Goal: Task Accomplishment & Management: Manage account settings

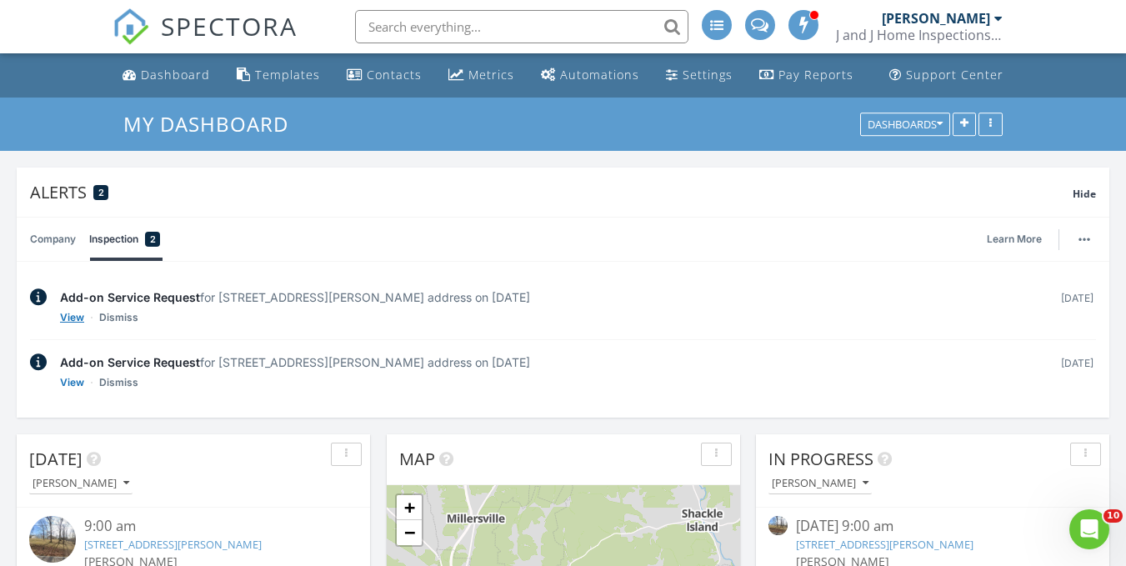
click at [66, 315] on link "View" at bounding box center [72, 317] width 24 height 17
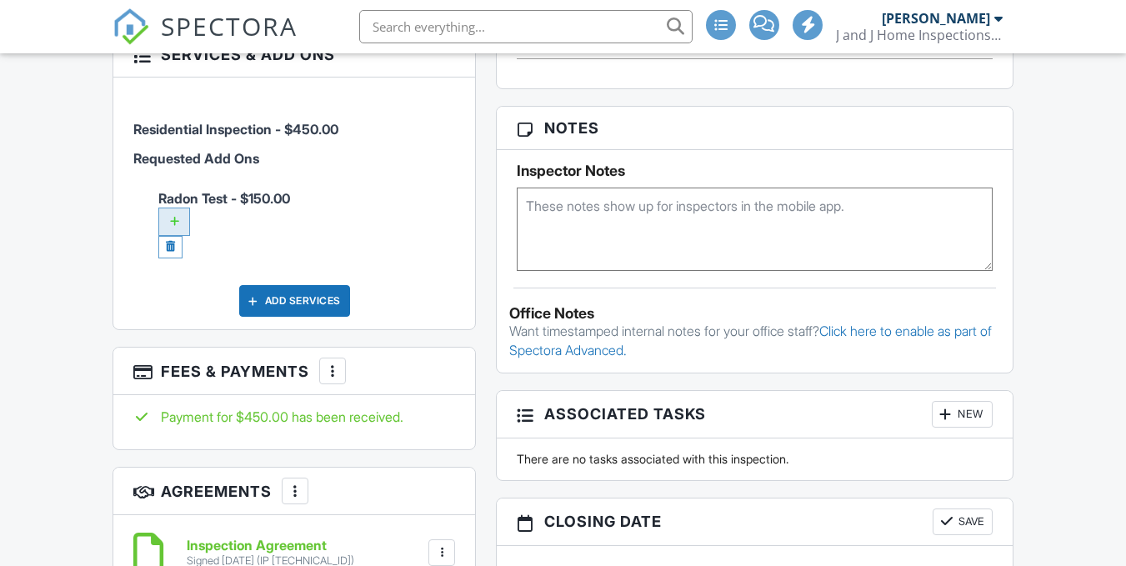
click at [168, 207] on div at bounding box center [174, 221] width 32 height 28
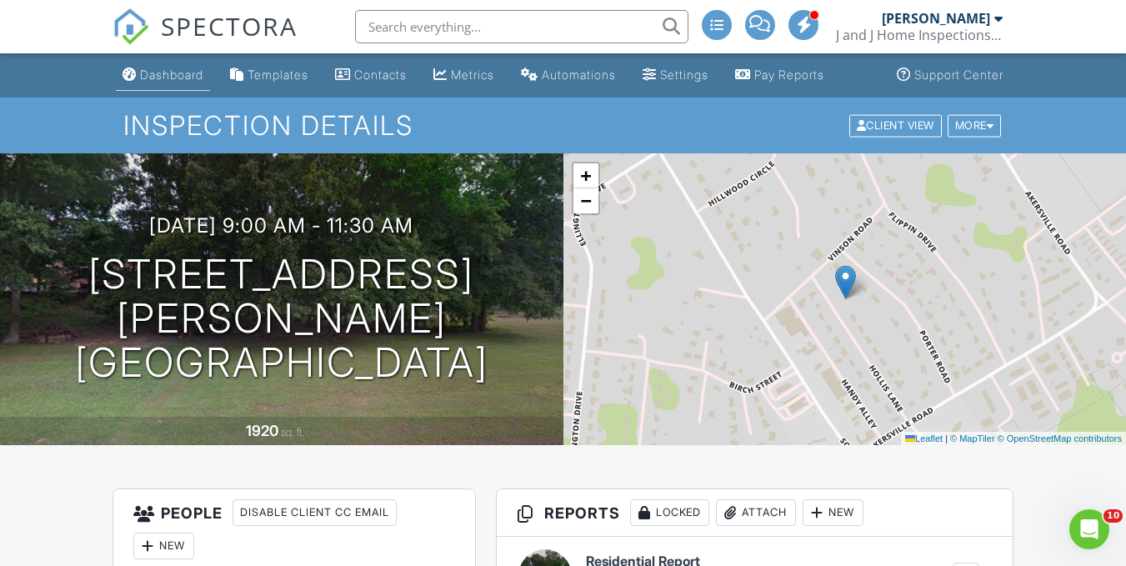
click at [148, 82] on link "Dashboard" at bounding box center [163, 75] width 94 height 31
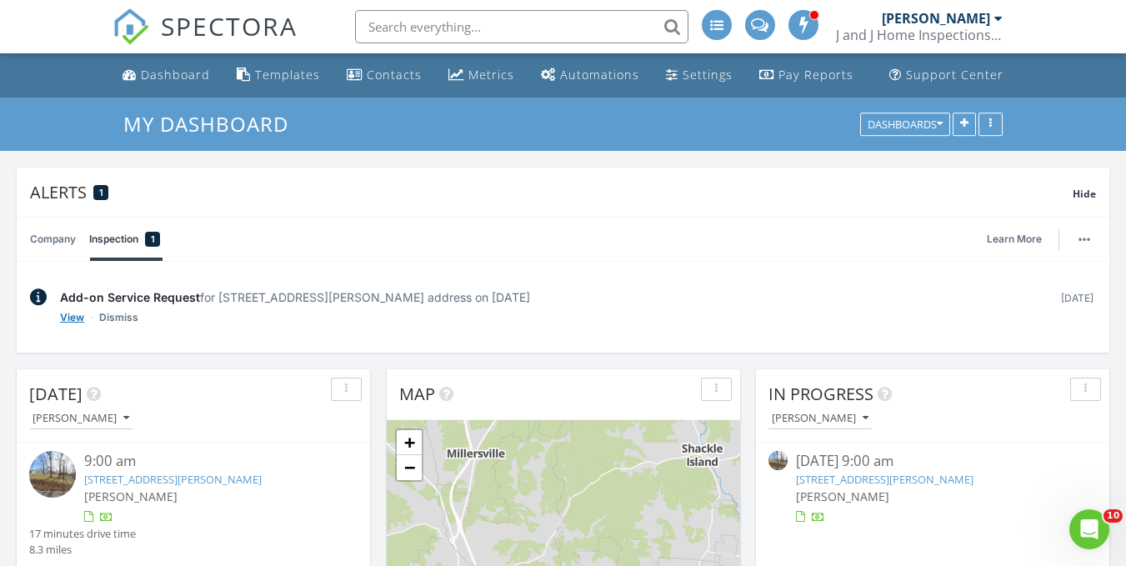
click at [64, 316] on link "View" at bounding box center [72, 317] width 24 height 17
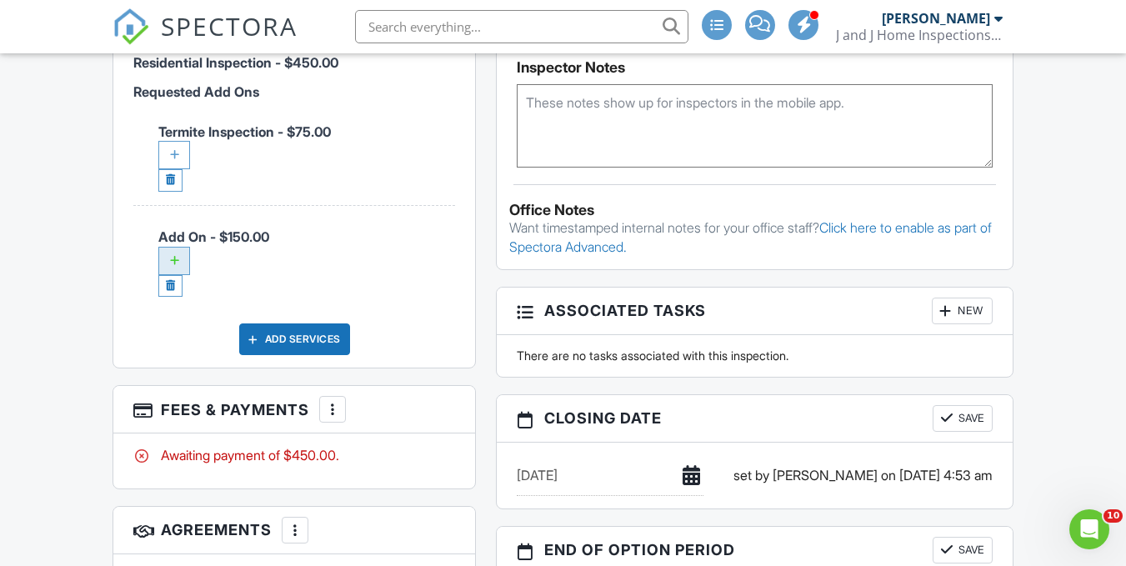
click at [185, 275] on div at bounding box center [174, 261] width 32 height 28
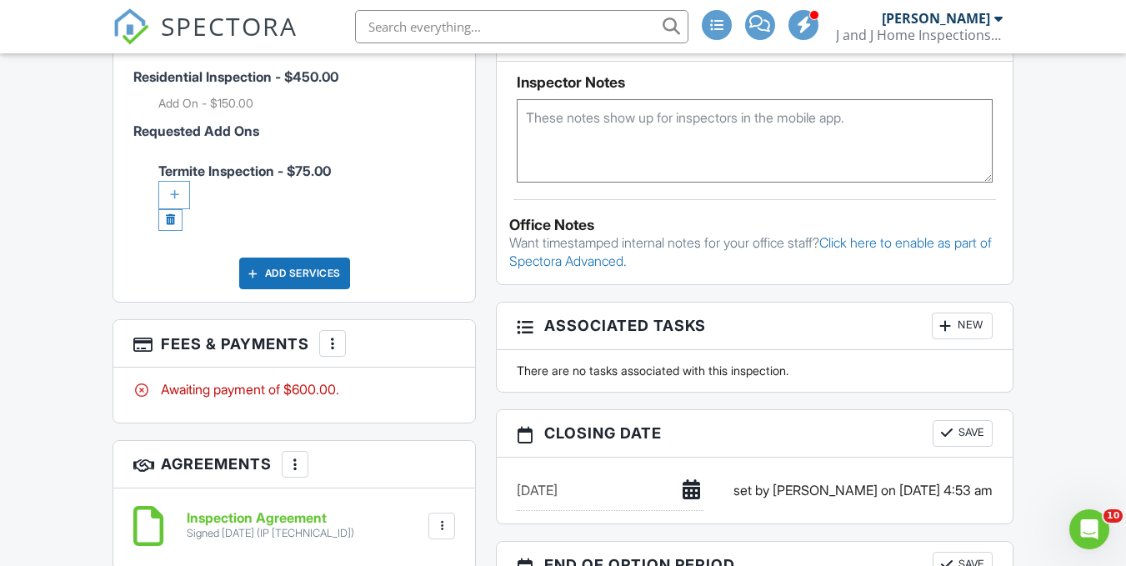
scroll to position [1291, 0]
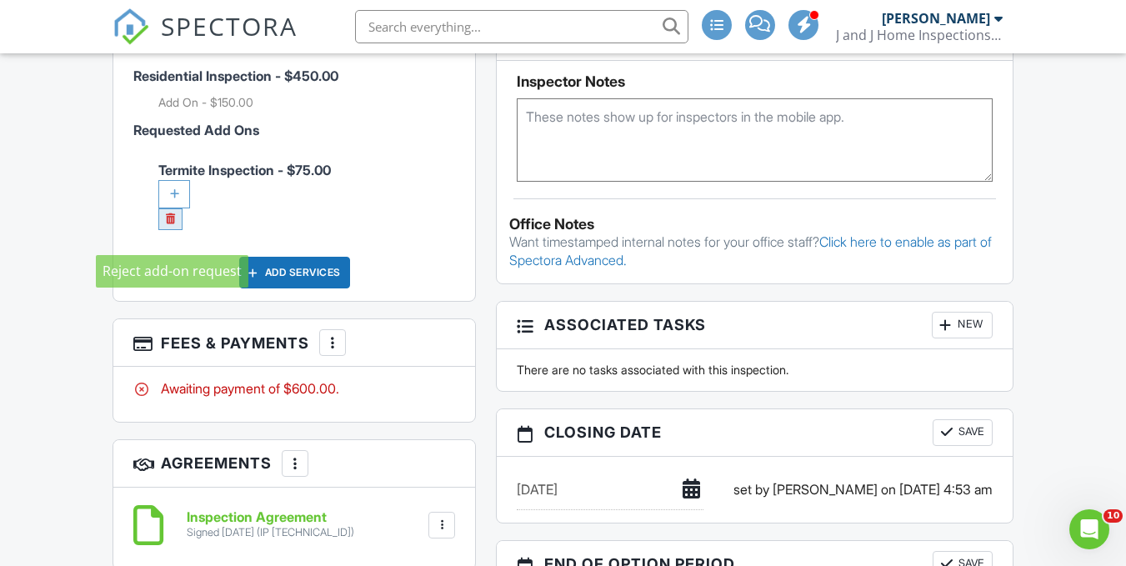
click at [169, 231] on link at bounding box center [170, 219] width 24 height 22
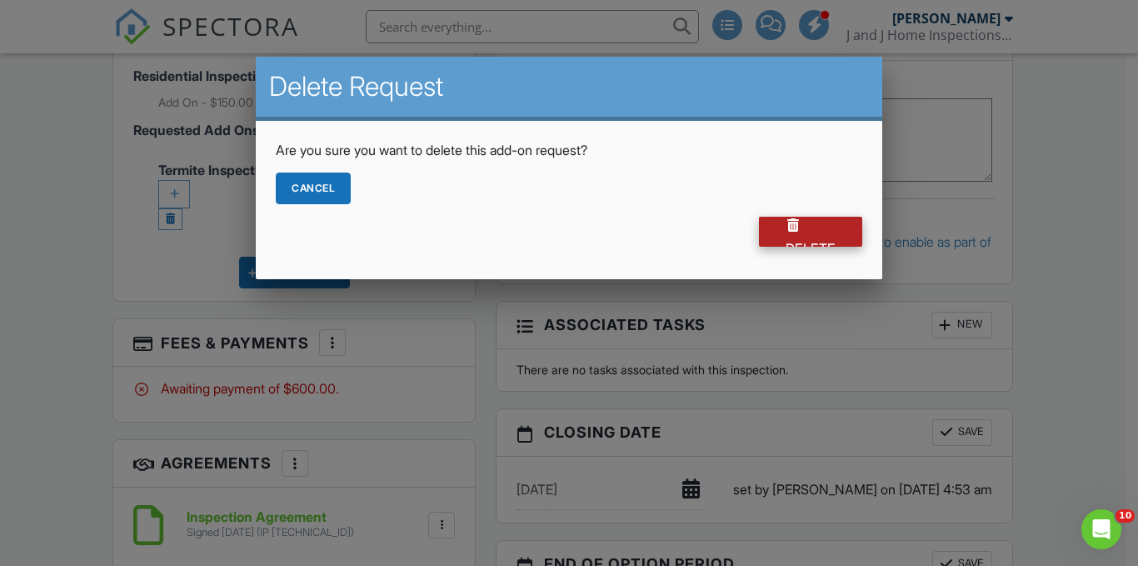
click at [769, 233] on div "Delete" at bounding box center [810, 232] width 103 height 30
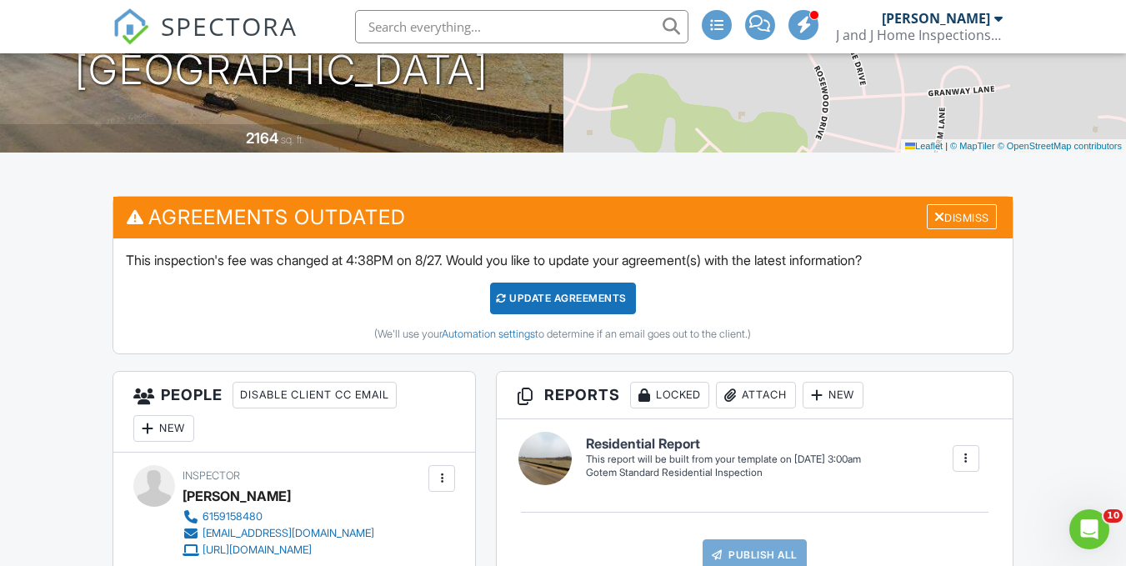
click at [552, 292] on div "Update Agreements" at bounding box center [563, 298] width 146 height 32
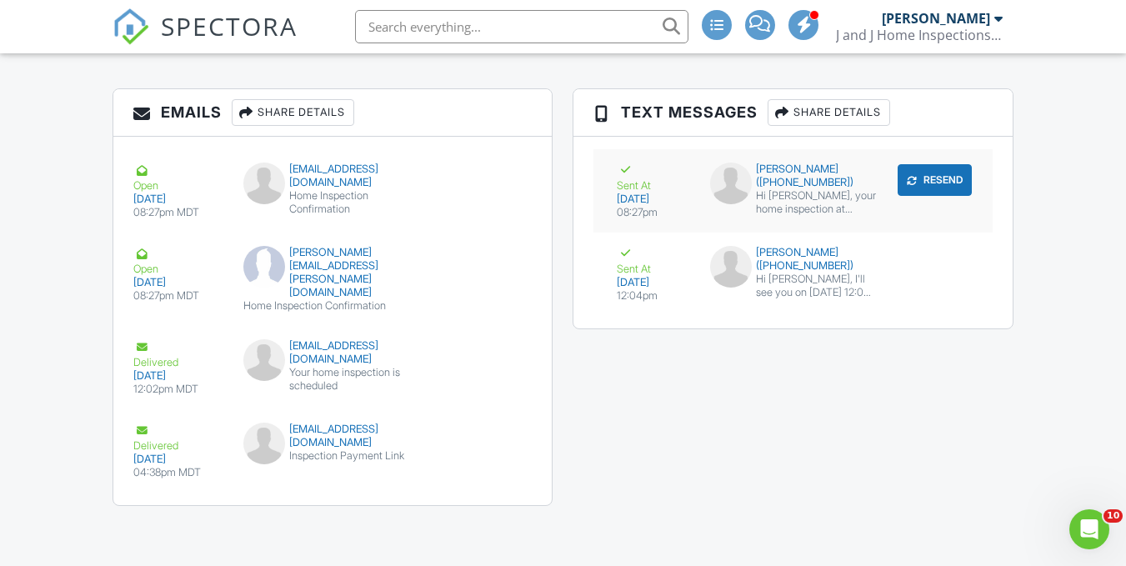
click at [806, 189] on div "Hi [PERSON_NAME], your home inspection at [STREET_ADDRESS][PERSON_NAME] is sche…" at bounding box center [816, 202] width 120 height 27
click at [787, 268] on div "Sharon Rio (+16158565222)" at bounding box center [793, 259] width 166 height 27
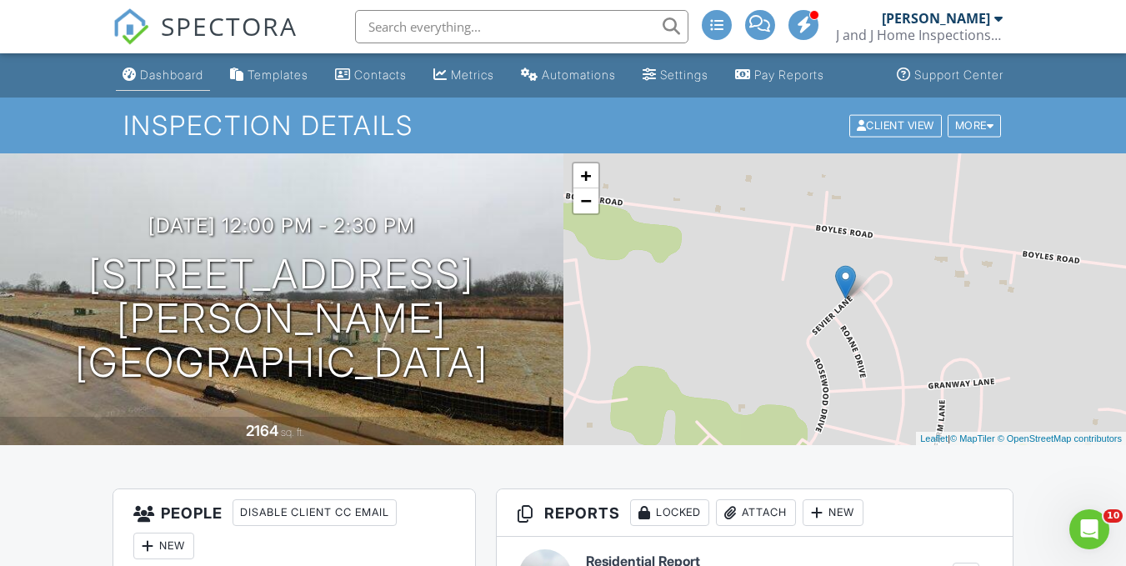
click at [136, 76] on div "Dashboard" at bounding box center [129, 73] width 14 height 13
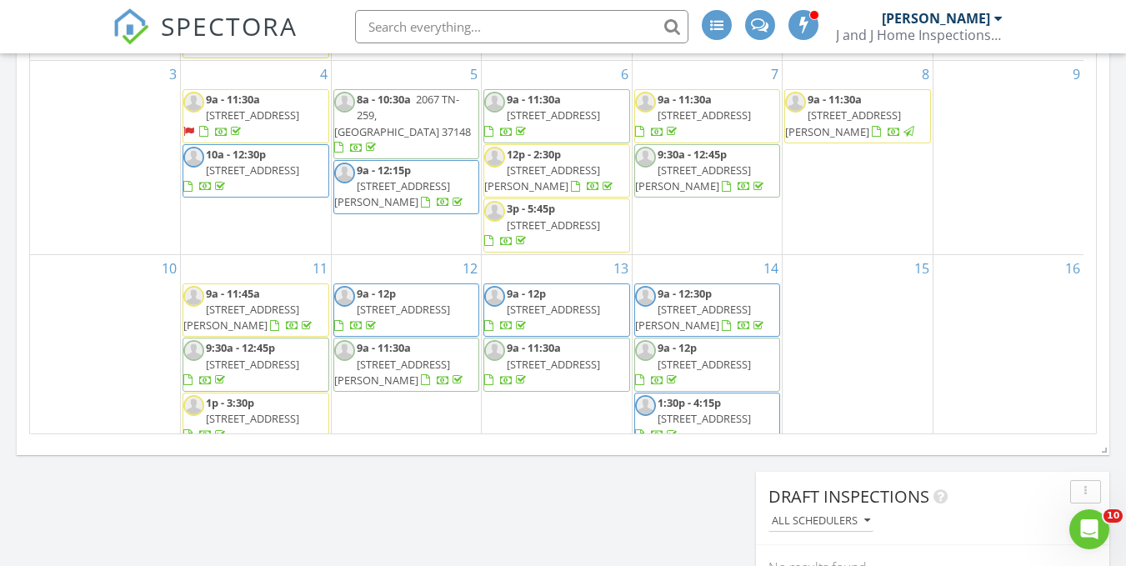
scroll to position [552, 0]
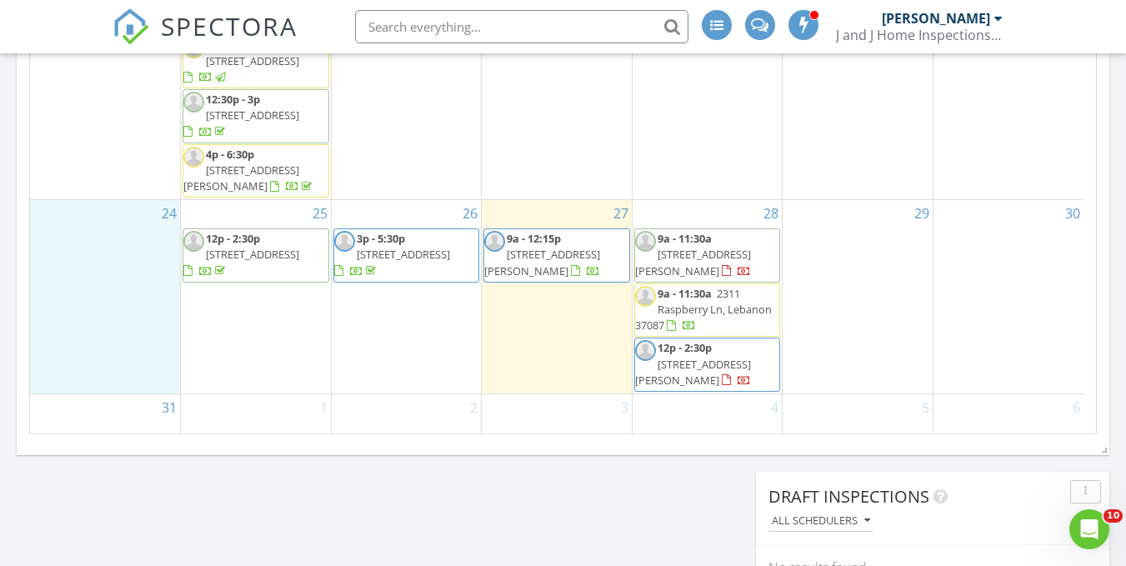
click at [88, 221] on div "24" at bounding box center [105, 296] width 150 height 193
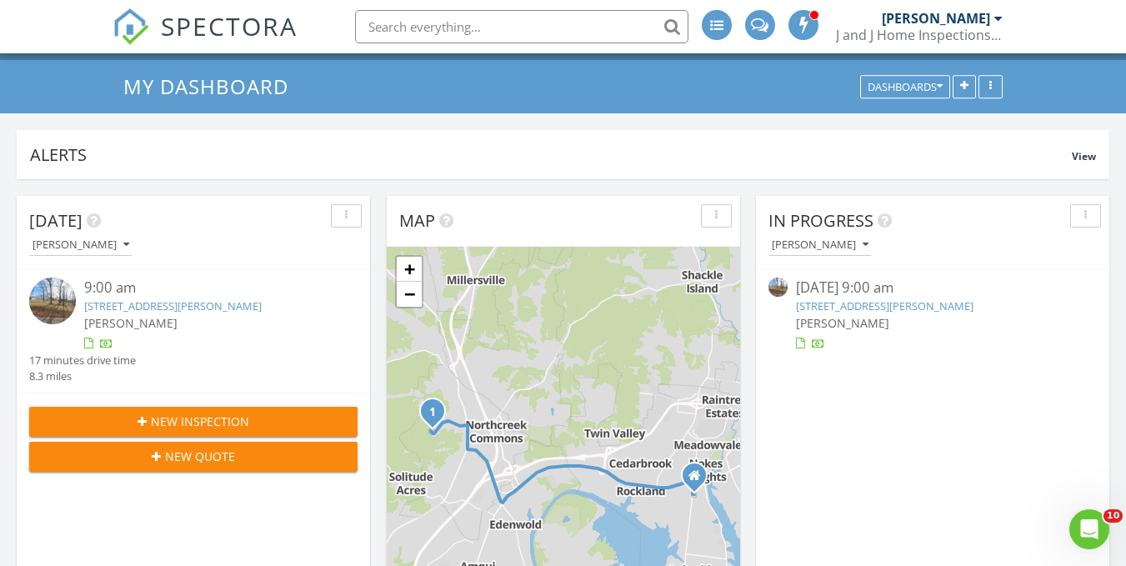
scroll to position [0, 0]
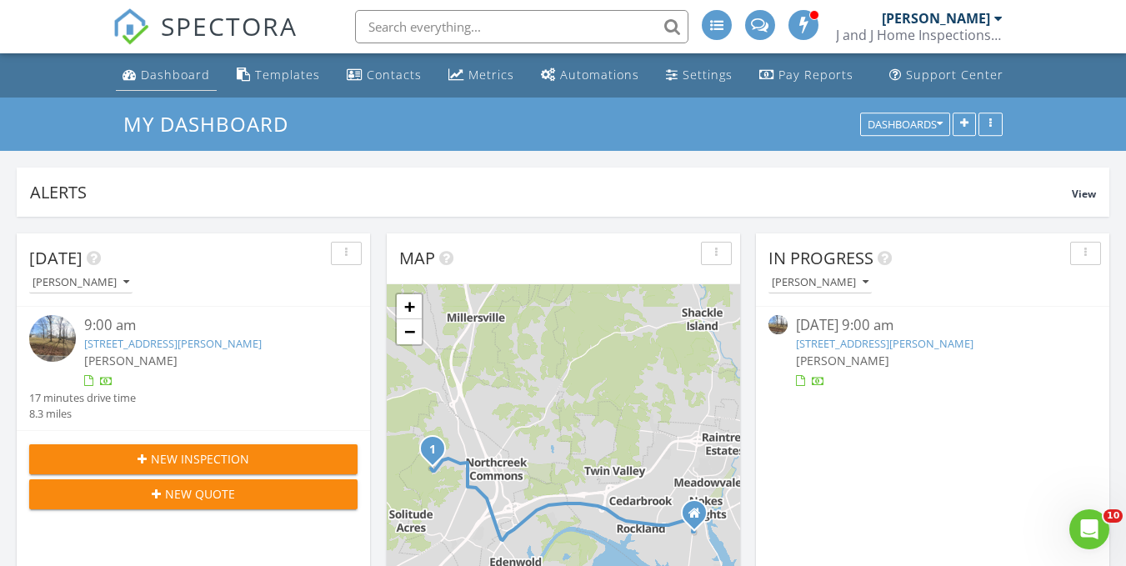
click at [170, 77] on div "Dashboard" at bounding box center [175, 75] width 69 height 16
click at [280, 72] on div "Templates" at bounding box center [287, 75] width 65 height 16
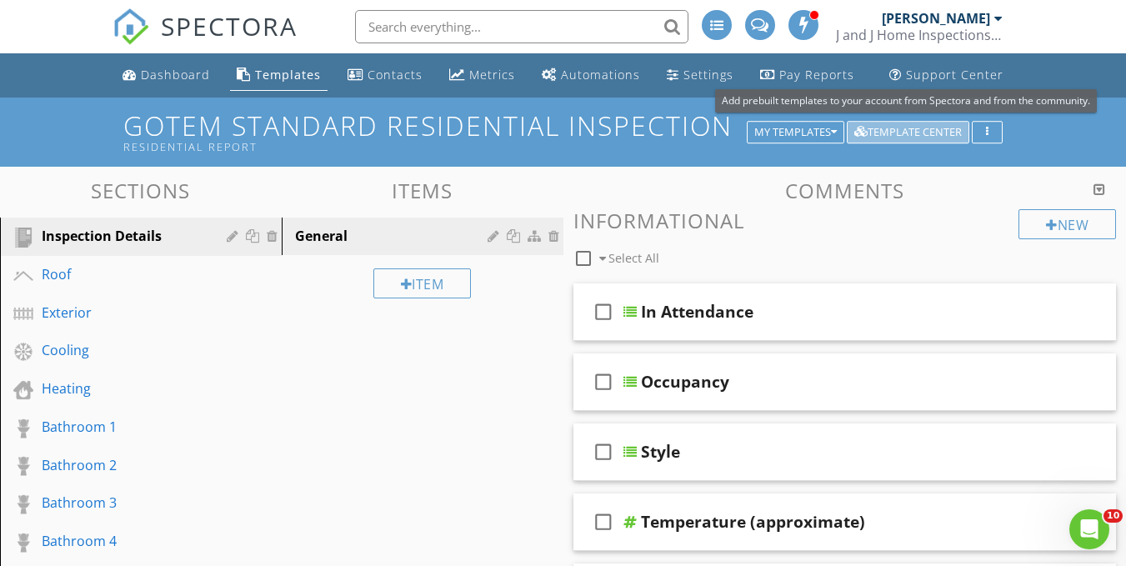
click at [879, 135] on div "Template Center" at bounding box center [907, 133] width 107 height 12
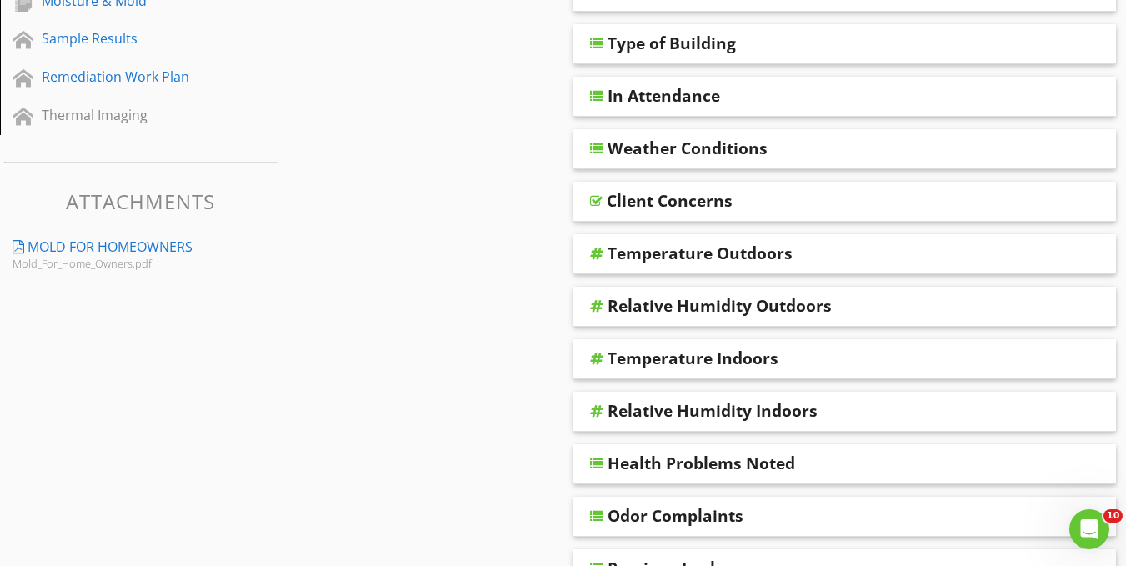
scroll to position [297, 0]
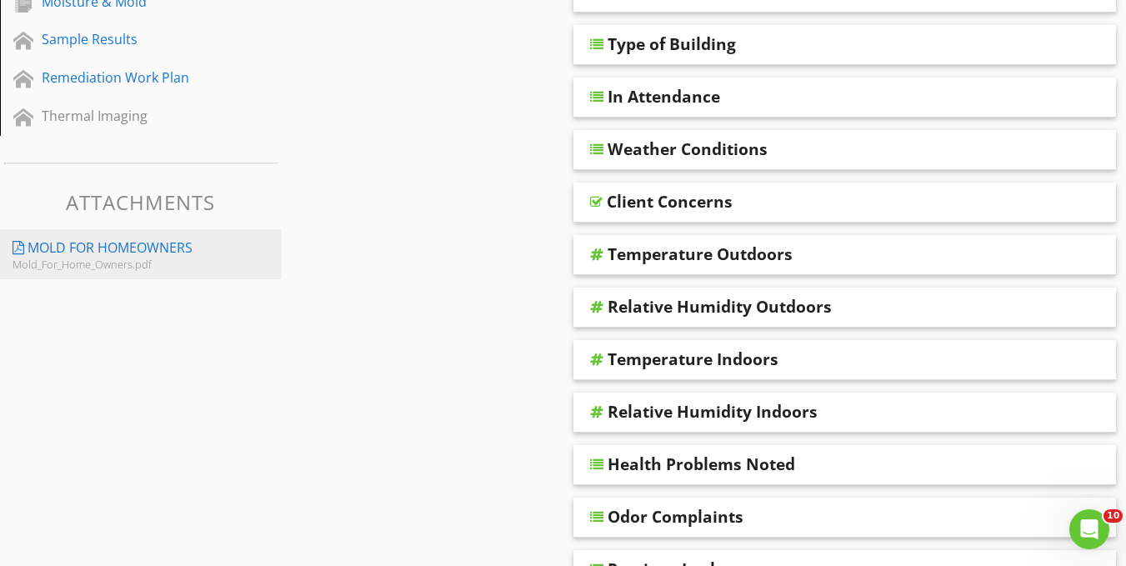
click at [129, 246] on div "Mold For Homeowners" at bounding box center [109, 247] width 165 height 20
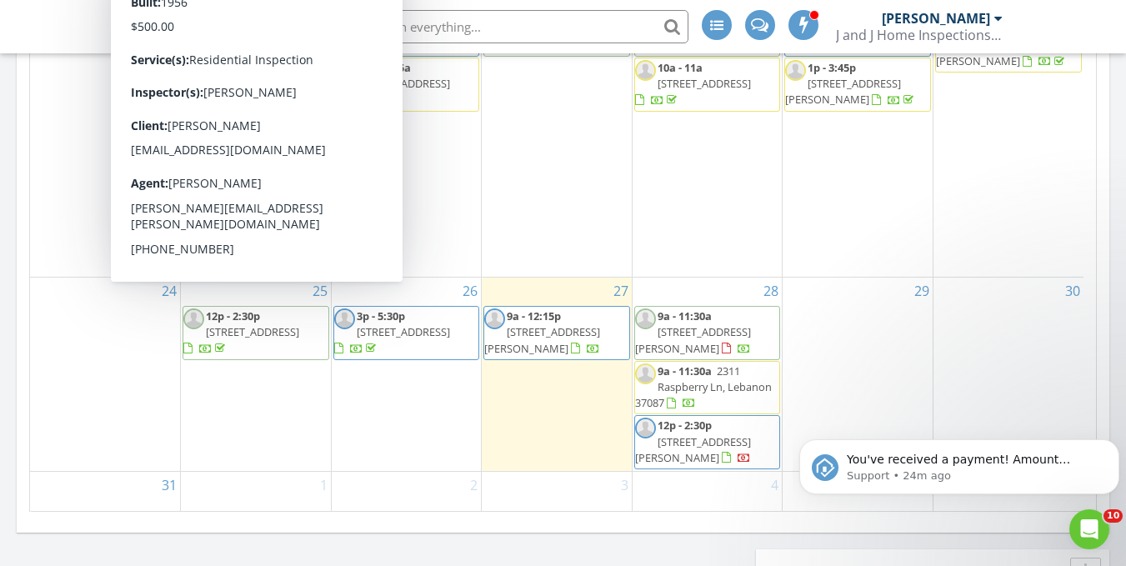
scroll to position [1018, 0]
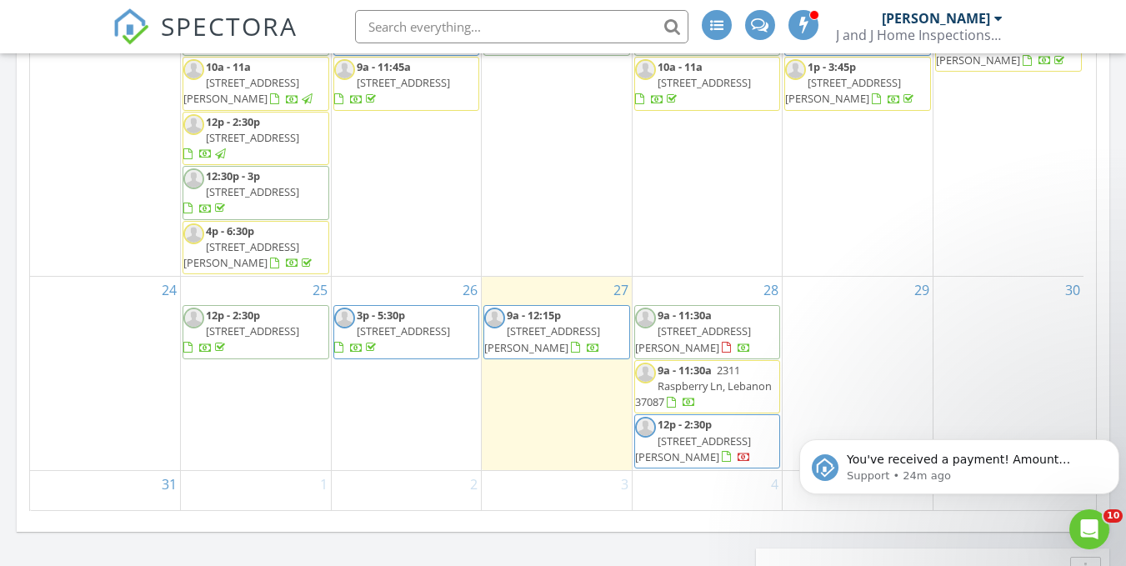
click at [255, 323] on span "730 Old Hickory Blvd 226, Nashville 37209" at bounding box center [252, 330] width 93 height 15
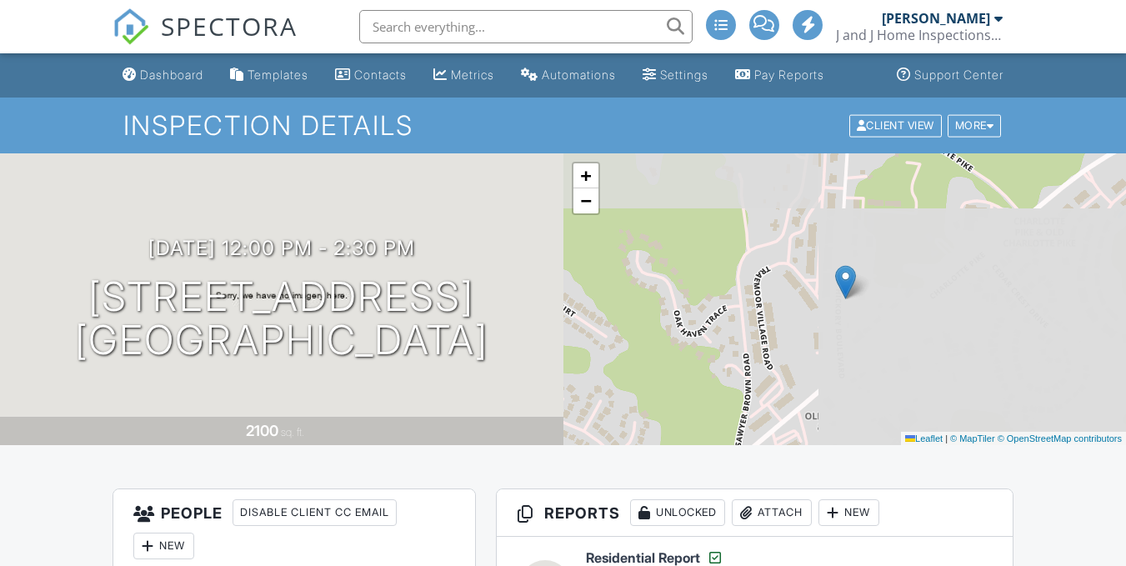
click at [761, 499] on div "Attach" at bounding box center [772, 512] width 80 height 27
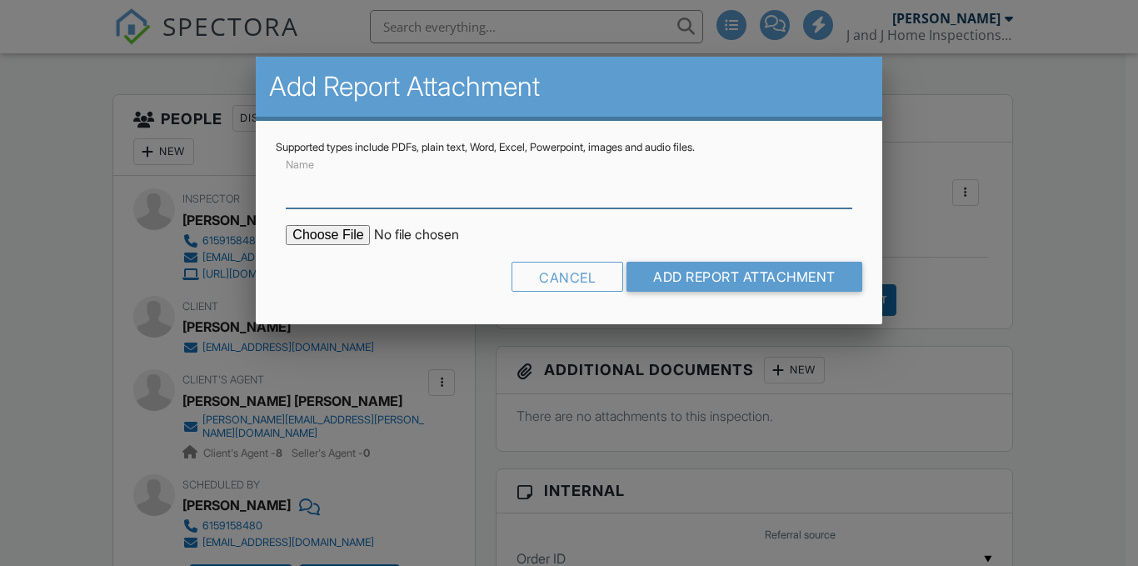
click at [439, 199] on input "Name" at bounding box center [569, 187] width 566 height 41
type input "Radon Report"
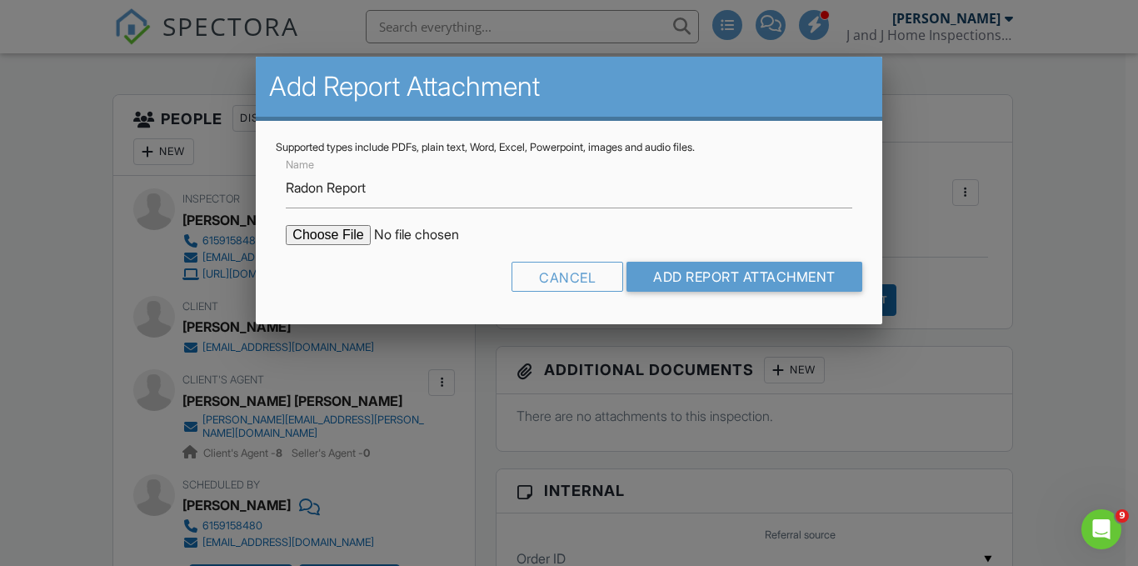
click at [328, 242] on input "file" at bounding box center [427, 235] width 283 height 20
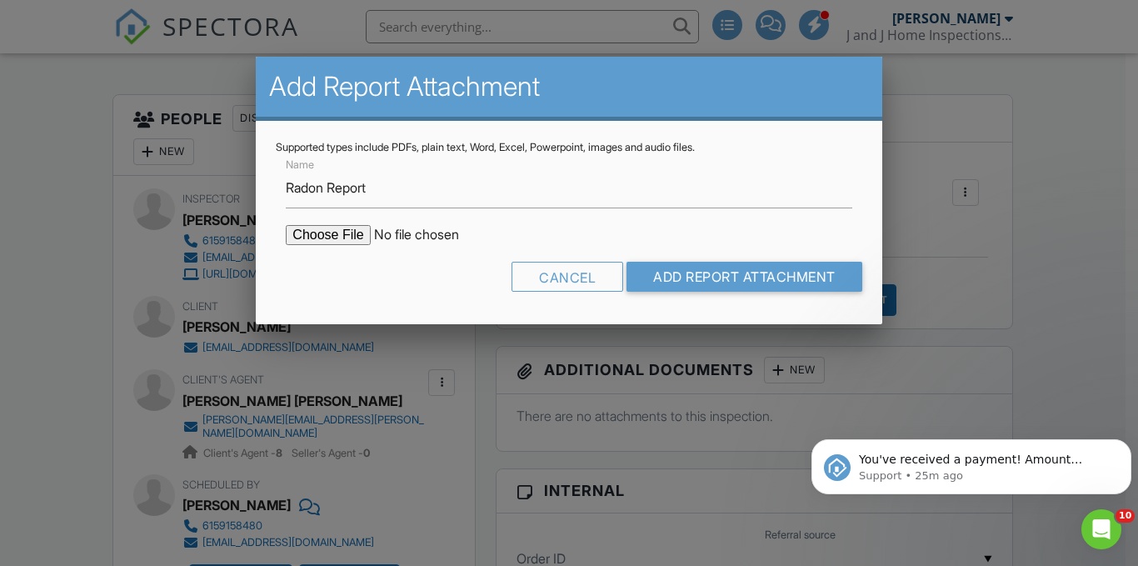
type input "C:\fakepath\BreezeReport_730 Old hickory blvd #226_ForPrint.pdf"
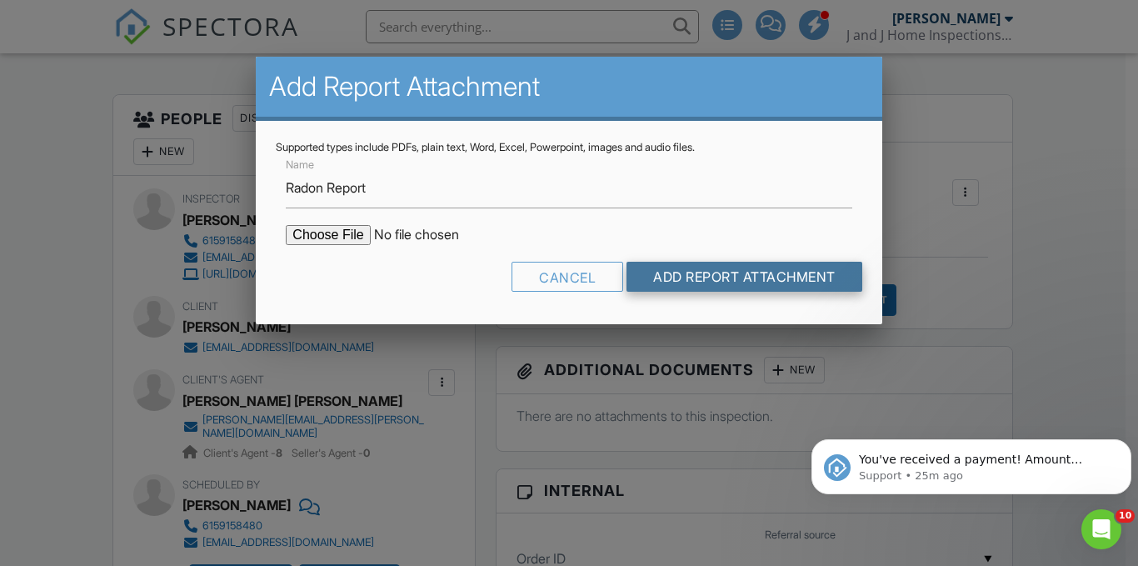
click at [652, 266] on input "Add Report Attachment" at bounding box center [745, 277] width 236 height 30
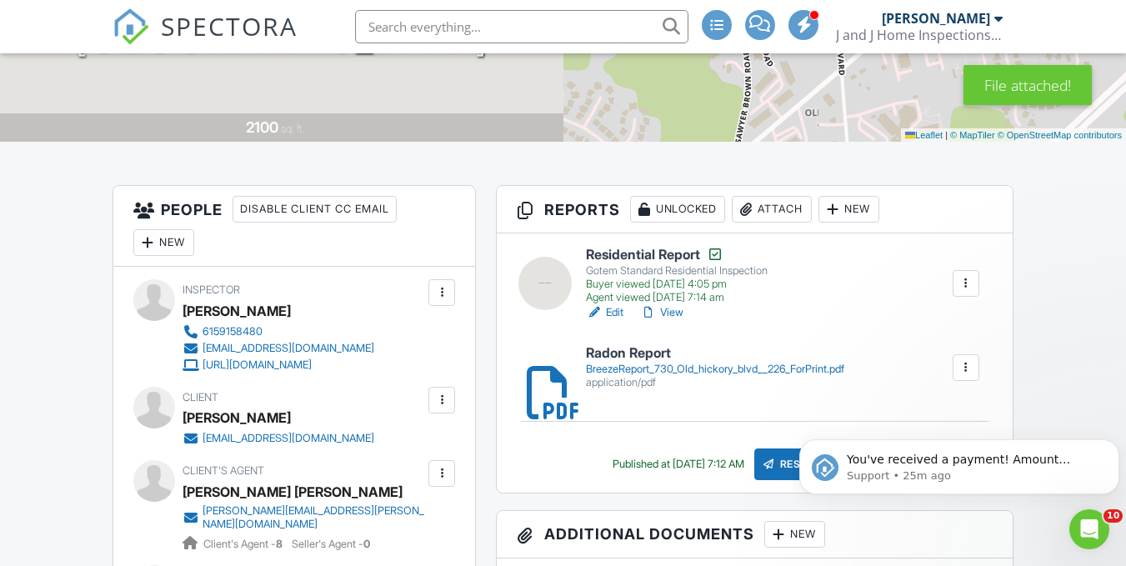
click at [777, 456] on div at bounding box center [768, 464] width 17 height 17
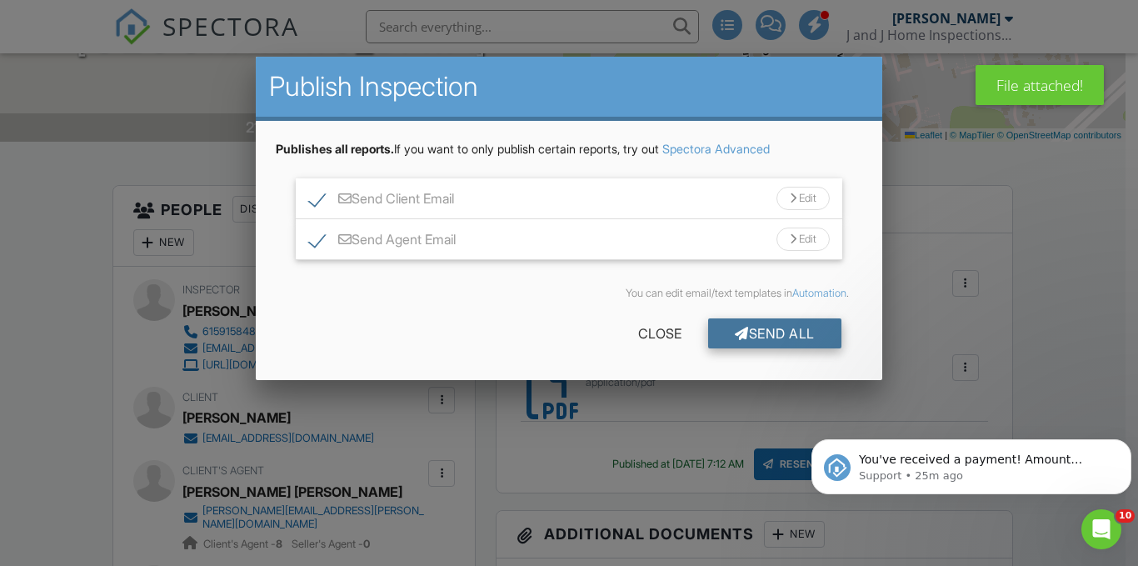
click at [748, 330] on div "Send All" at bounding box center [774, 333] width 133 height 30
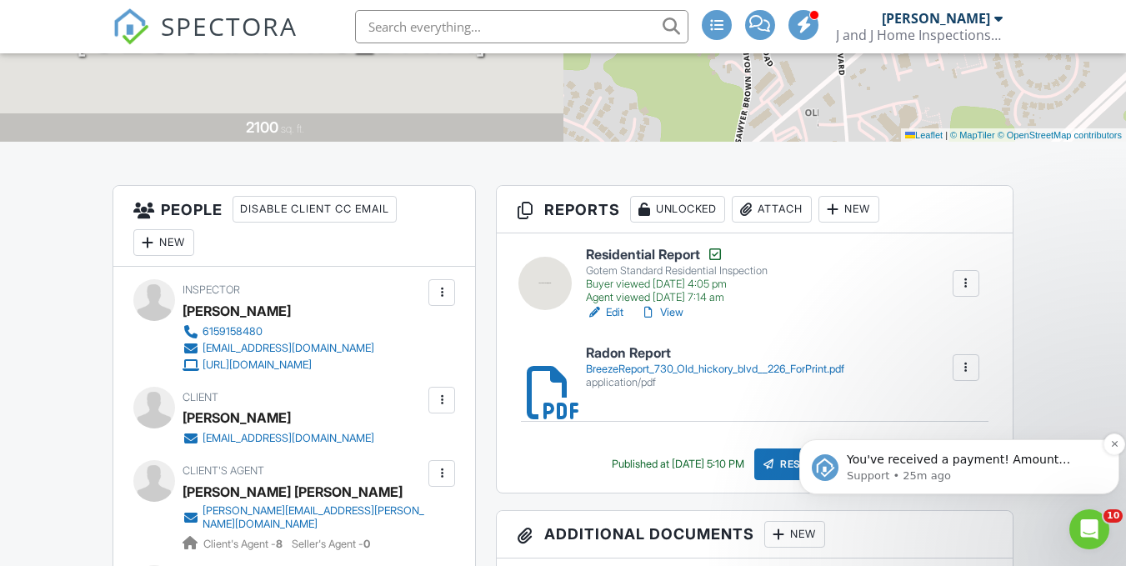
click at [905, 469] on p "Support • 25m ago" at bounding box center [973, 475] width 252 height 15
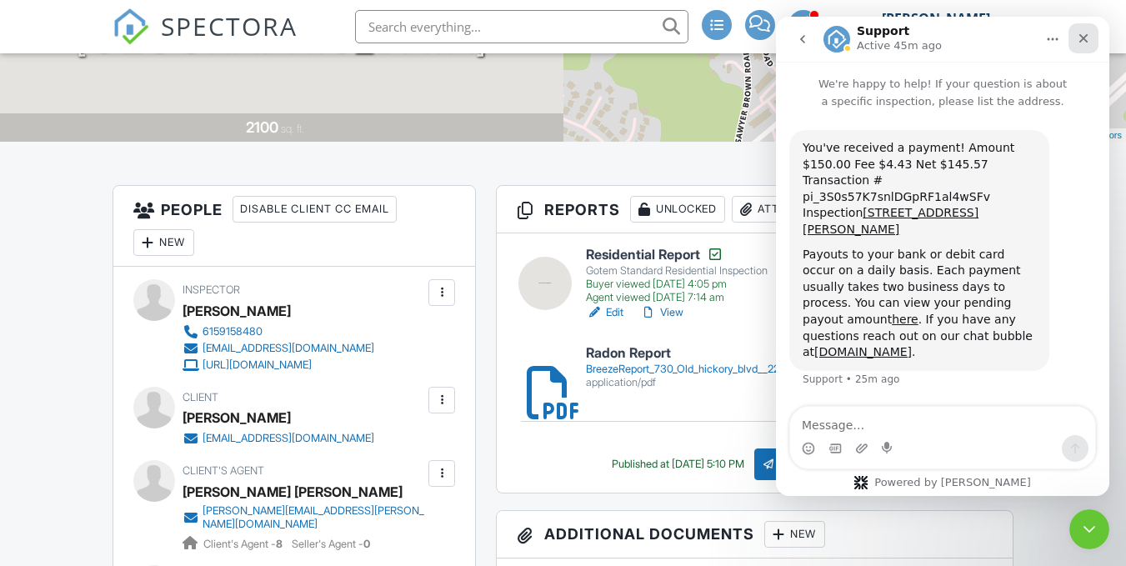
click at [1084, 35] on icon "Close" at bounding box center [1083, 38] width 13 height 13
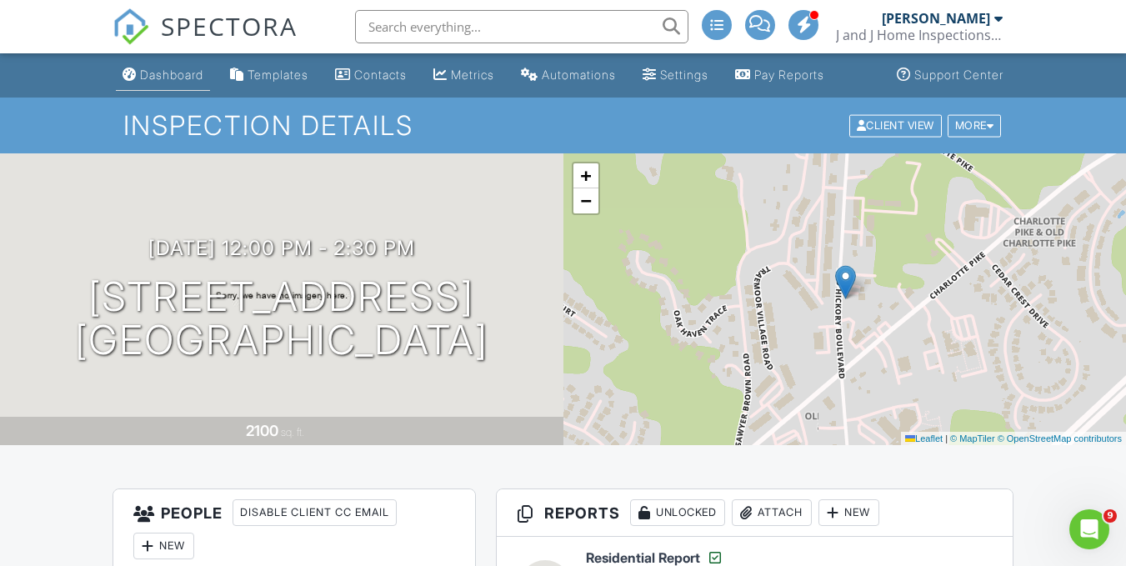
click at [169, 71] on div "Dashboard" at bounding box center [171, 74] width 63 height 14
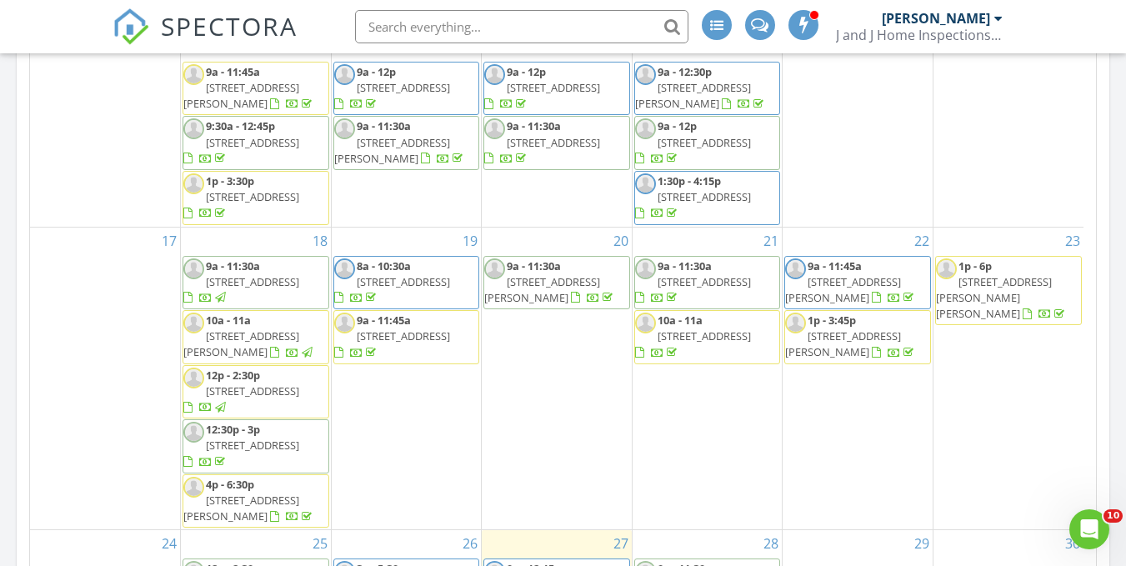
scroll to position [552, 0]
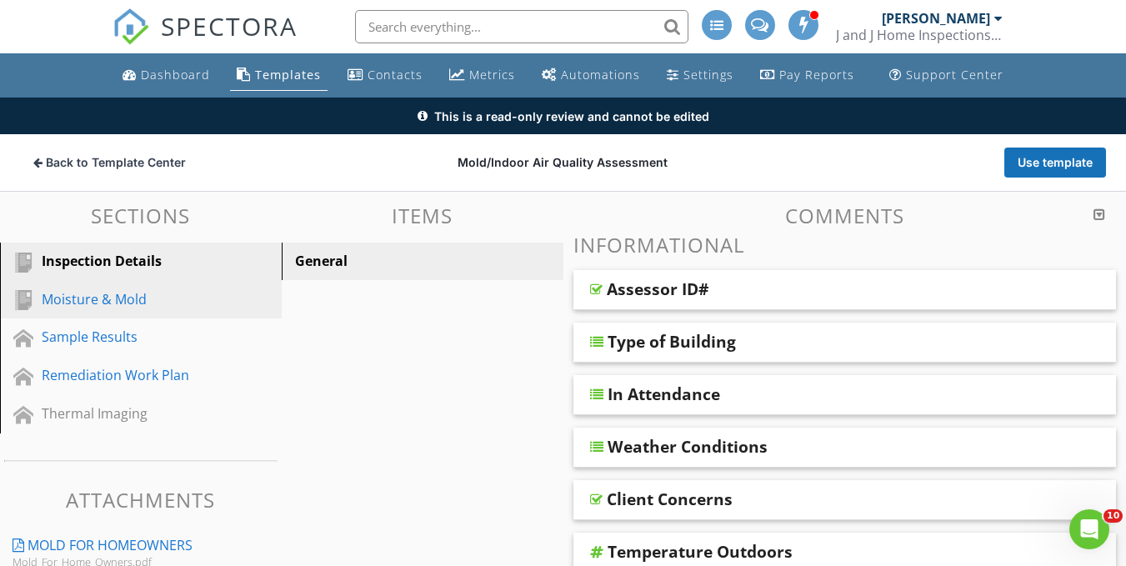
click at [122, 293] on div "Moisture & Mold" at bounding box center [122, 299] width 161 height 20
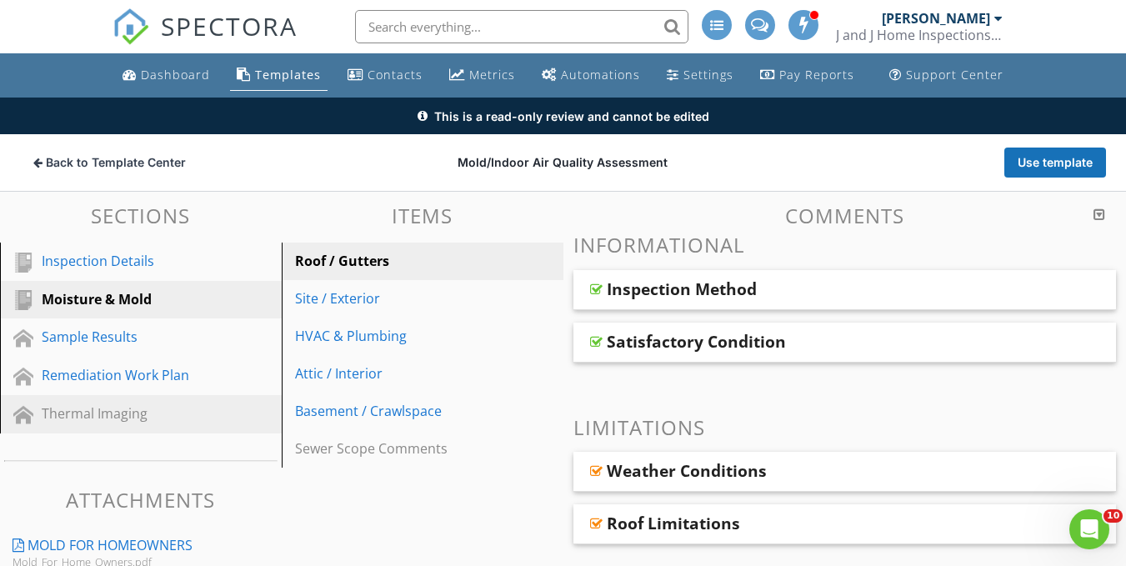
click at [114, 424] on div "Thermal Imaging" at bounding box center [153, 414] width 223 height 22
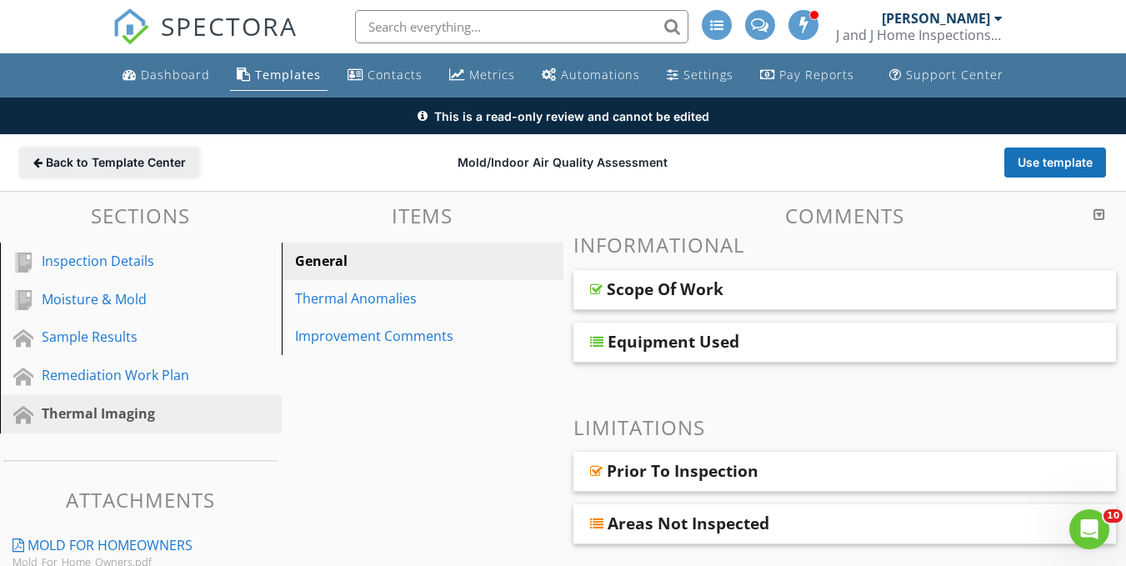
click at [148, 156] on span "Back to Template Center" at bounding box center [116, 162] width 140 height 17
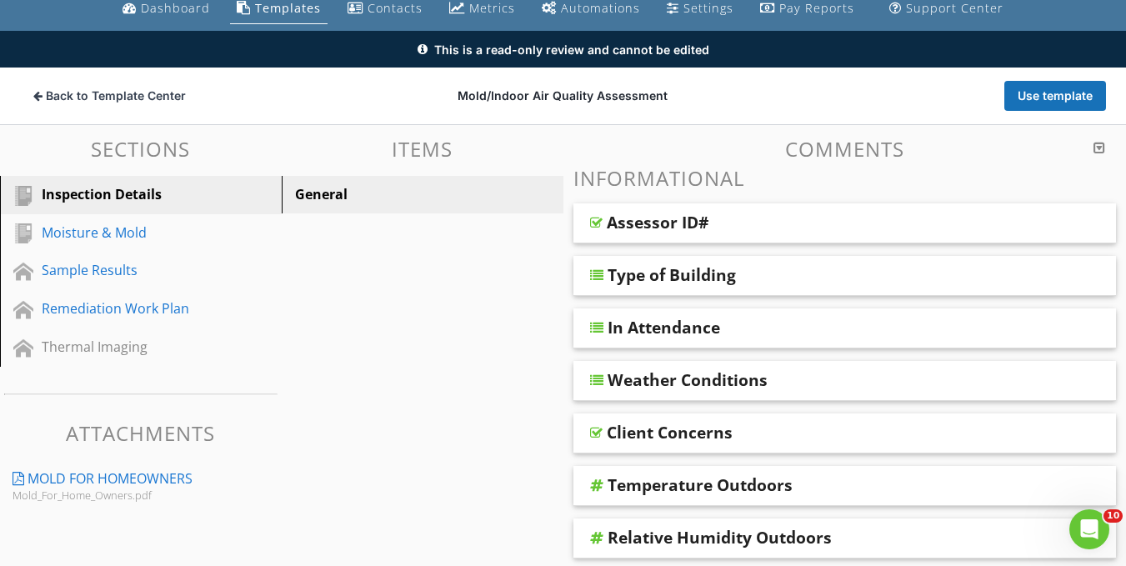
scroll to position [66, 0]
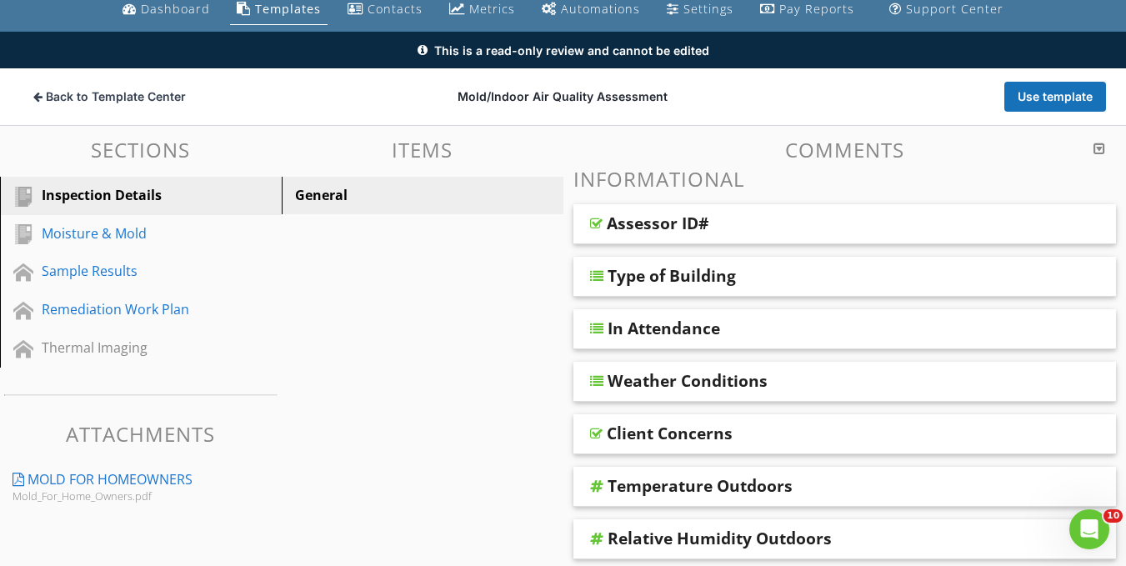
click at [1096, 144] on div at bounding box center [1099, 148] width 12 height 13
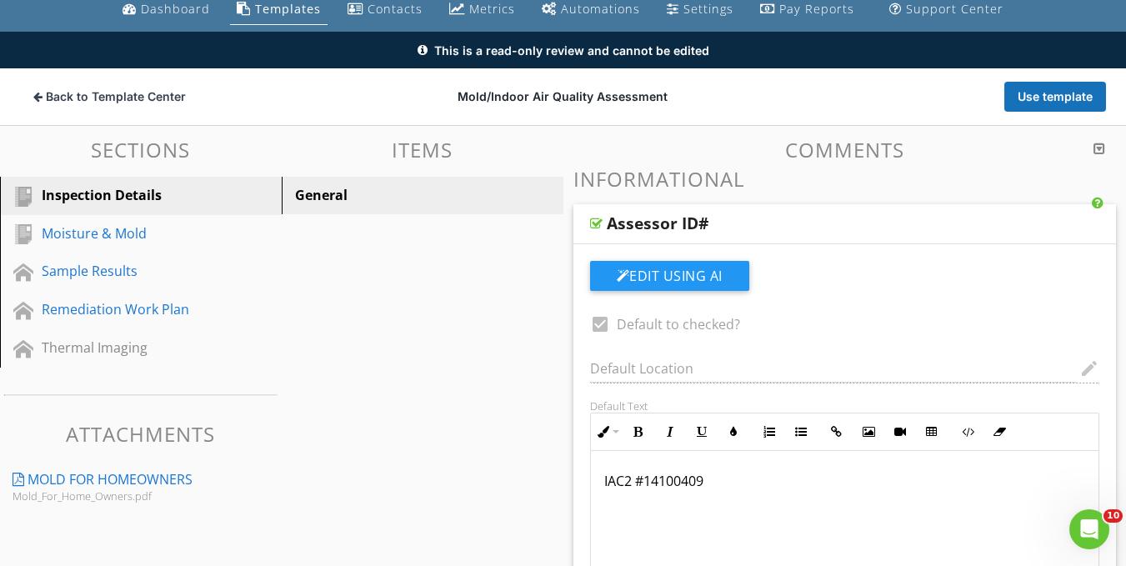
click at [1096, 144] on div at bounding box center [1099, 148] width 12 height 13
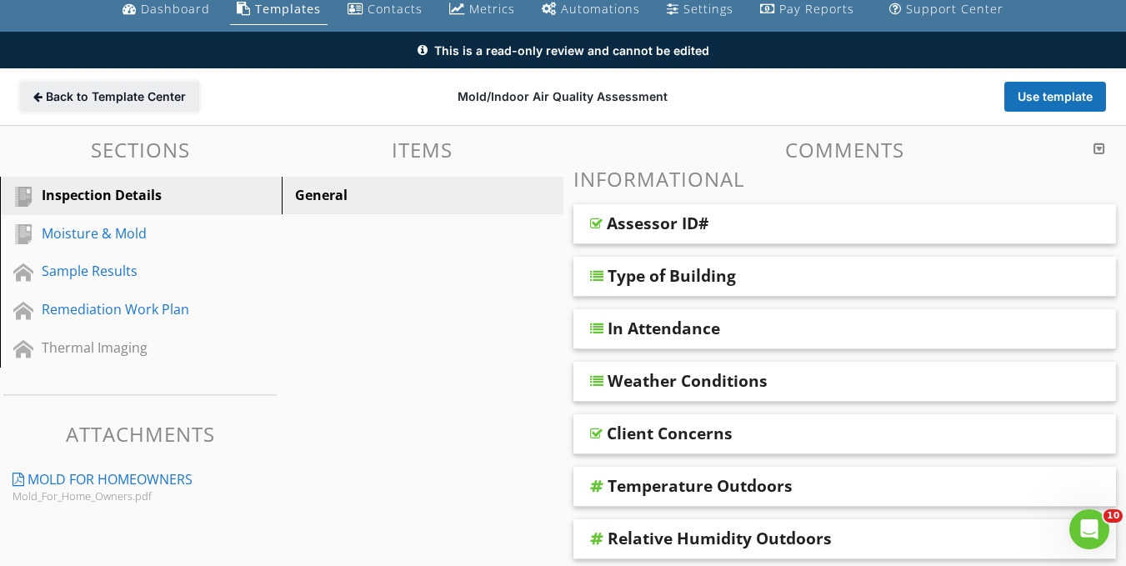
click at [126, 99] on span "Back to Template Center" at bounding box center [116, 96] width 140 height 17
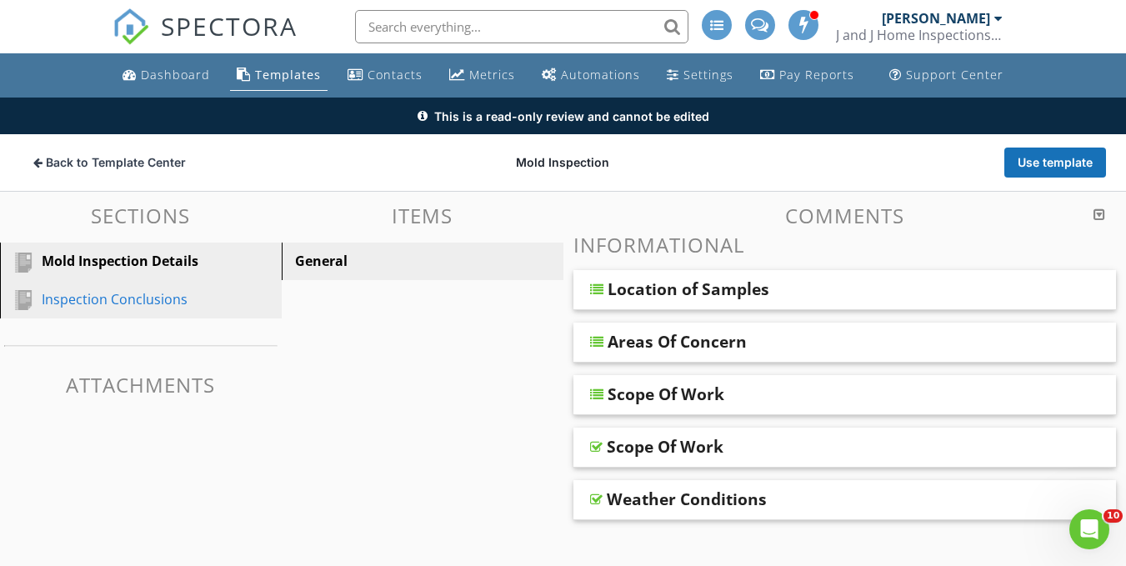
click at [96, 299] on div "Inspection Conclusions" at bounding box center [122, 299] width 161 height 20
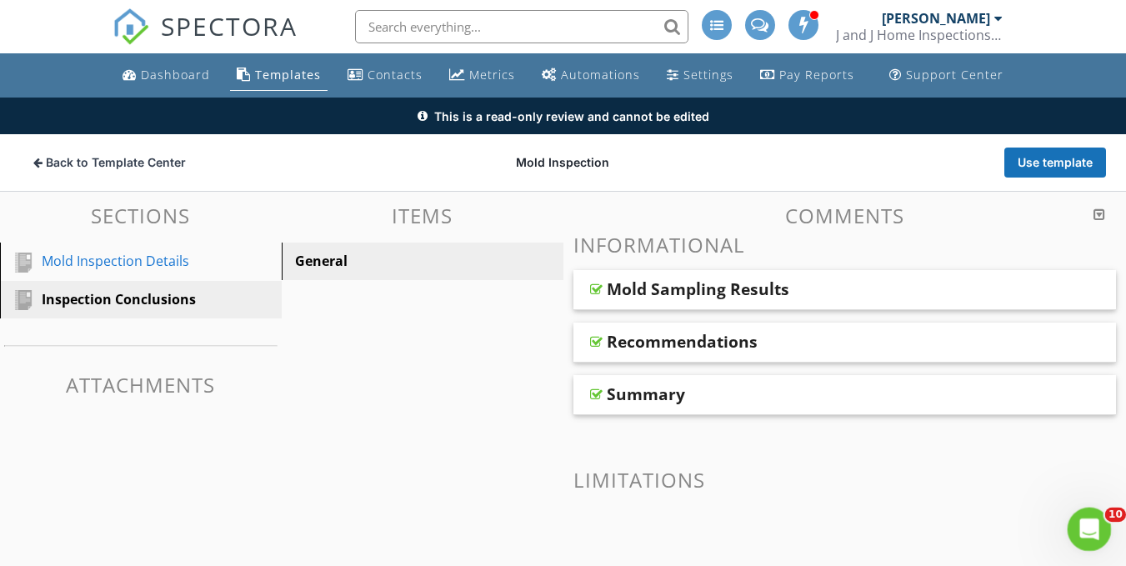
click at [1077, 522] on icon "Open Intercom Messenger" at bounding box center [1086, 526] width 27 height 27
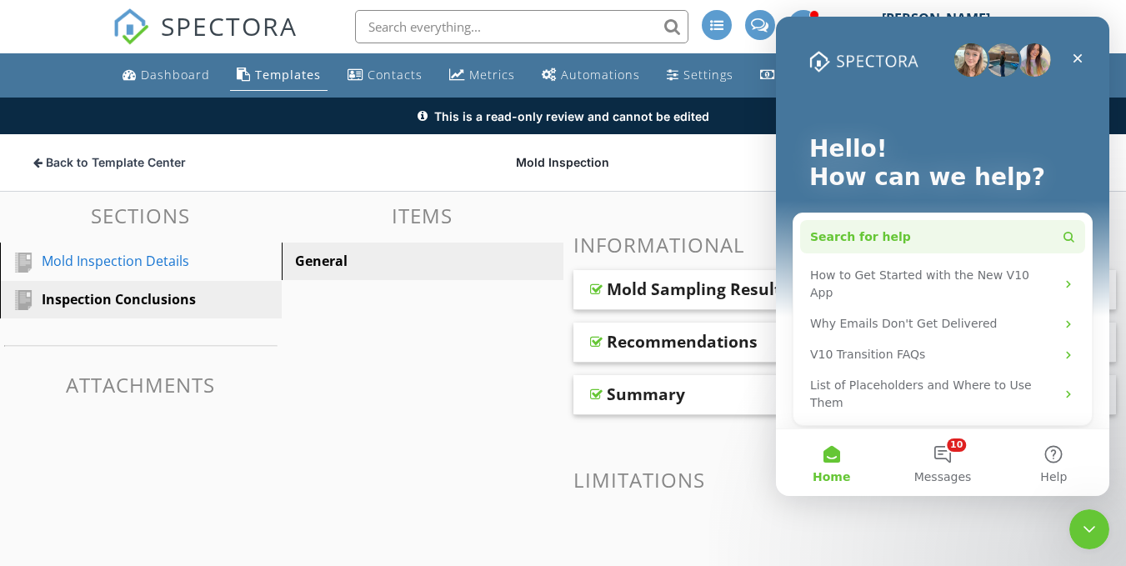
click at [907, 235] on button "Search for help" at bounding box center [942, 236] width 285 height 33
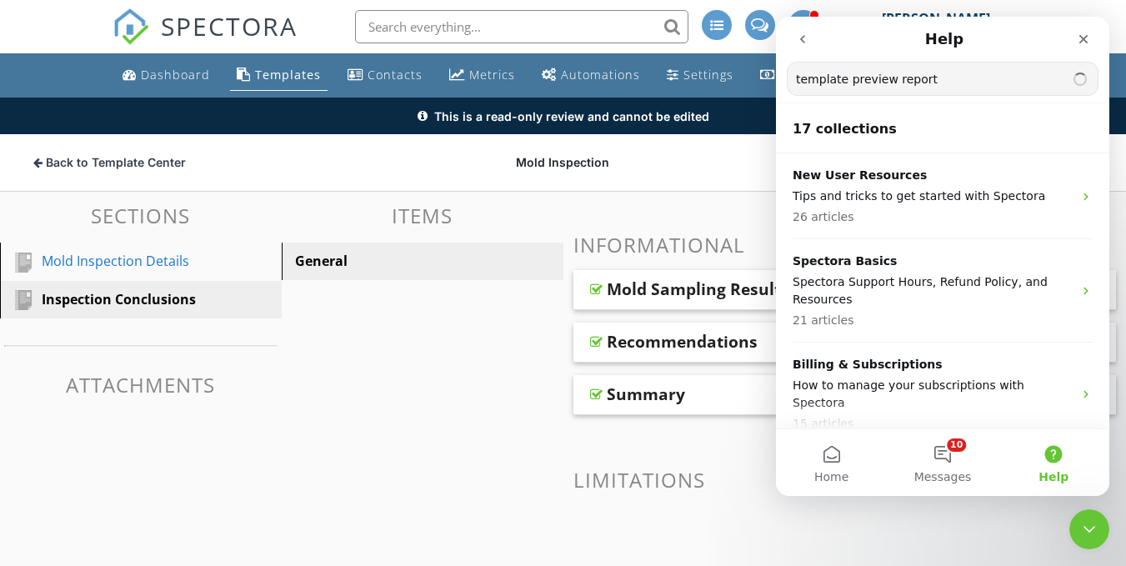
type input "template preview report"
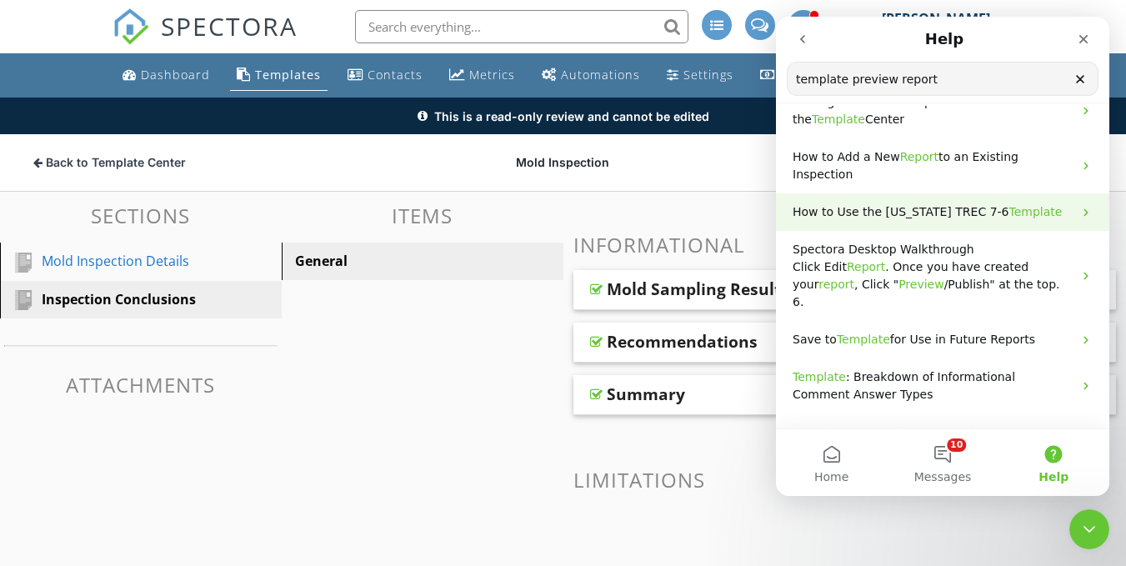
scroll to position [115, 0]
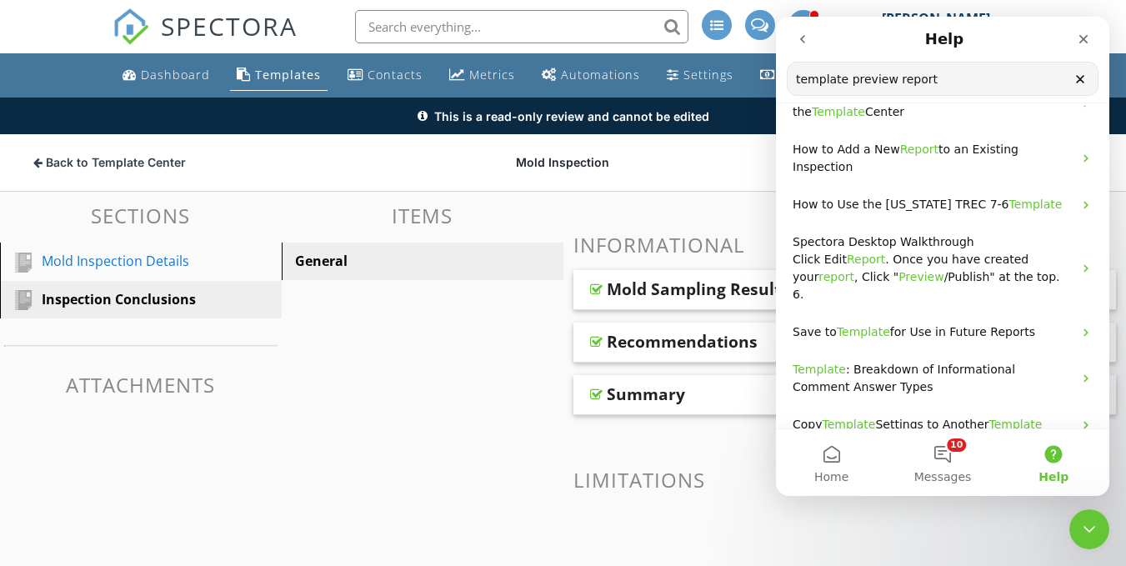
click at [377, 352] on div "Sections Mold Inspection Details Inspection Conclusions Attachments Items Gener…" at bounding box center [563, 416] width 1126 height 449
click at [138, 159] on span "Back to Template Center" at bounding box center [116, 162] width 140 height 17
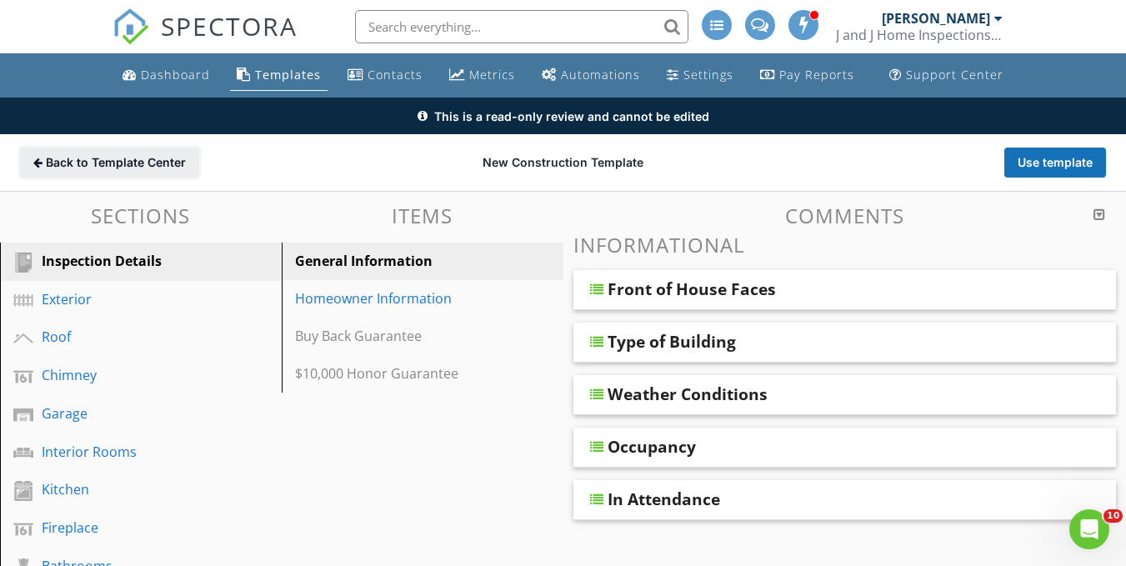
click at [145, 165] on span "Back to Template Center" at bounding box center [116, 162] width 140 height 17
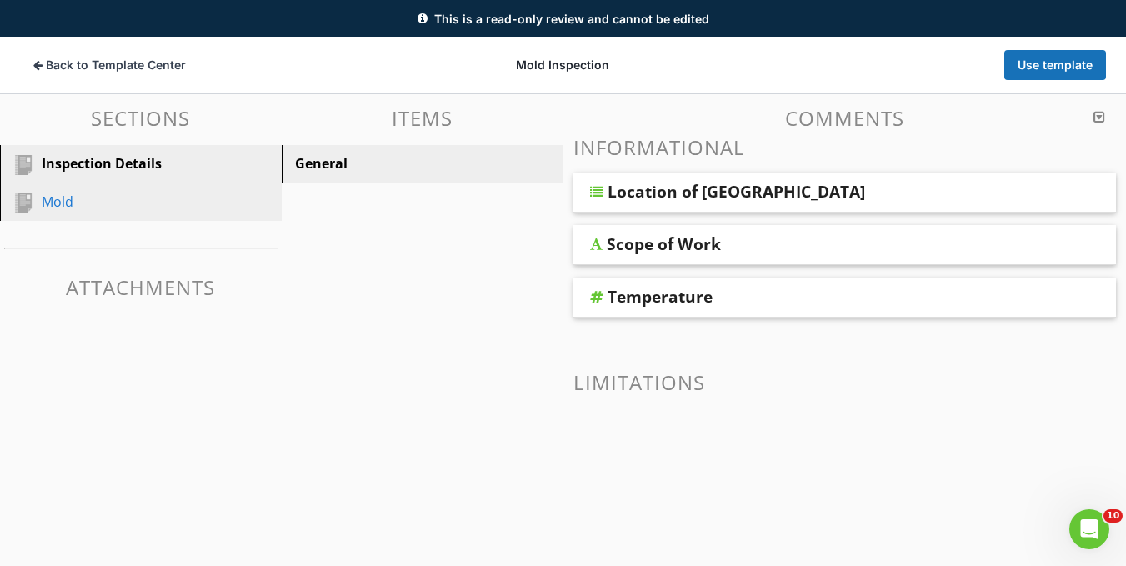
click at [97, 208] on div "Mold" at bounding box center [122, 202] width 161 height 20
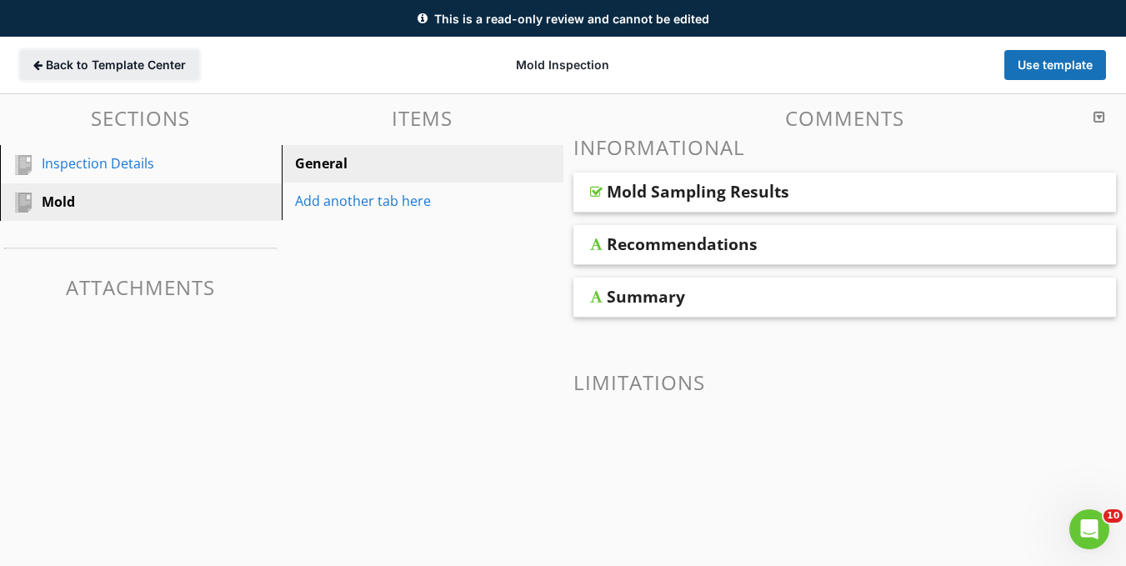
click at [91, 63] on span "Back to Template Center" at bounding box center [116, 65] width 140 height 17
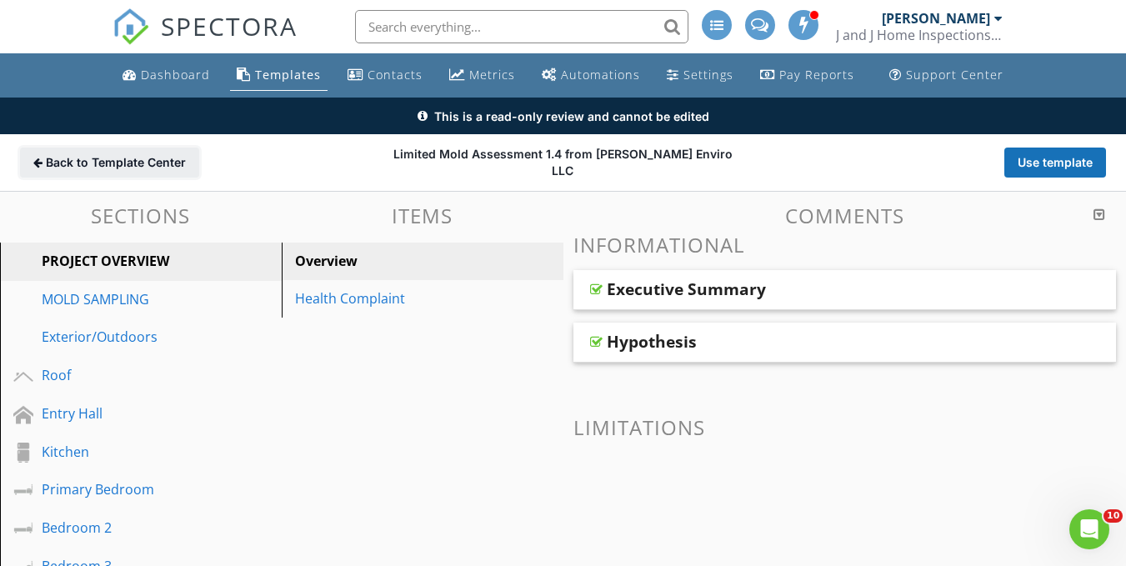
click at [84, 167] on span "Back to Template Center" at bounding box center [116, 162] width 140 height 17
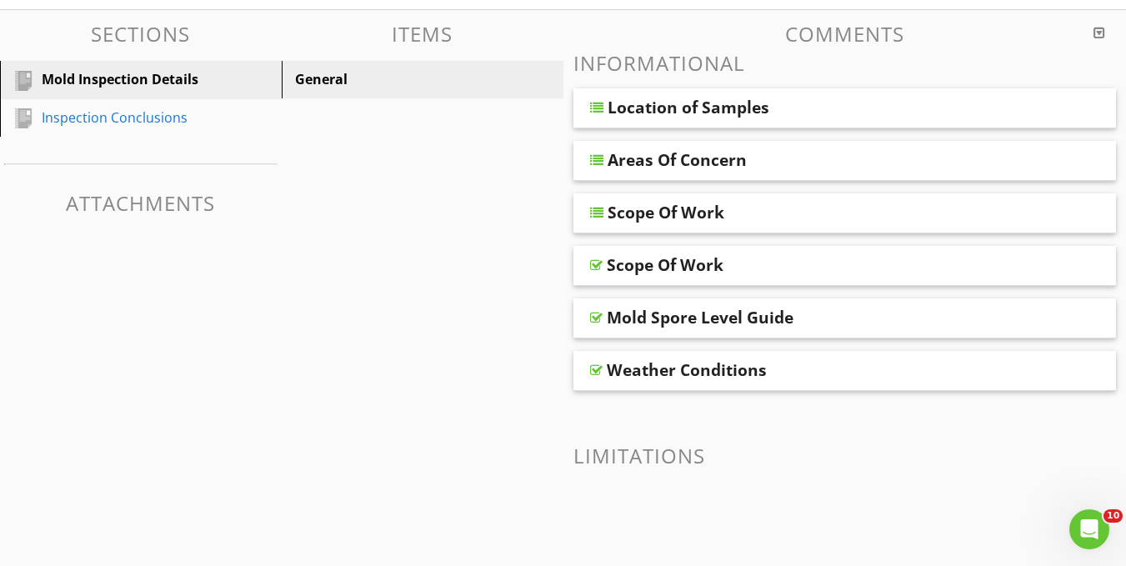
scroll to position [67, 0]
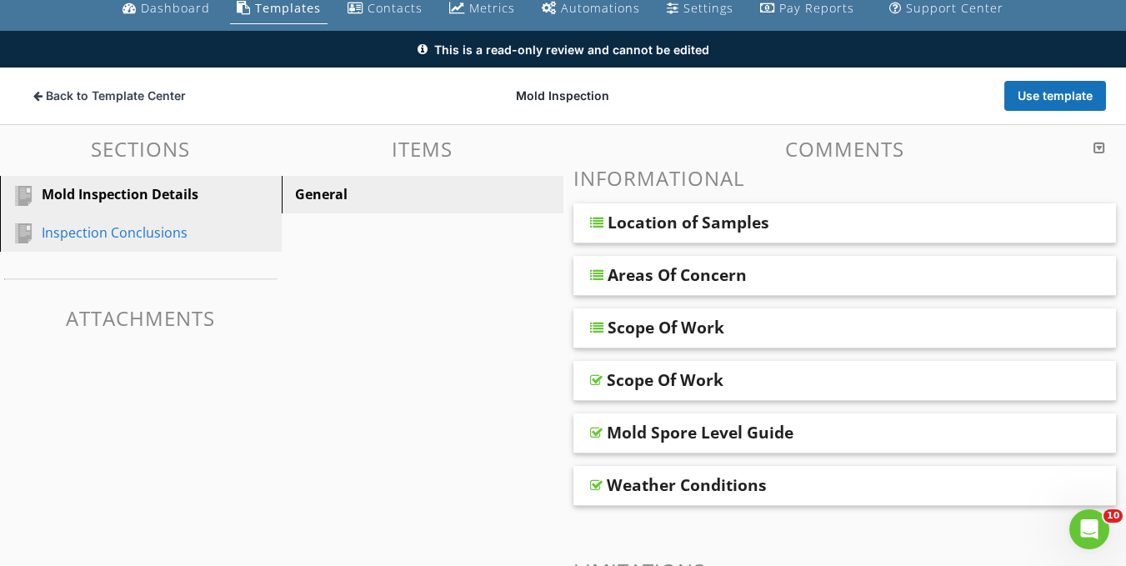
click at [105, 240] on div "Inspection Conclusions" at bounding box center [122, 232] width 161 height 20
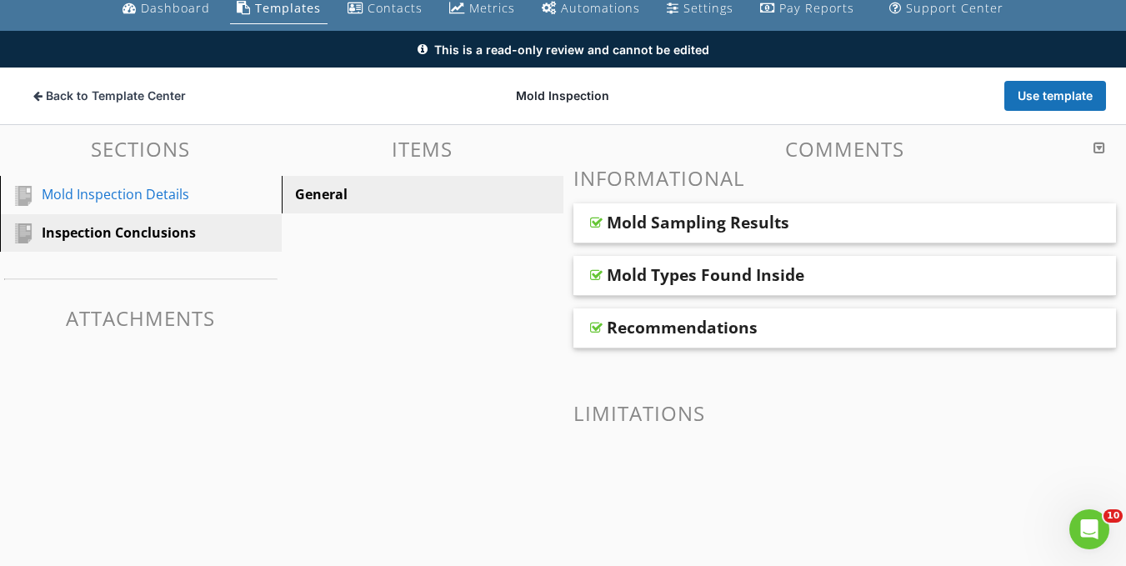
click at [662, 332] on div "Recommendations" at bounding box center [682, 327] width 151 height 20
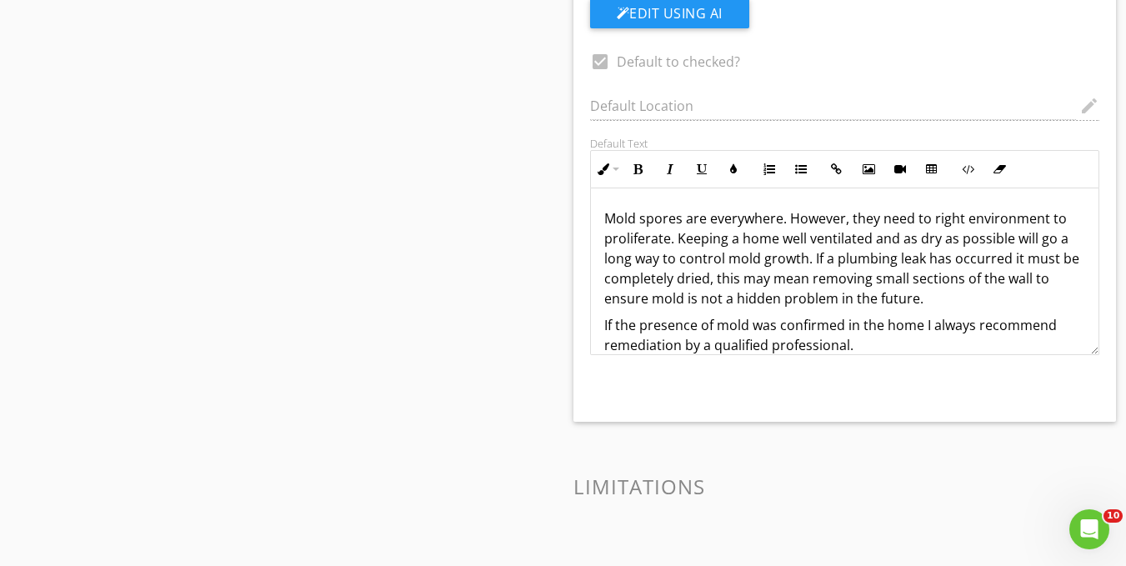
scroll to position [0, 0]
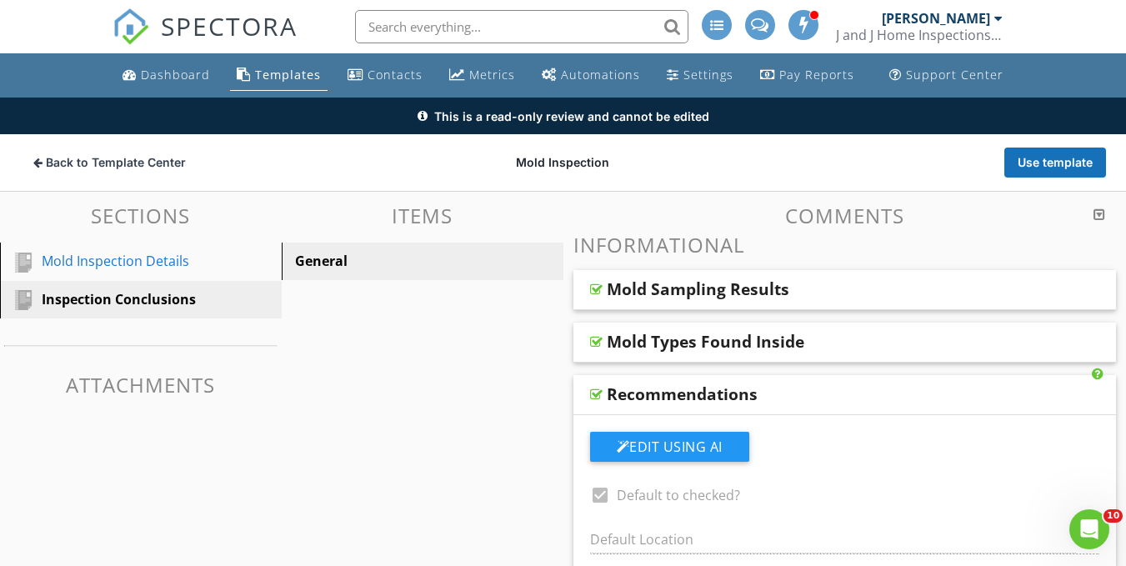
click at [627, 339] on div "Mold Types Found Inside" at bounding box center [705, 342] width 197 height 20
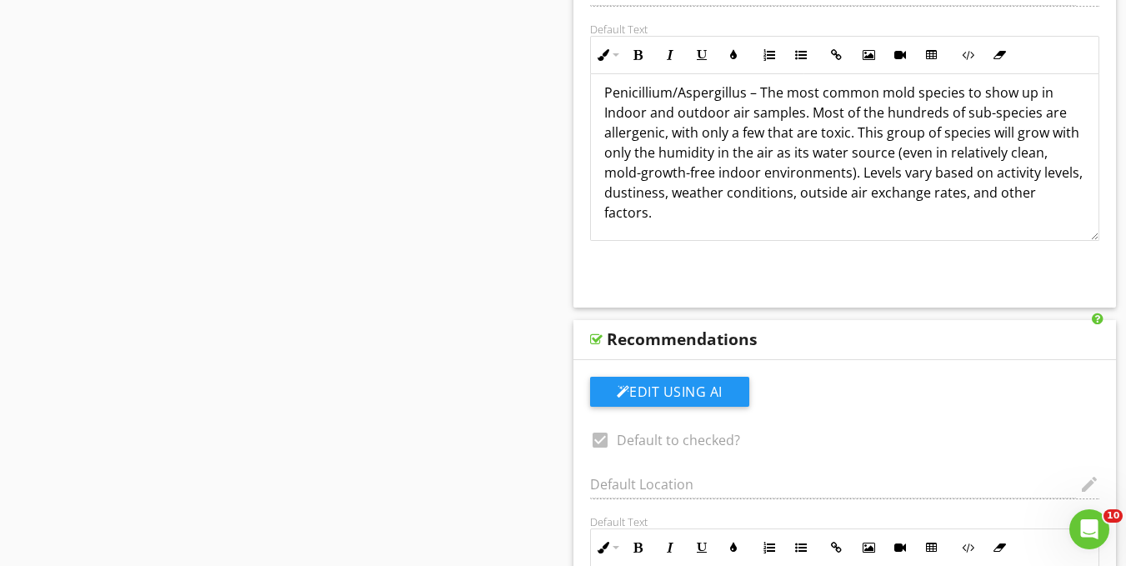
scroll to position [972, 0]
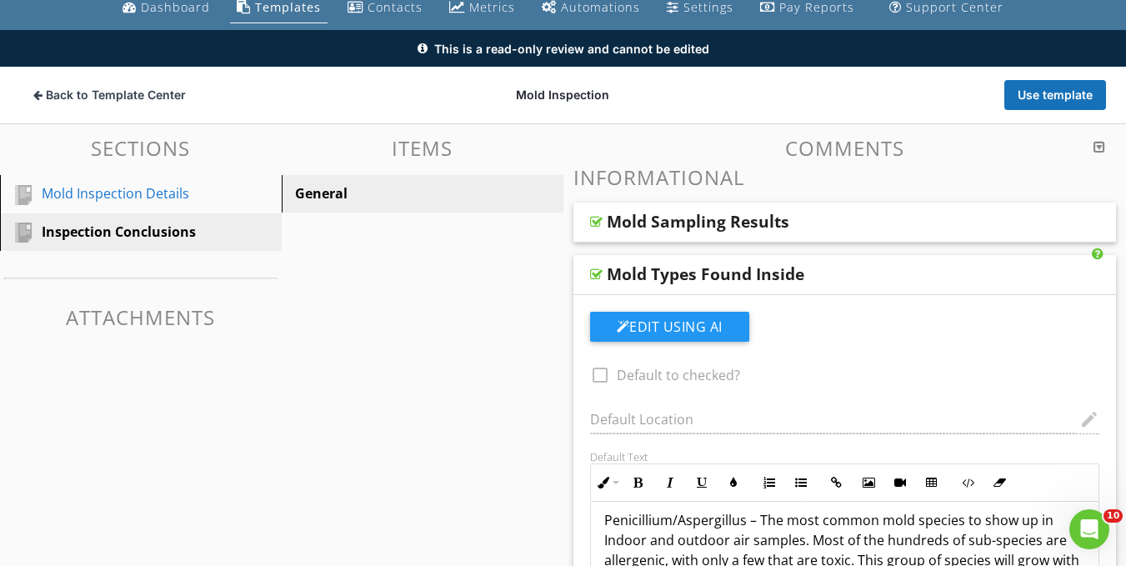
scroll to position [0, 0]
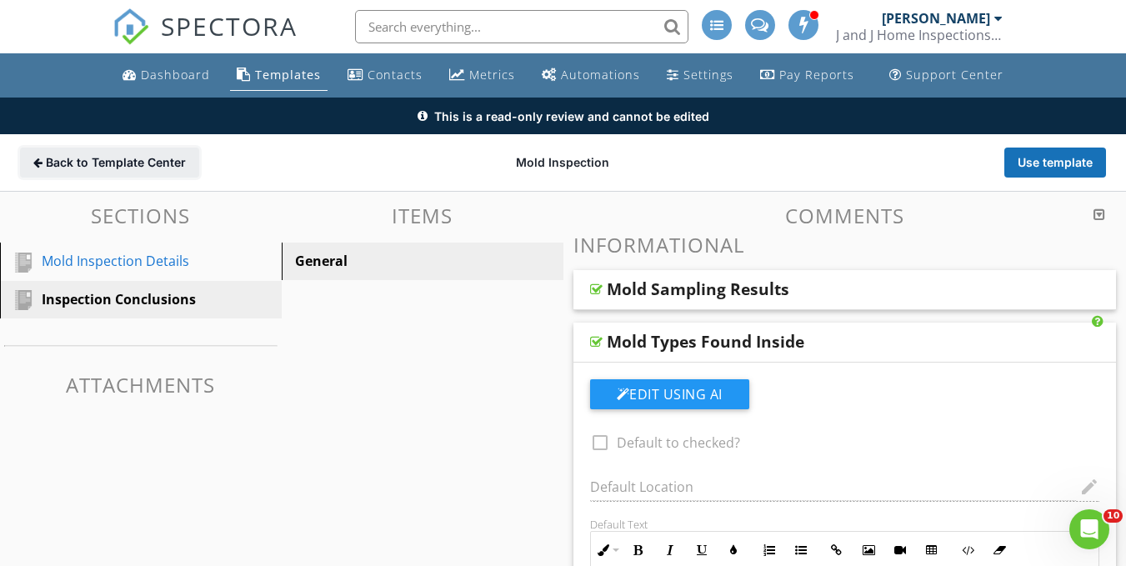
click at [117, 162] on span "Back to Template Center" at bounding box center [116, 162] width 140 height 17
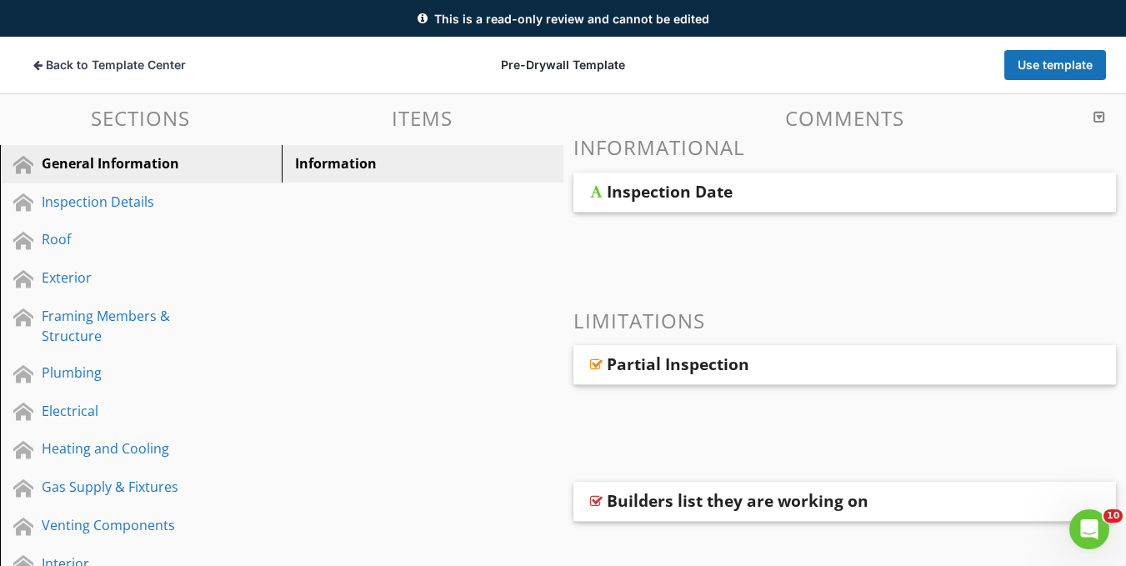
scroll to position [301, 0]
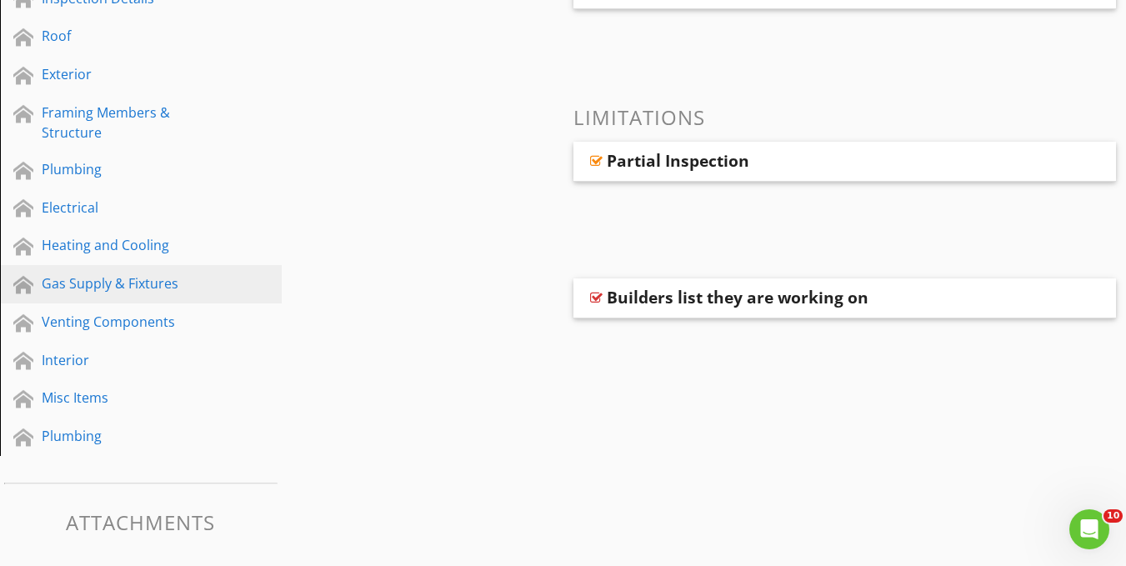
click at [132, 294] on div "Gas Supply & Fixtures" at bounding box center [153, 284] width 223 height 22
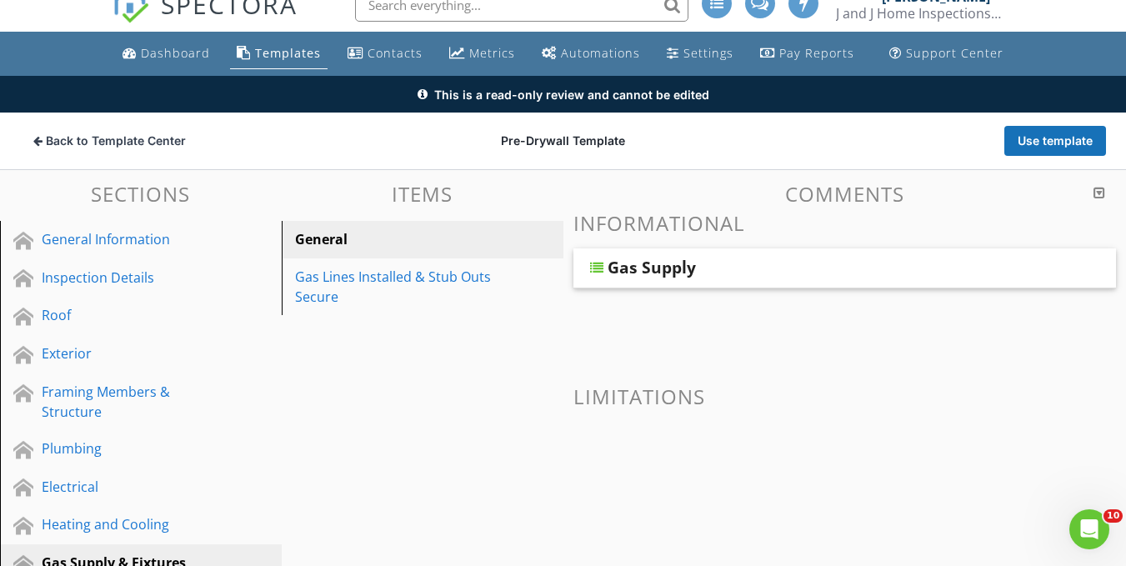
scroll to position [21, 0]
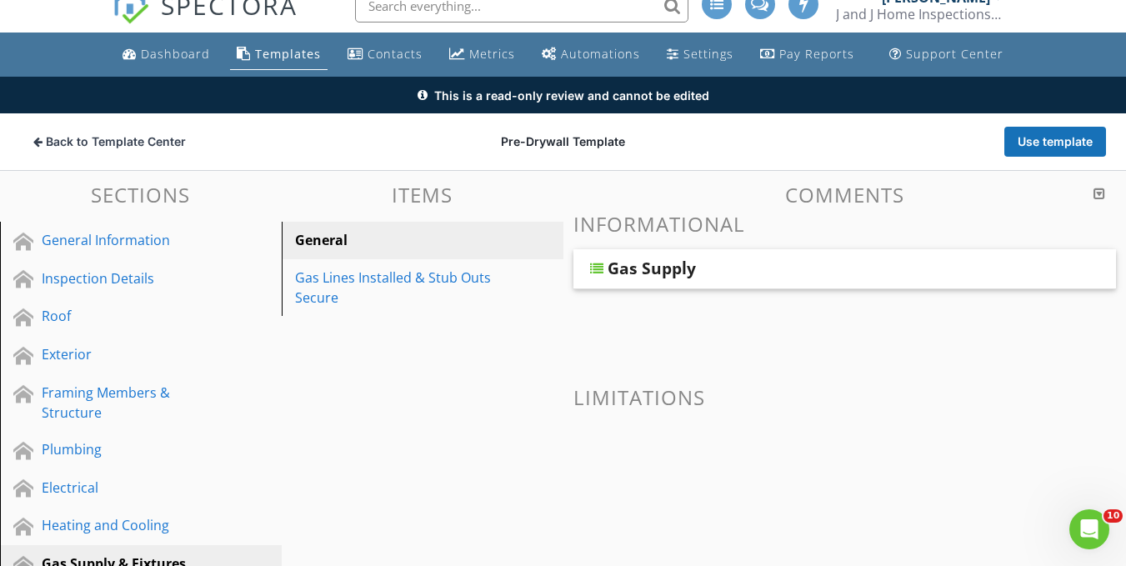
click at [610, 279] on div "Gas Supply" at bounding box center [844, 269] width 543 height 40
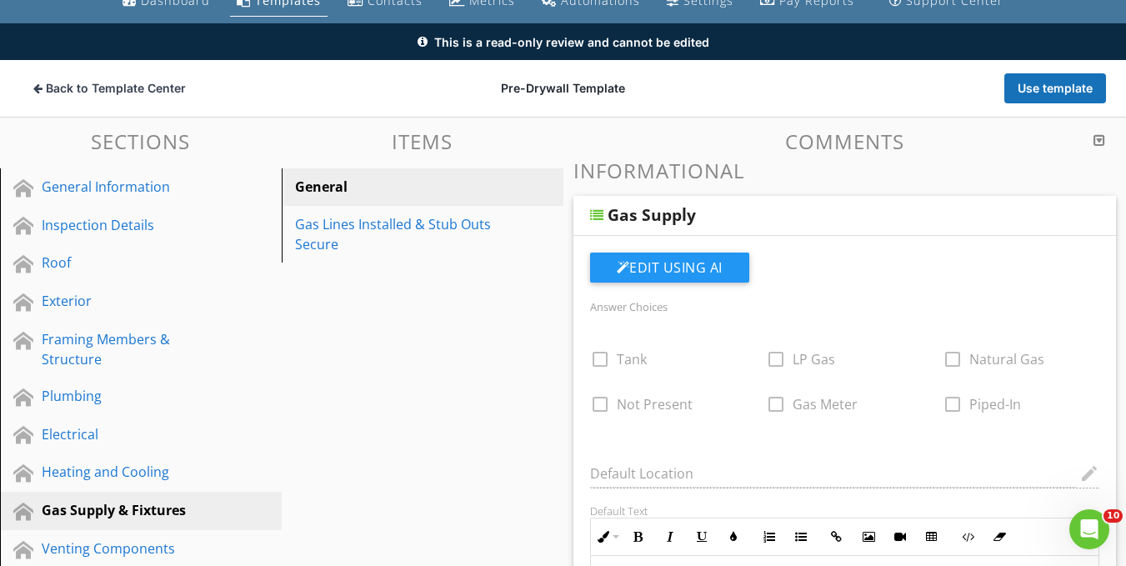
scroll to position [73, 0]
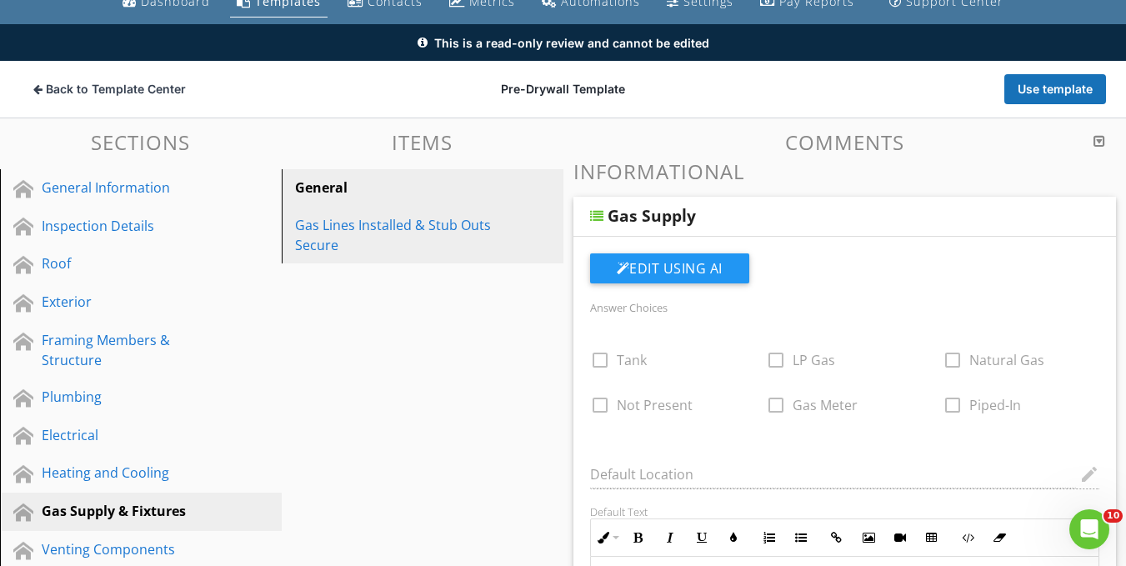
click at [327, 254] on div "Gas Lines Installed & Stub Outs Secure" at bounding box center [393, 235] width 197 height 40
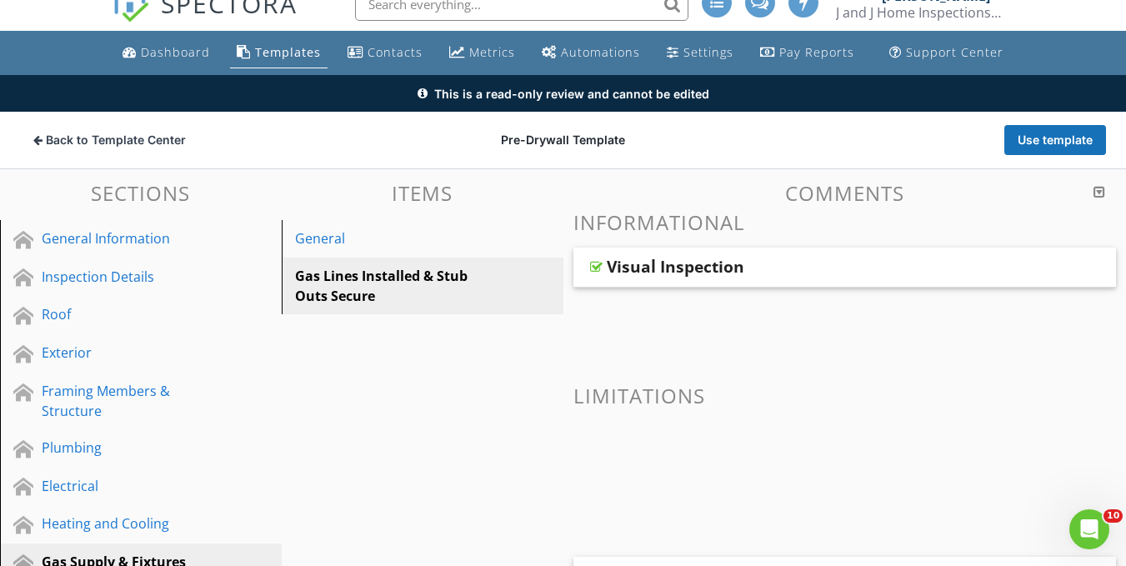
scroll to position [22, 0]
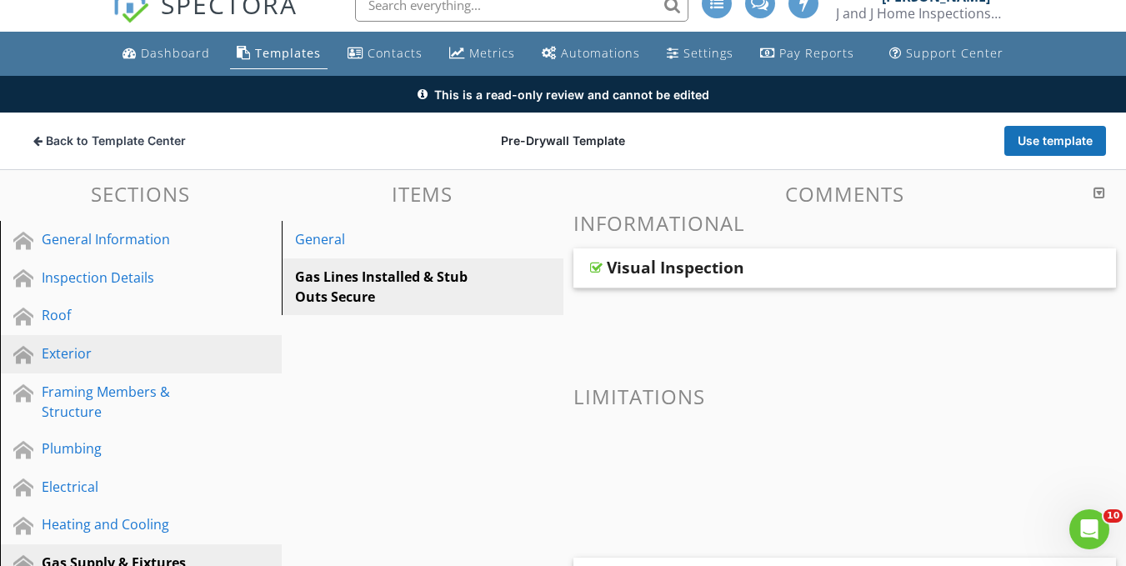
click at [69, 355] on div "Exterior" at bounding box center [122, 353] width 161 height 20
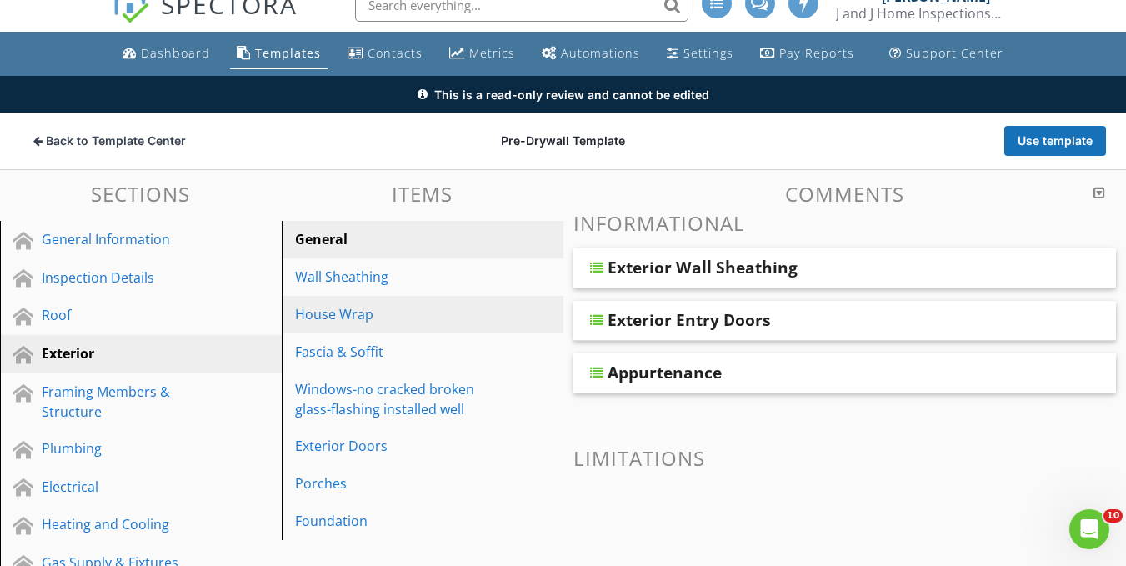
click at [340, 326] on link "House Wrap" at bounding box center [425, 314] width 277 height 37
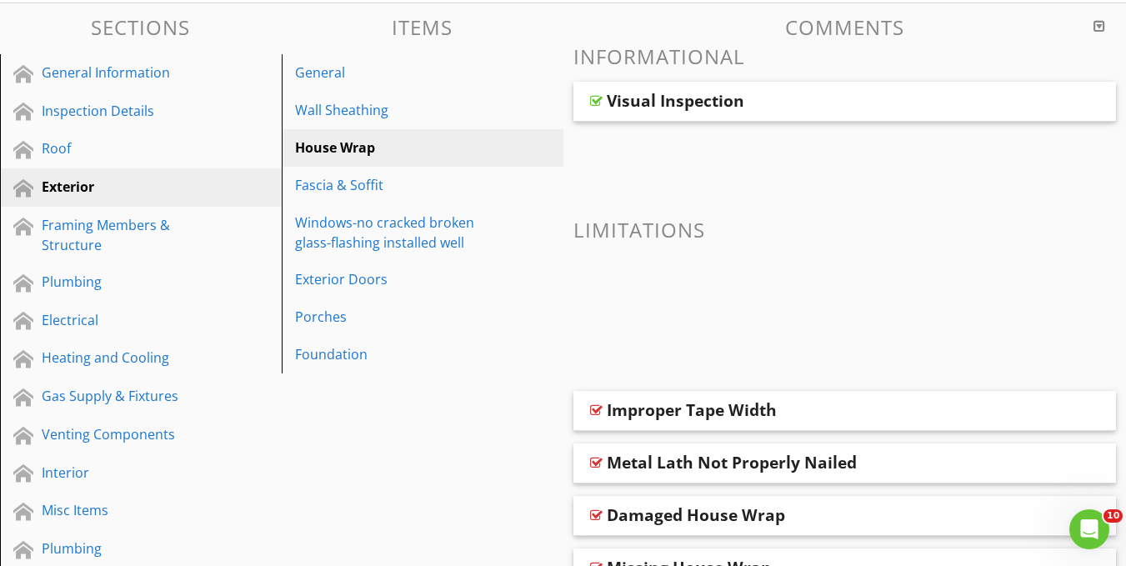
scroll to position [0, 0]
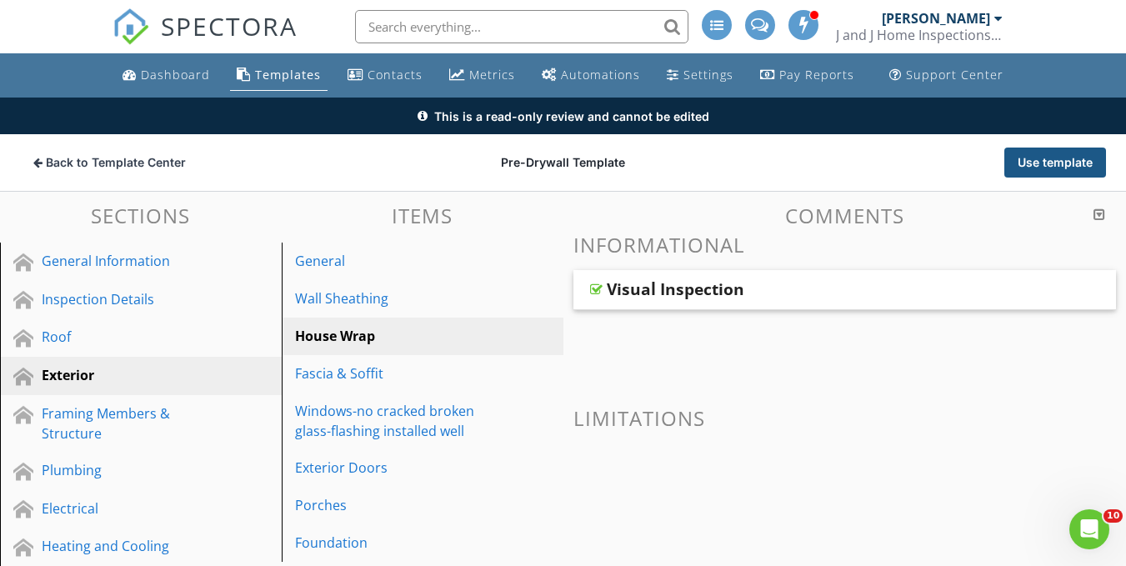
click at [1026, 162] on button "Use template" at bounding box center [1055, 162] width 102 height 30
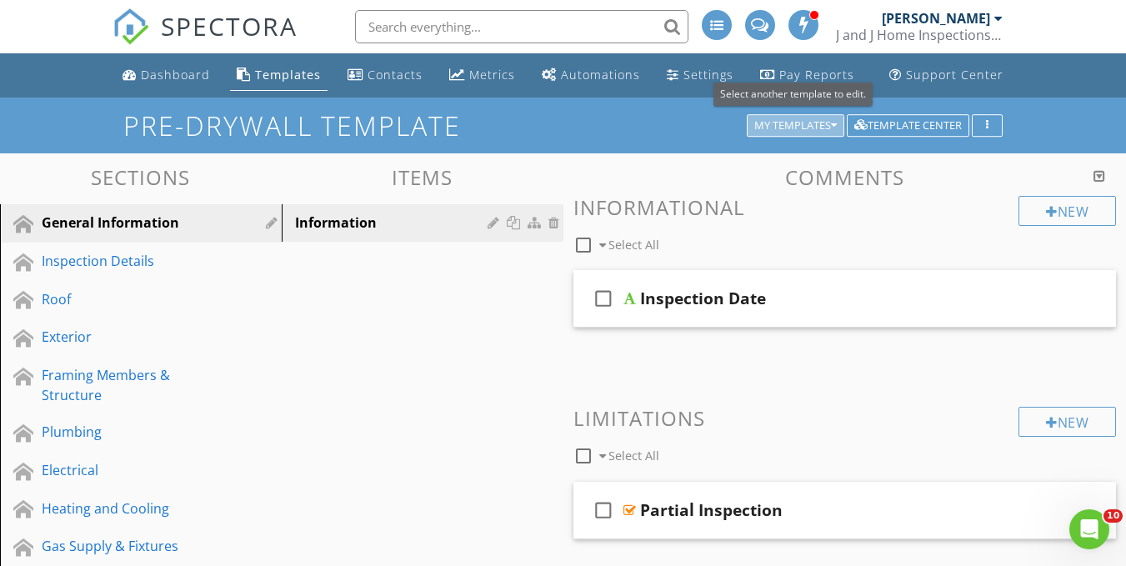
click at [832, 131] on icon "button" at bounding box center [834, 126] width 6 height 12
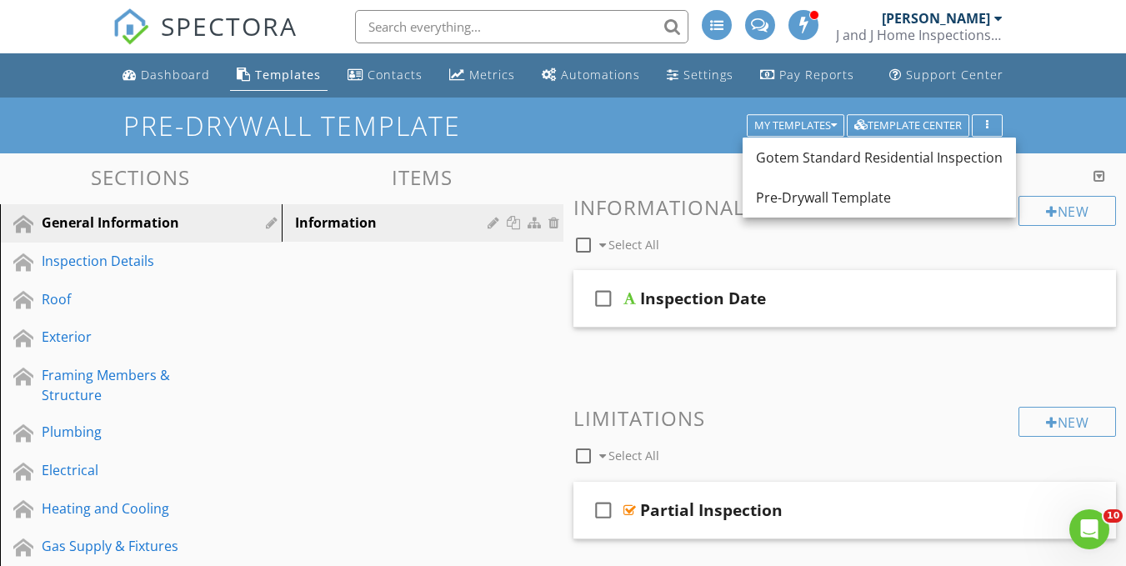
click at [566, 142] on div "Pre-Drywall Template My Templates Template Center" at bounding box center [563, 125] width 1126 height 56
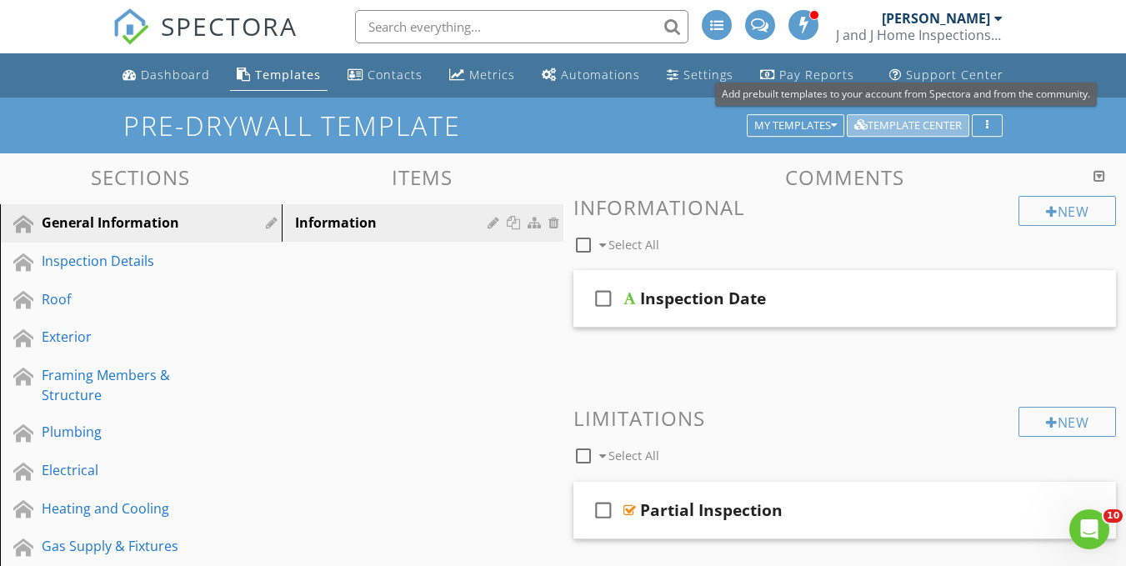
click at [921, 120] on div "Template Center" at bounding box center [907, 126] width 107 height 12
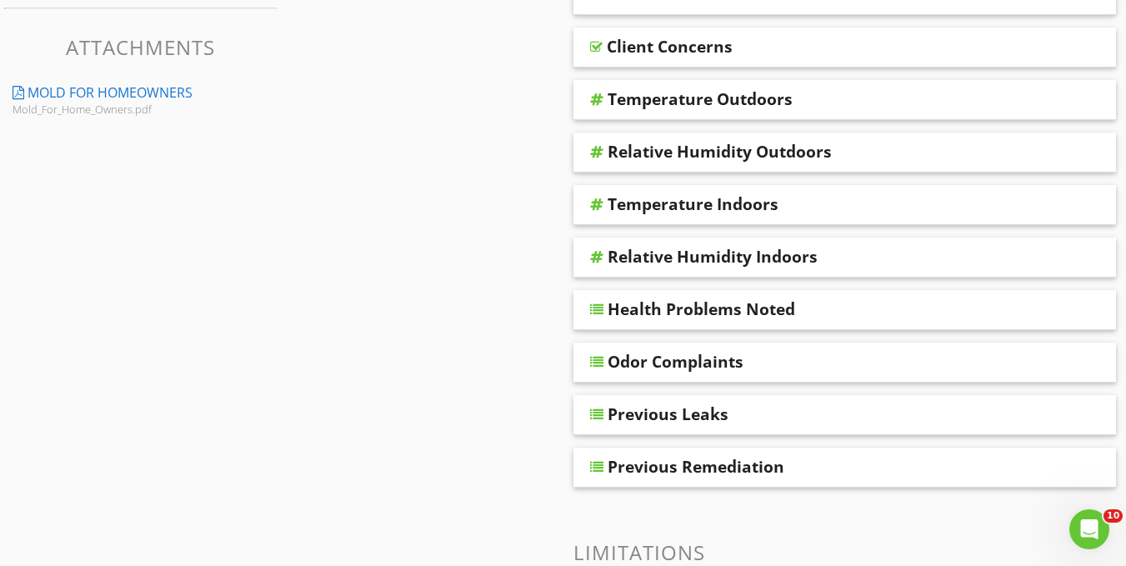
scroll to position [466, 0]
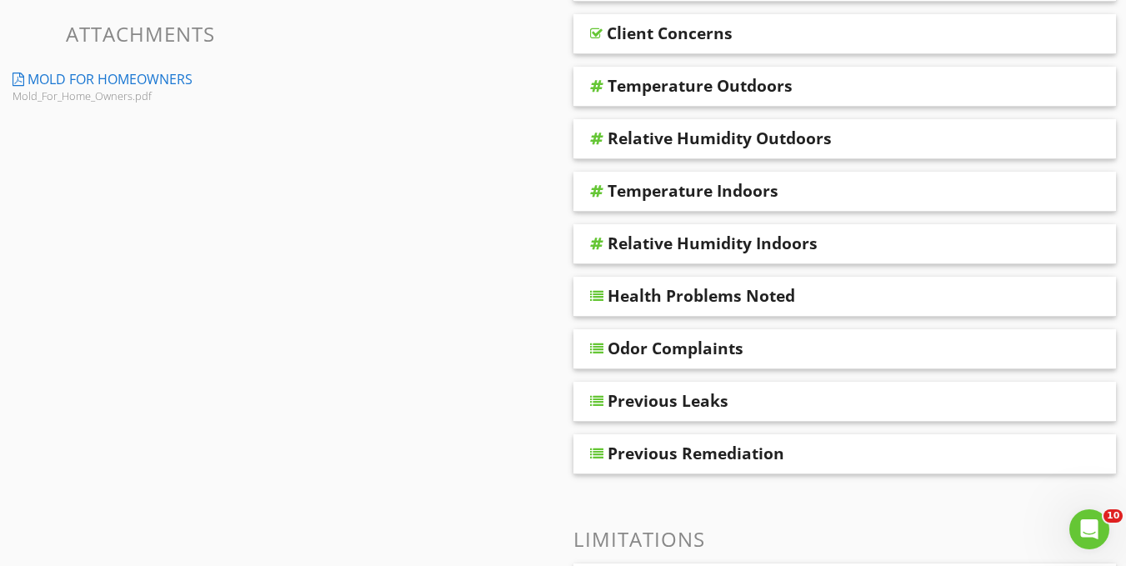
click at [622, 346] on div "Odor Complaints" at bounding box center [675, 348] width 136 height 20
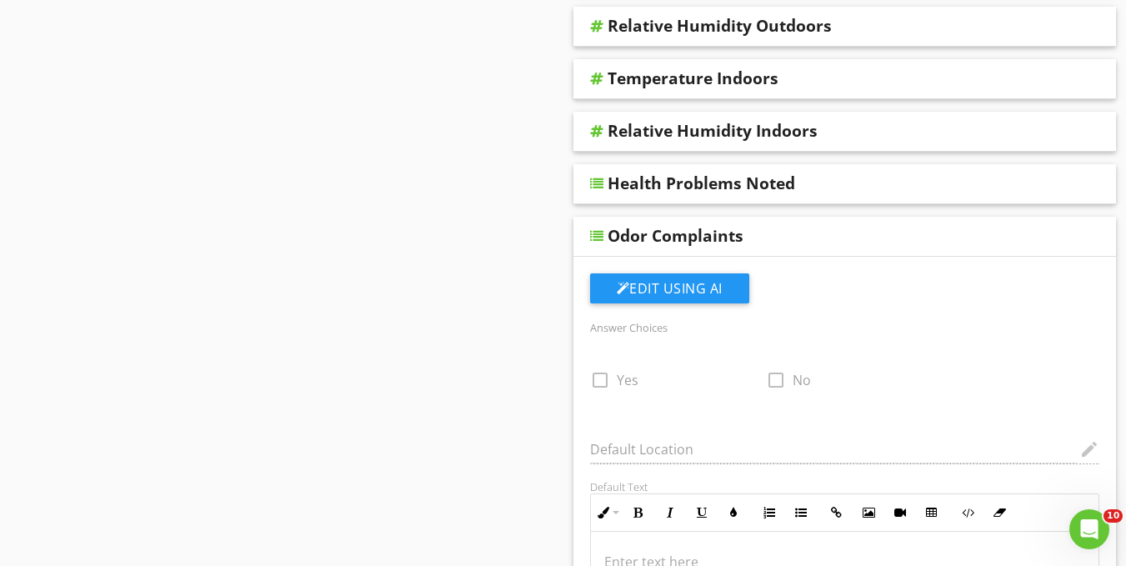
scroll to position [568, 0]
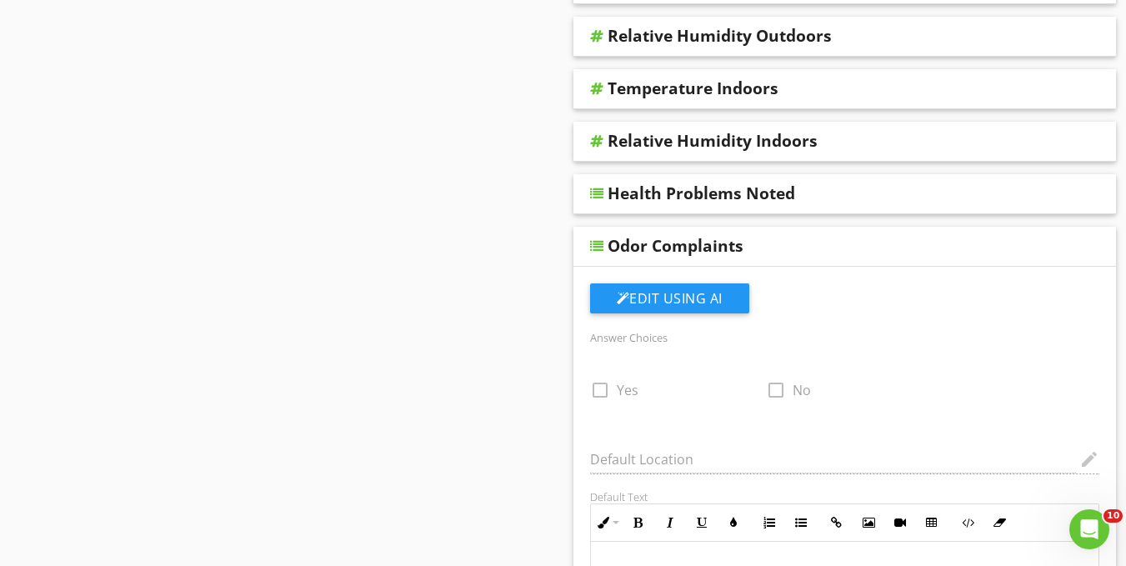
click at [628, 247] on div "Odor Complaints" at bounding box center [675, 246] width 136 height 20
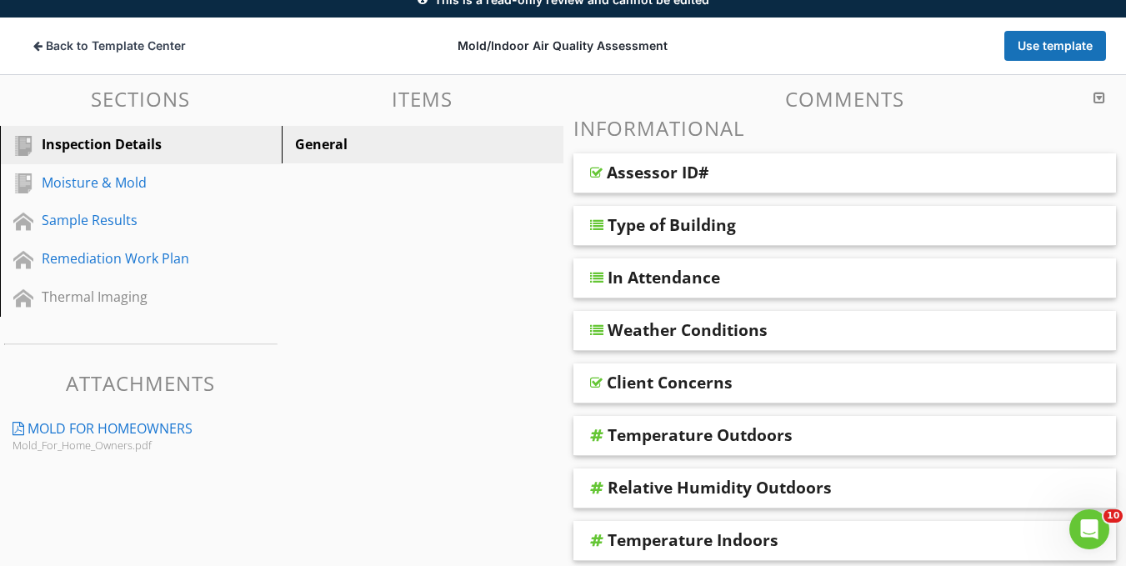
scroll to position [102, 0]
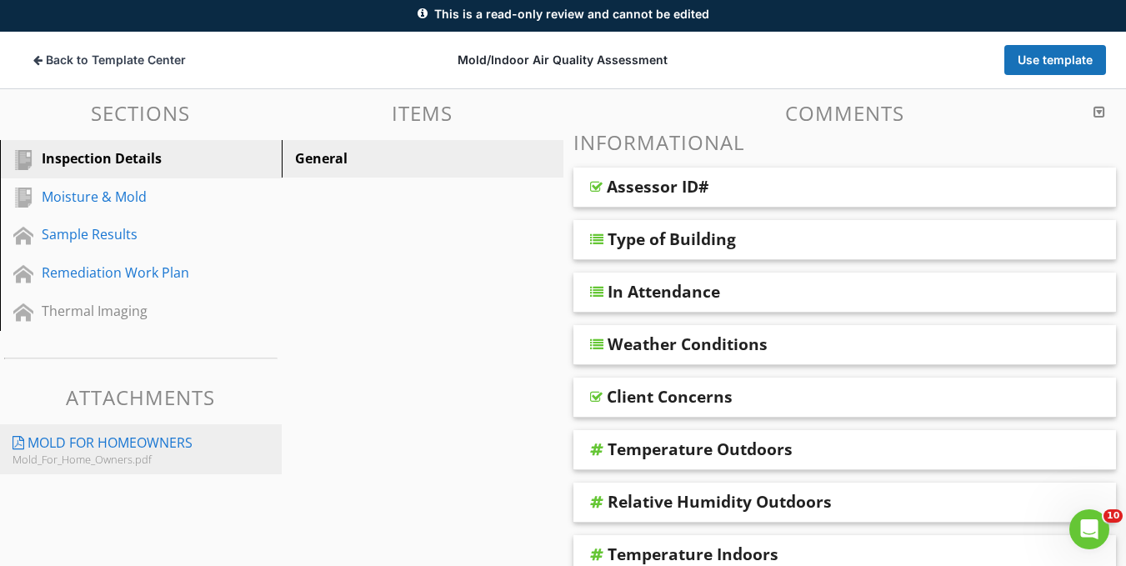
click at [132, 446] on div "Mold For Homeowners" at bounding box center [109, 442] width 165 height 20
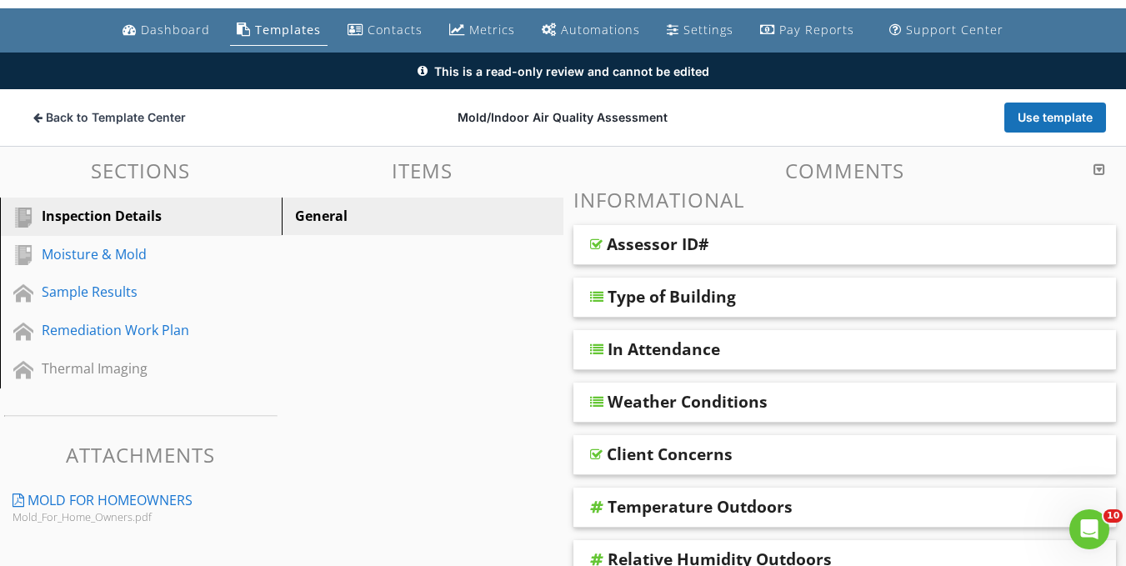
scroll to position [44, 0]
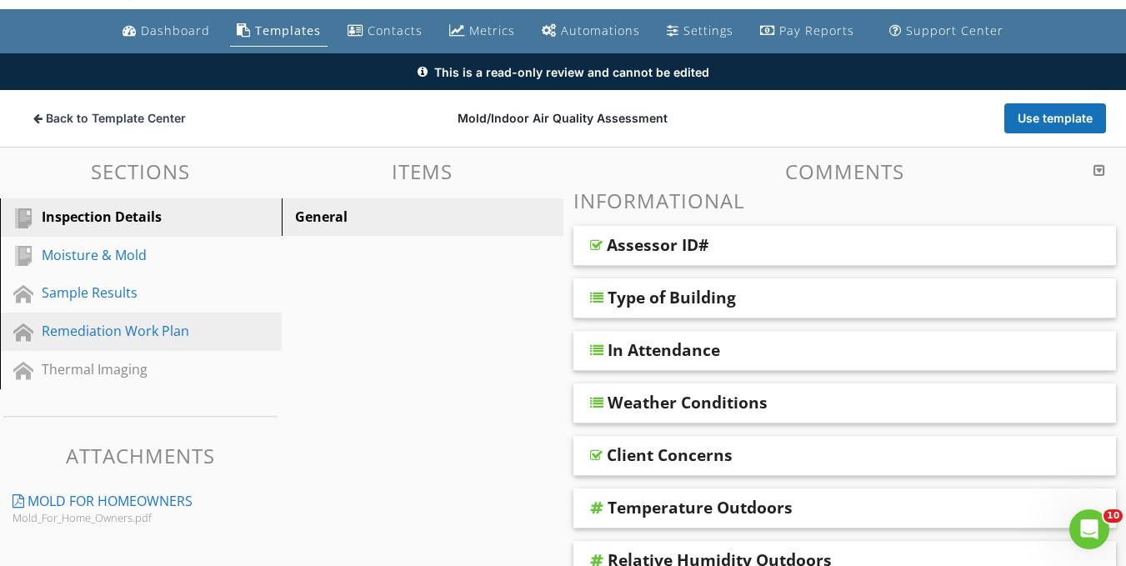
click at [134, 326] on div "Remediation Work Plan" at bounding box center [122, 331] width 161 height 20
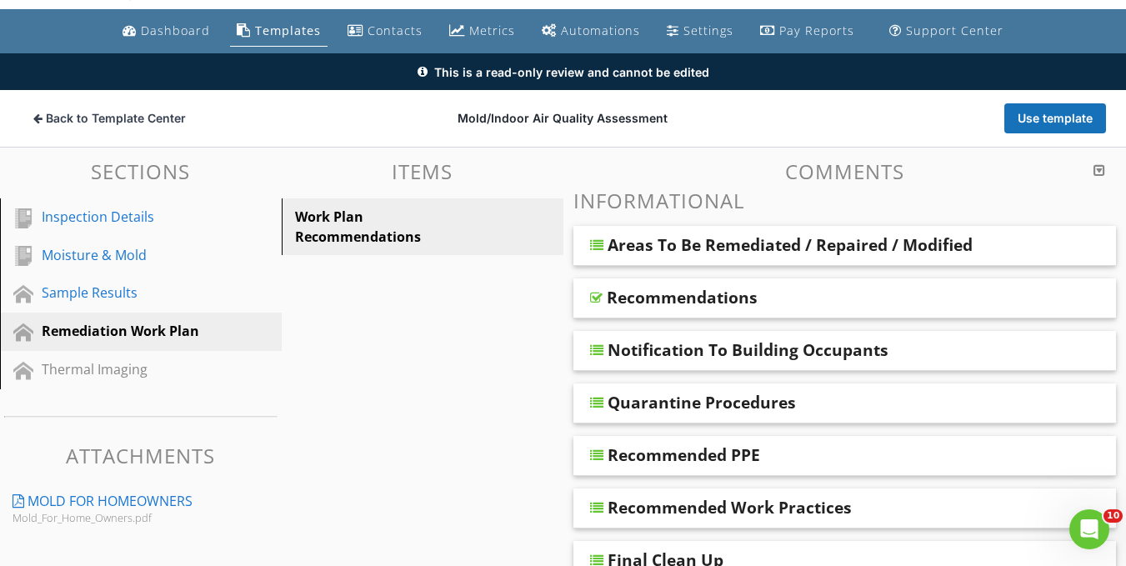
click at [652, 307] on div "Recommendations" at bounding box center [682, 297] width 151 height 20
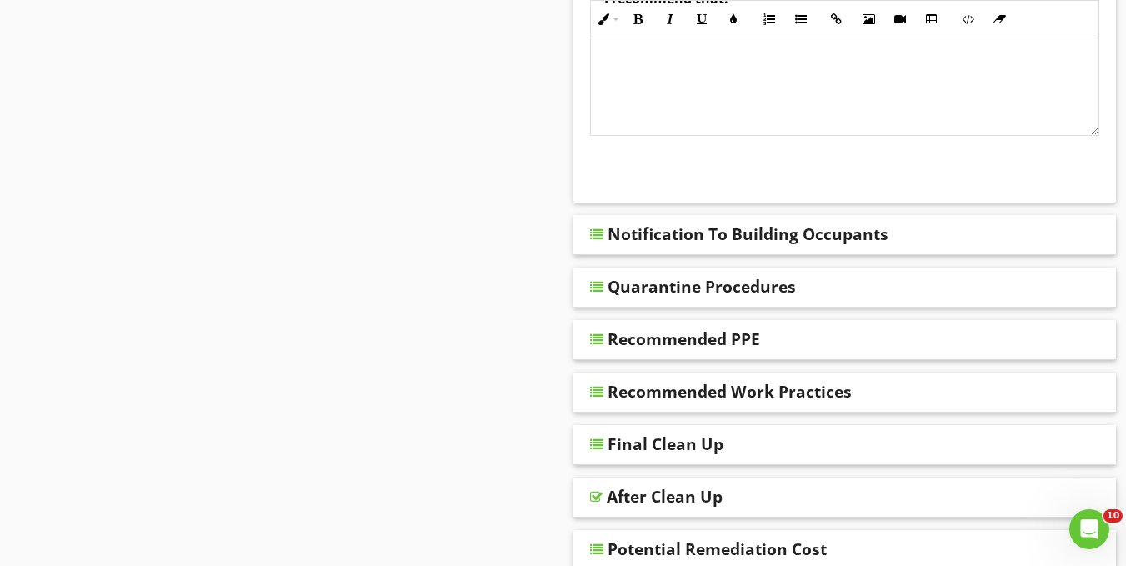
scroll to position [602, 0]
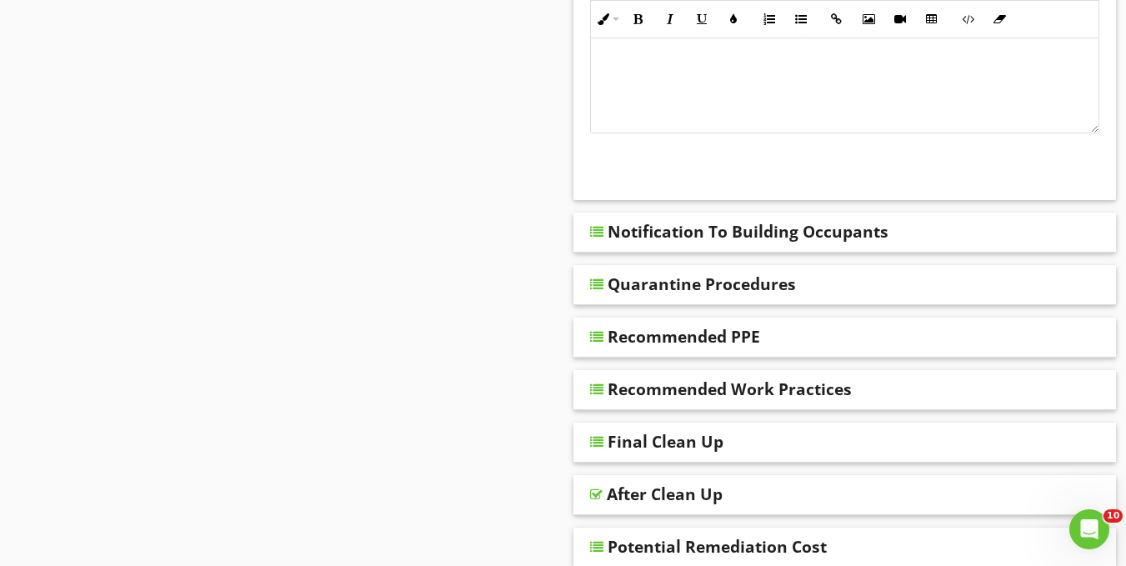
click at [634, 288] on div "Quarantine Procedures" at bounding box center [701, 284] width 188 height 20
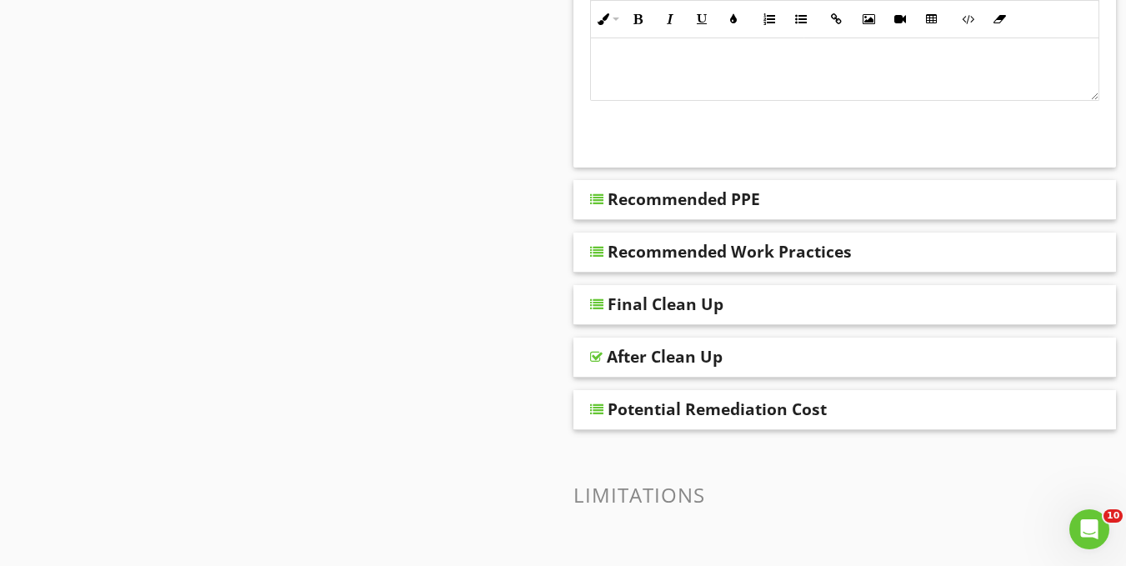
scroll to position [1456, 0]
click at [644, 362] on div "After Clean Up" at bounding box center [665, 356] width 116 height 20
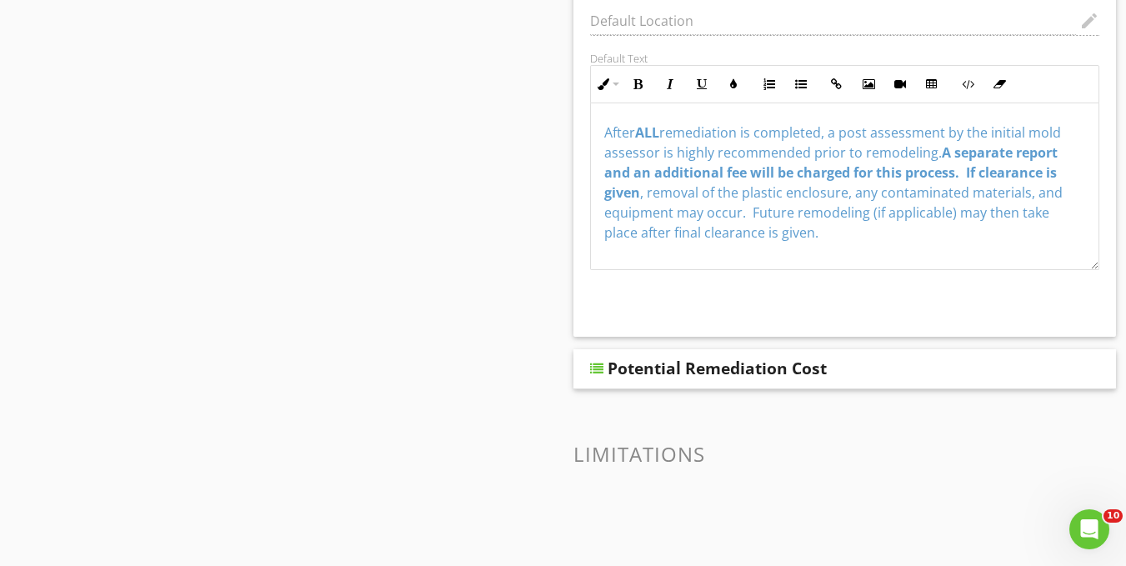
scroll to position [1937, 0]
click at [671, 369] on div "Potential Remediation Cost" at bounding box center [716, 367] width 219 height 20
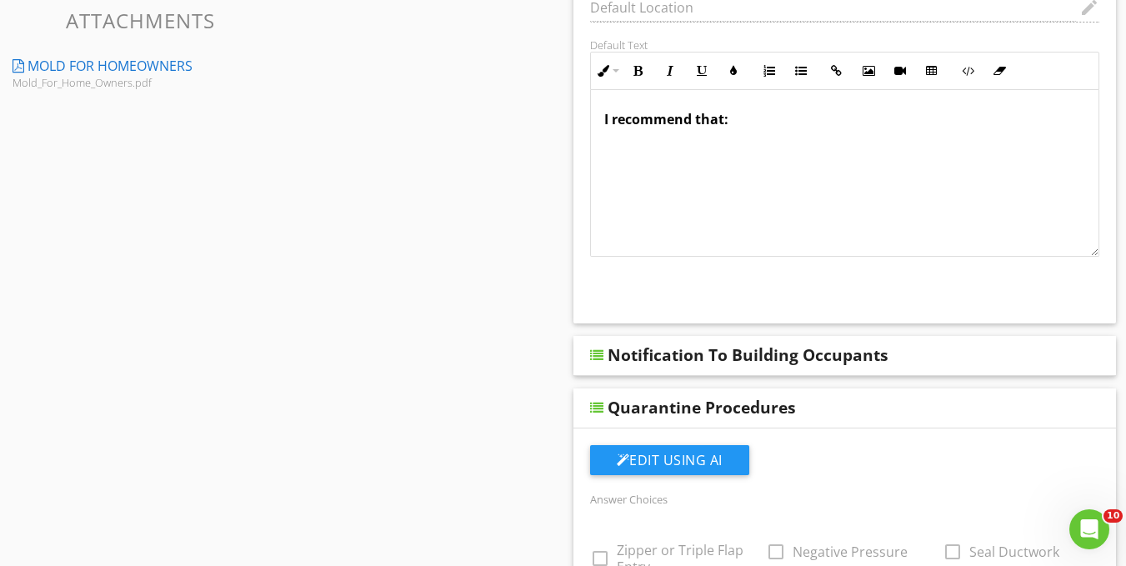
scroll to position [0, 0]
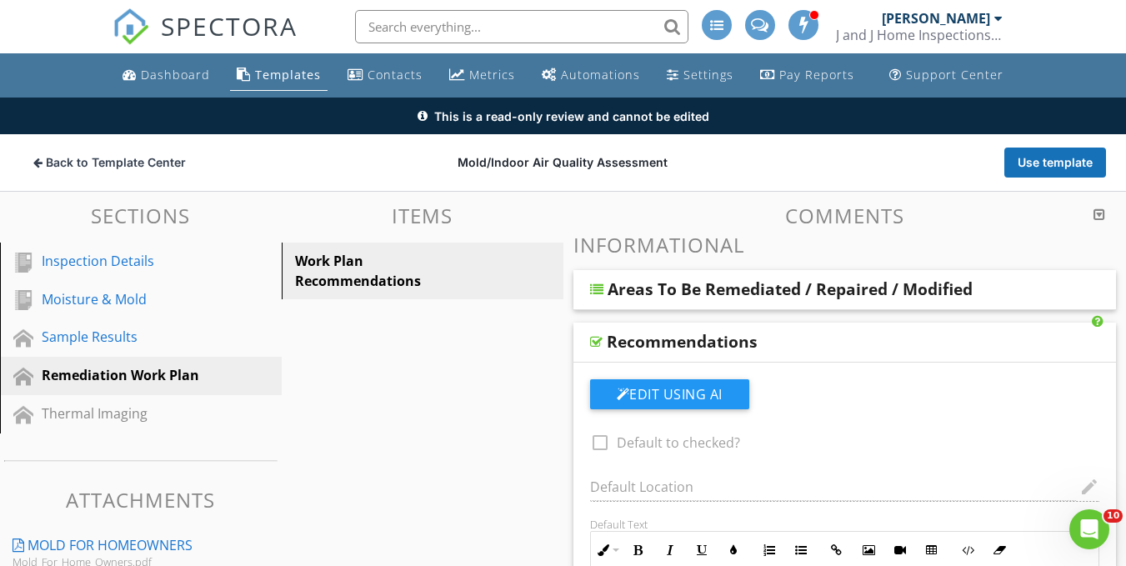
click at [647, 287] on div "Areas To Be Remediated / Repaired / Modified" at bounding box center [789, 289] width 365 height 20
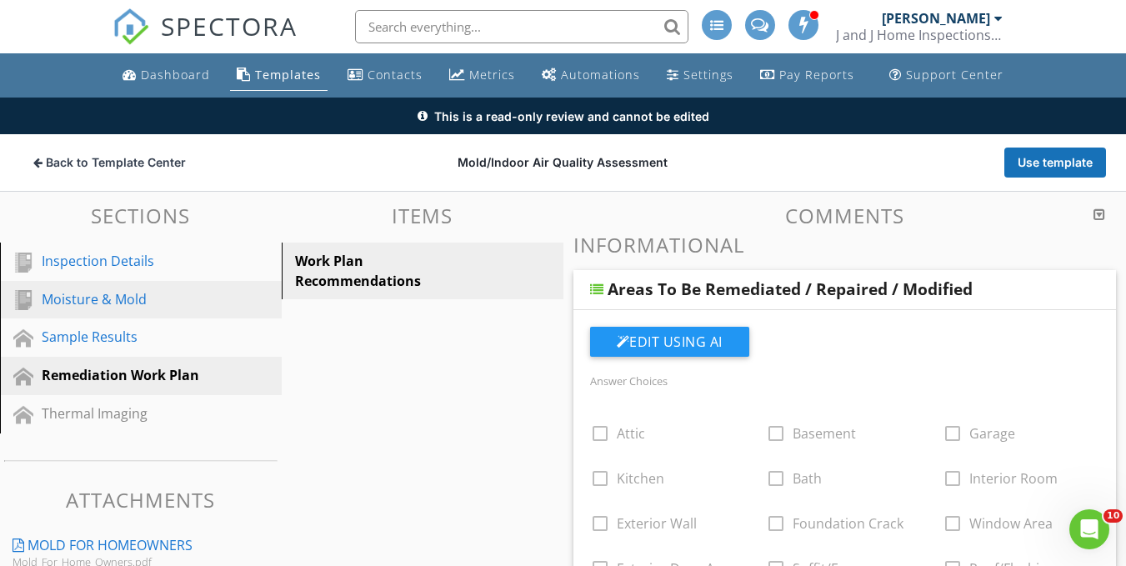
click at [125, 307] on div "Moisture & Mold" at bounding box center [122, 299] width 161 height 20
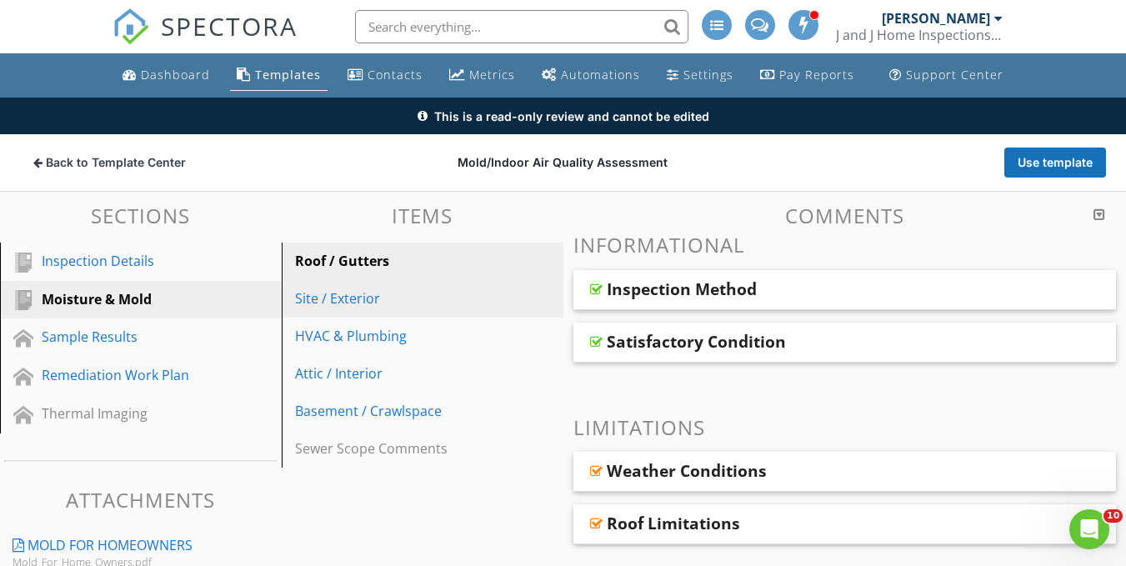
click at [410, 314] on link "Site / Exterior" at bounding box center [425, 298] width 277 height 37
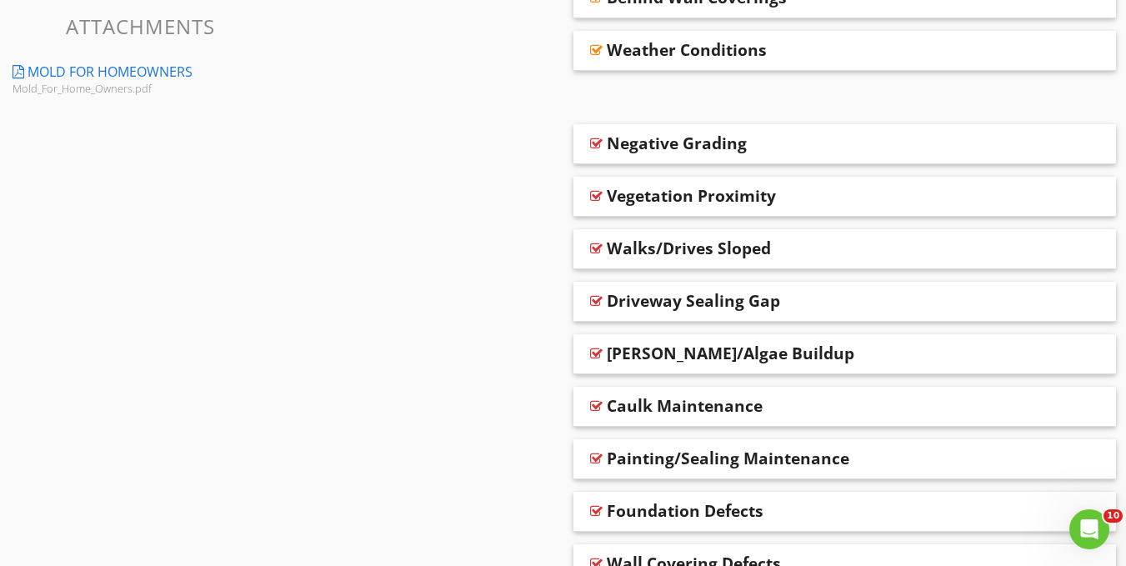
scroll to position [472, 0]
click at [678, 156] on div "Negative Grading" at bounding box center [844, 145] width 543 height 40
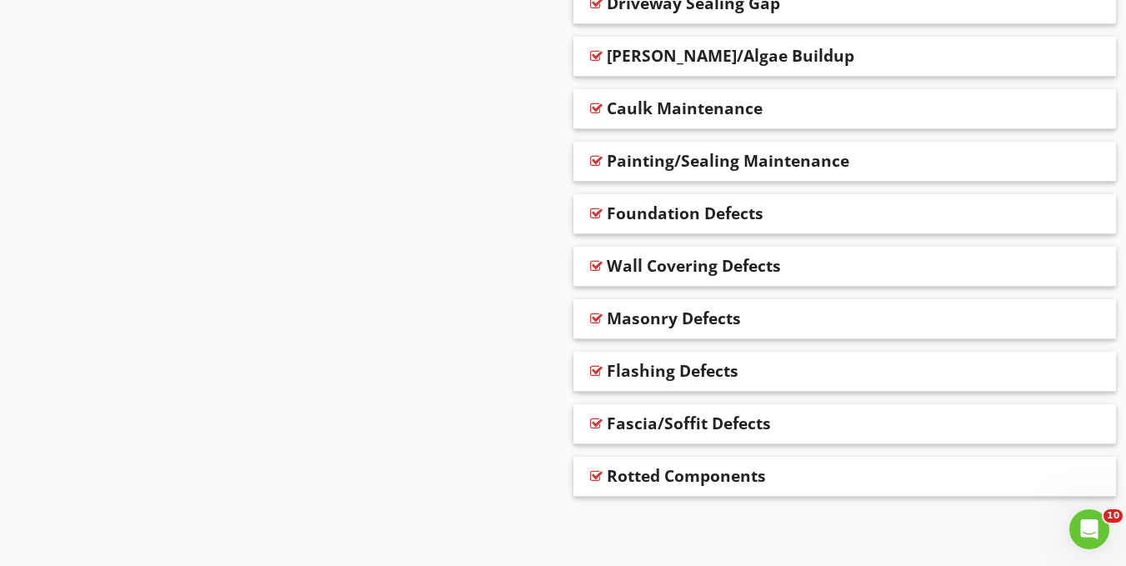
scroll to position [1273, 0]
click at [621, 319] on div "Masonry Defects" at bounding box center [674, 317] width 134 height 20
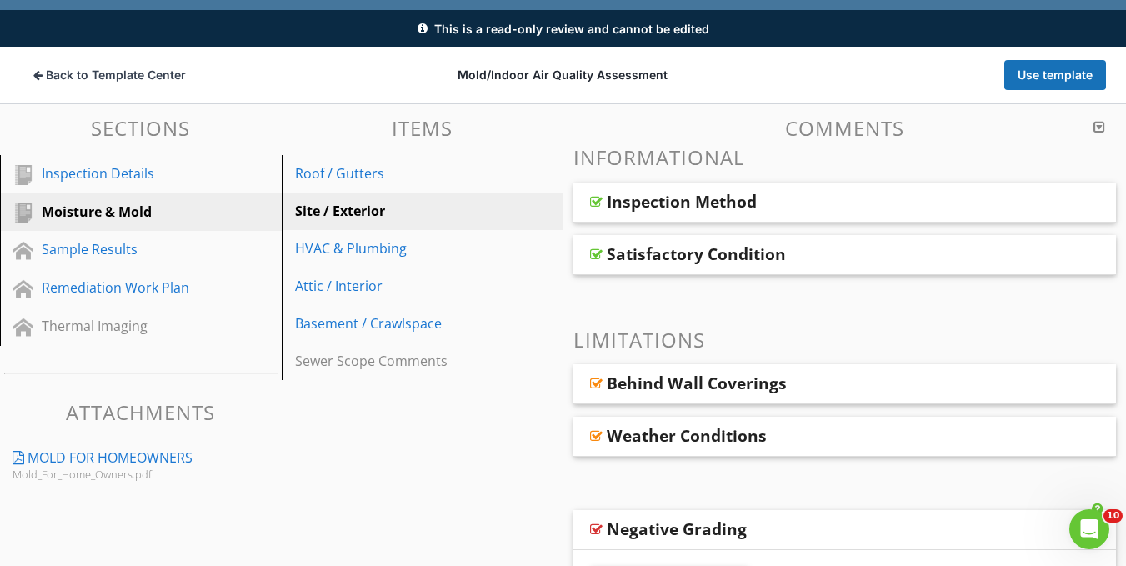
scroll to position [0, 0]
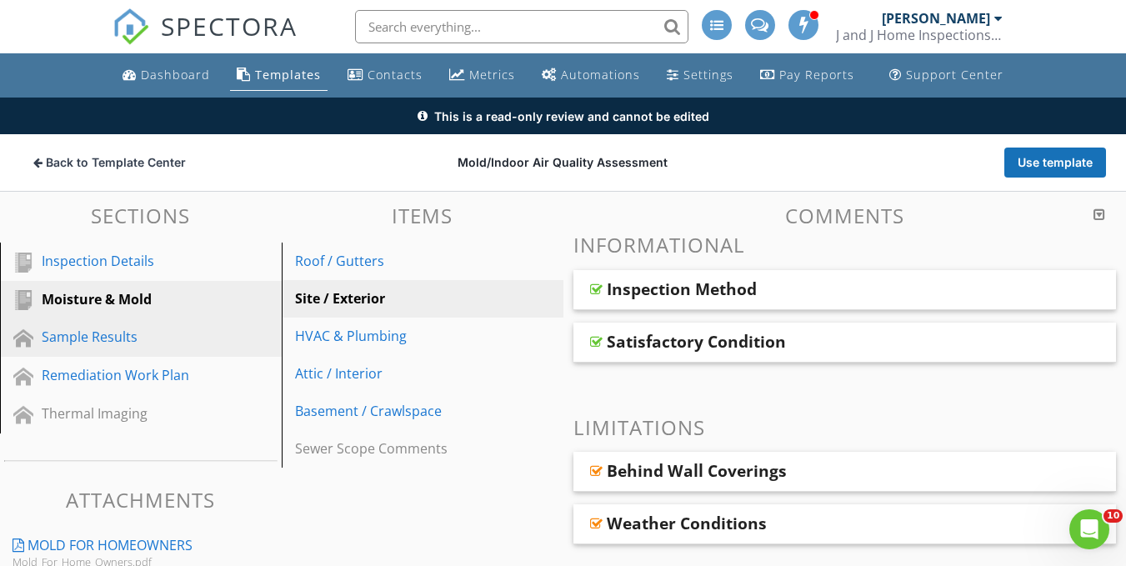
click at [99, 327] on div "Sample Results" at bounding box center [122, 337] width 161 height 20
type textarea "<p><span style="color: rgb(229, 227, 24);">Grading is sloping towards the struc…"
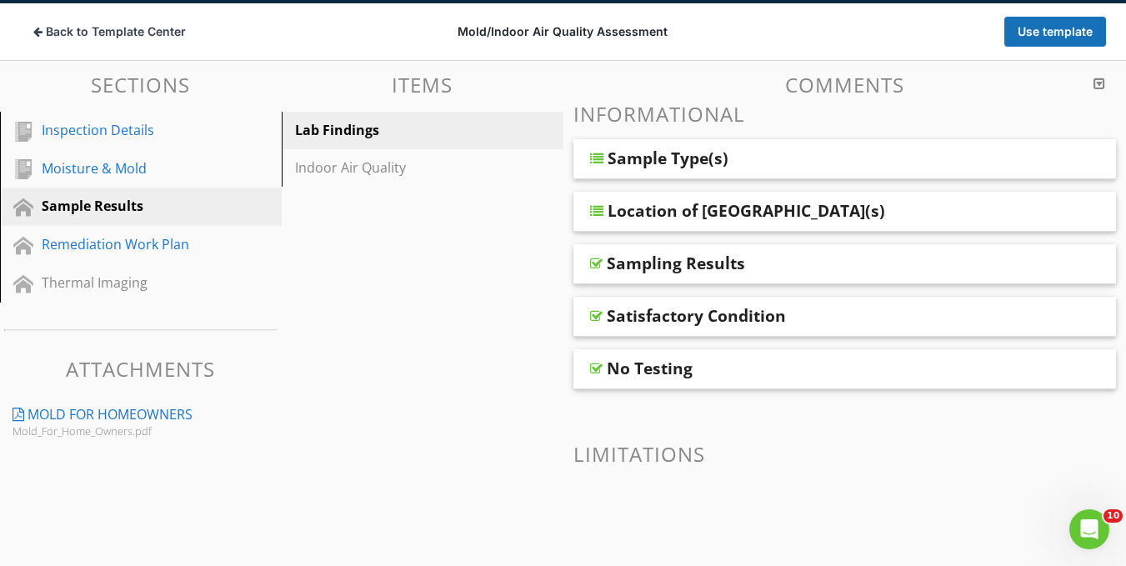
scroll to position [135, 0]
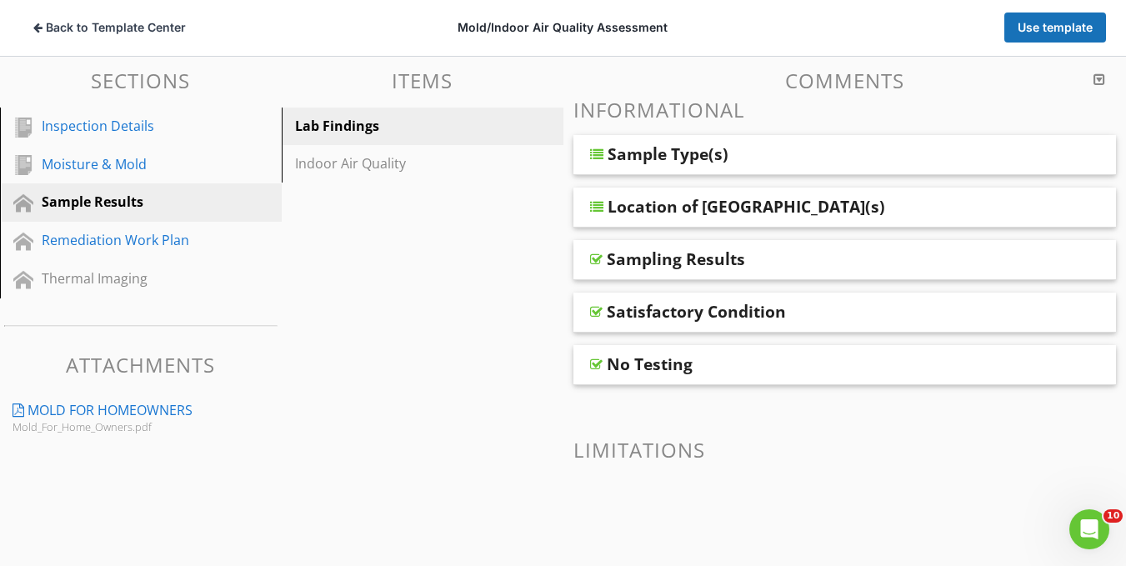
click at [671, 197] on div "Location of Sample(s)" at bounding box center [745, 207] width 277 height 20
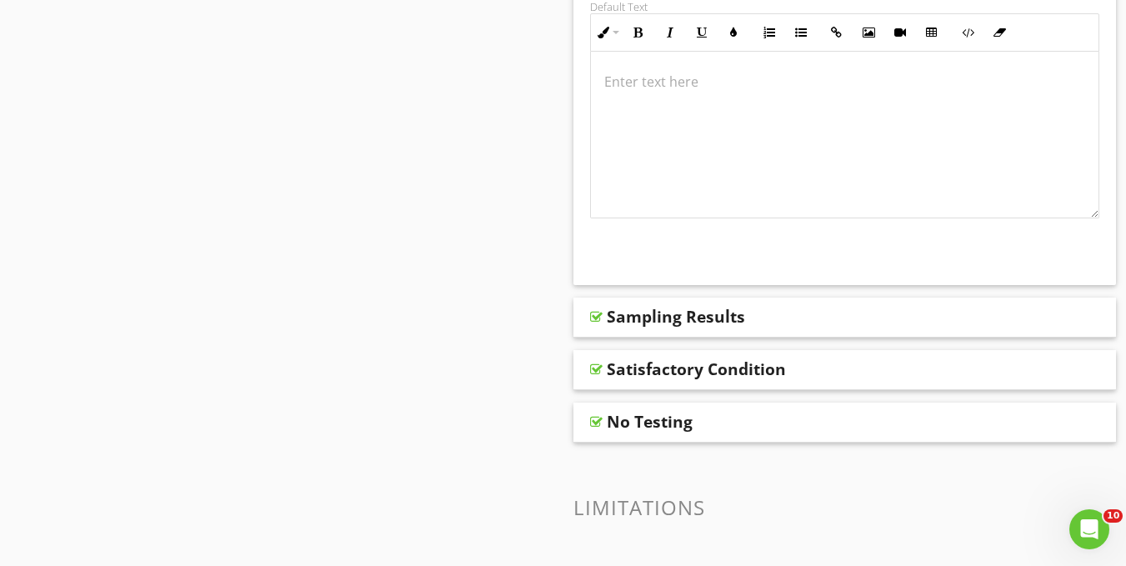
scroll to position [767, 0]
click at [609, 324] on div "Sampling Results" at bounding box center [676, 316] width 138 height 20
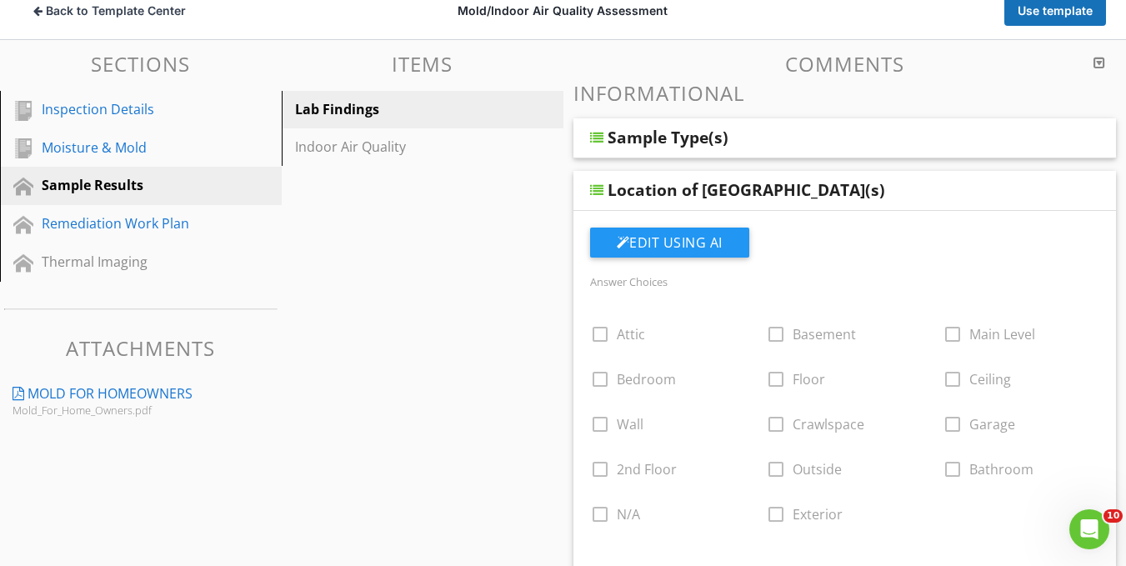
scroll to position [0, 0]
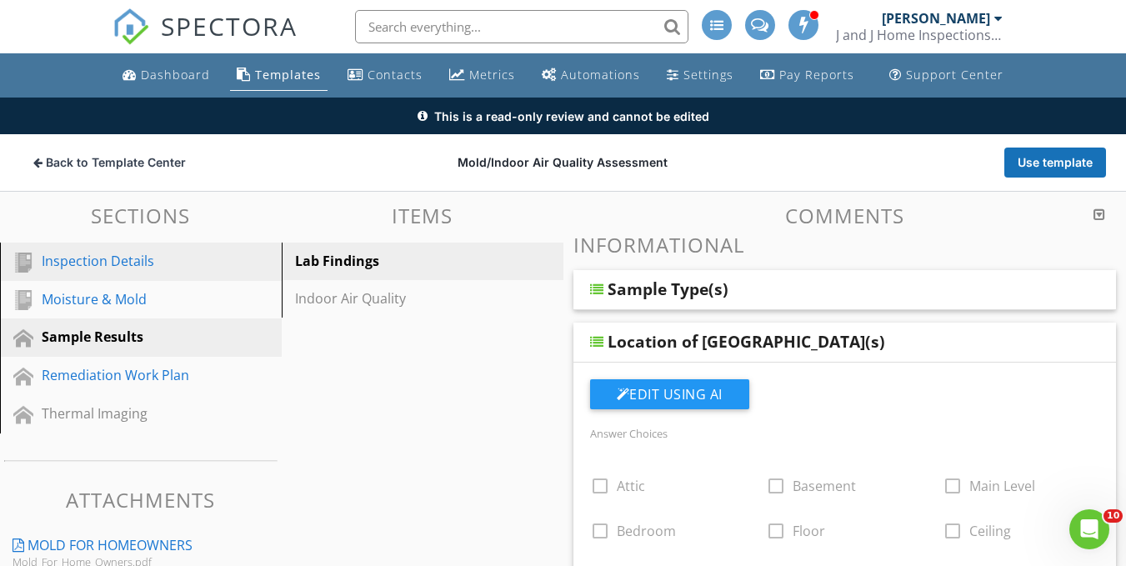
click at [150, 269] on div "Inspection Details" at bounding box center [122, 261] width 161 height 20
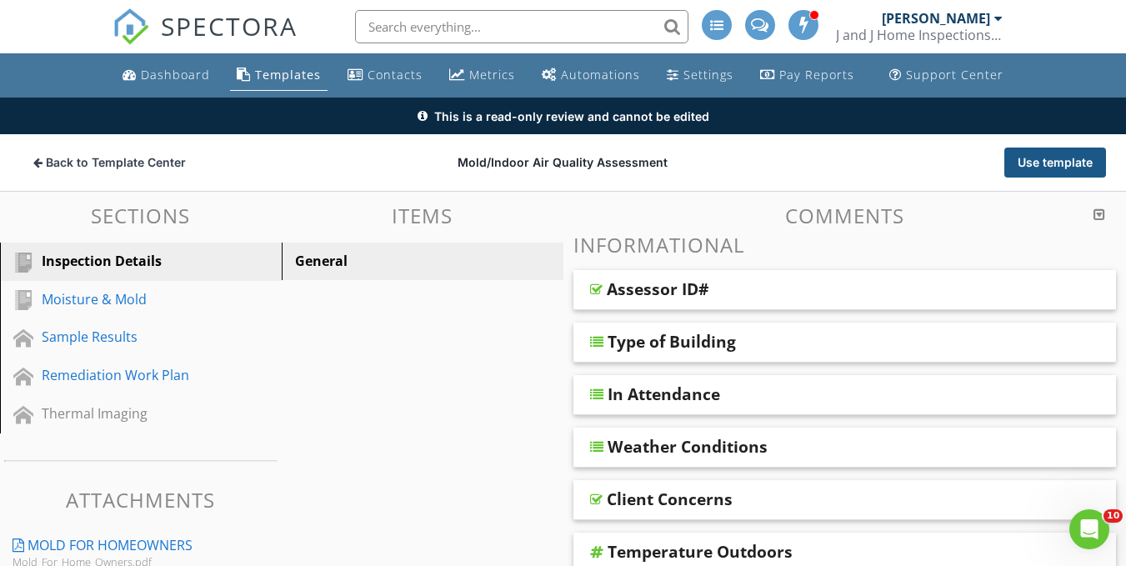
click at [1020, 160] on button "Use template" at bounding box center [1055, 162] width 102 height 30
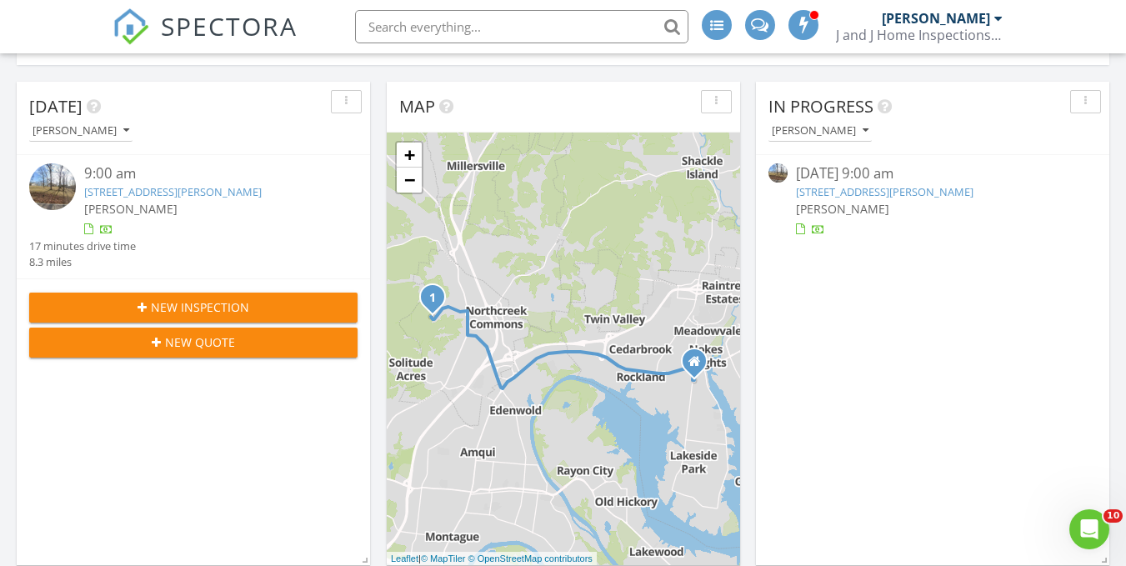
scroll to position [145, 0]
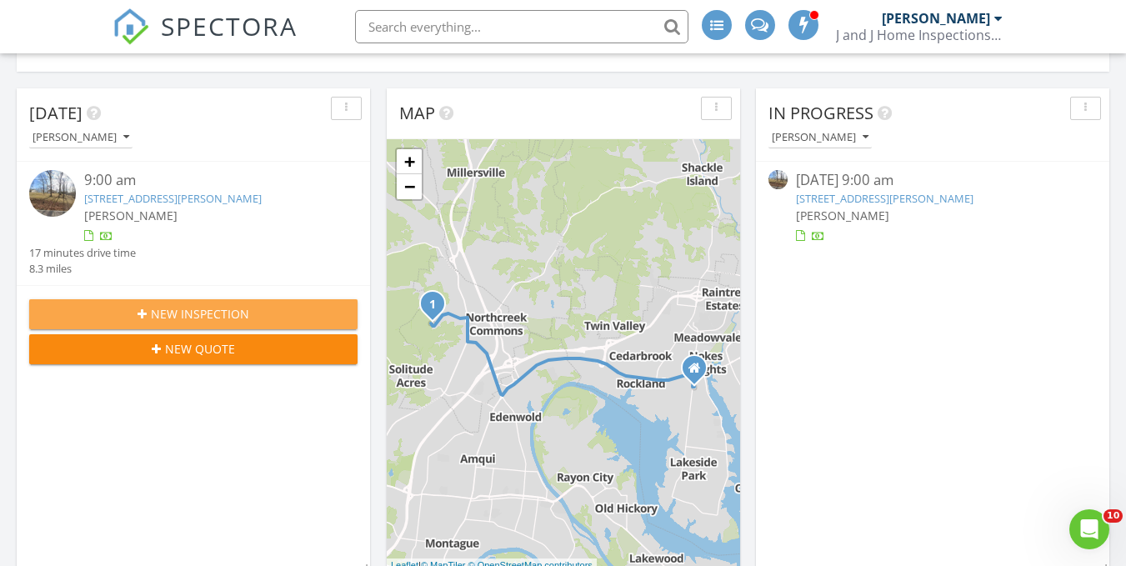
click at [212, 321] on span "New Inspection" at bounding box center [200, 313] width 98 height 17
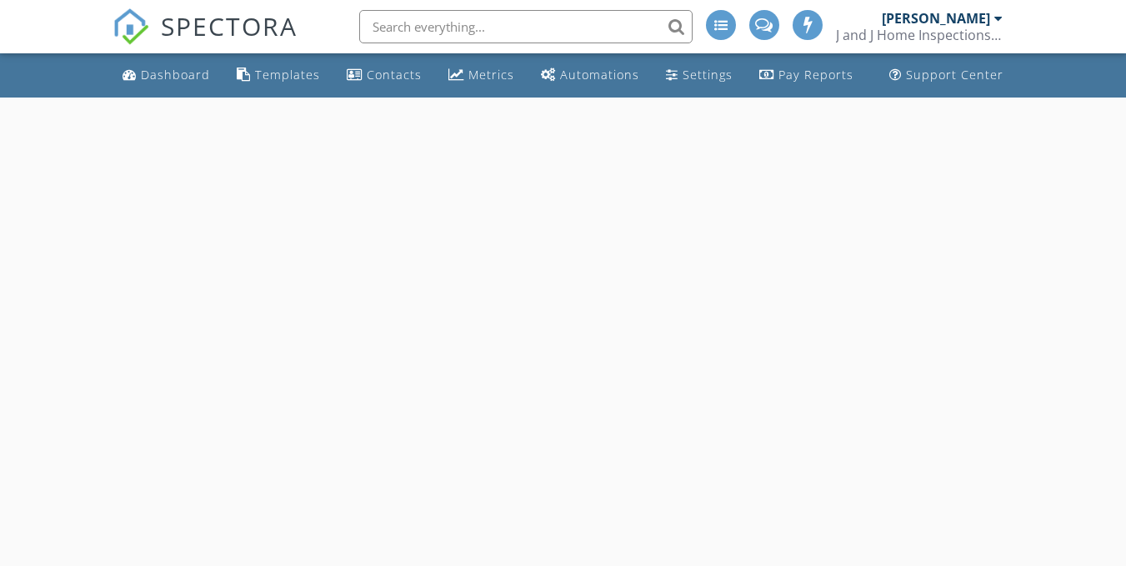
select select "7"
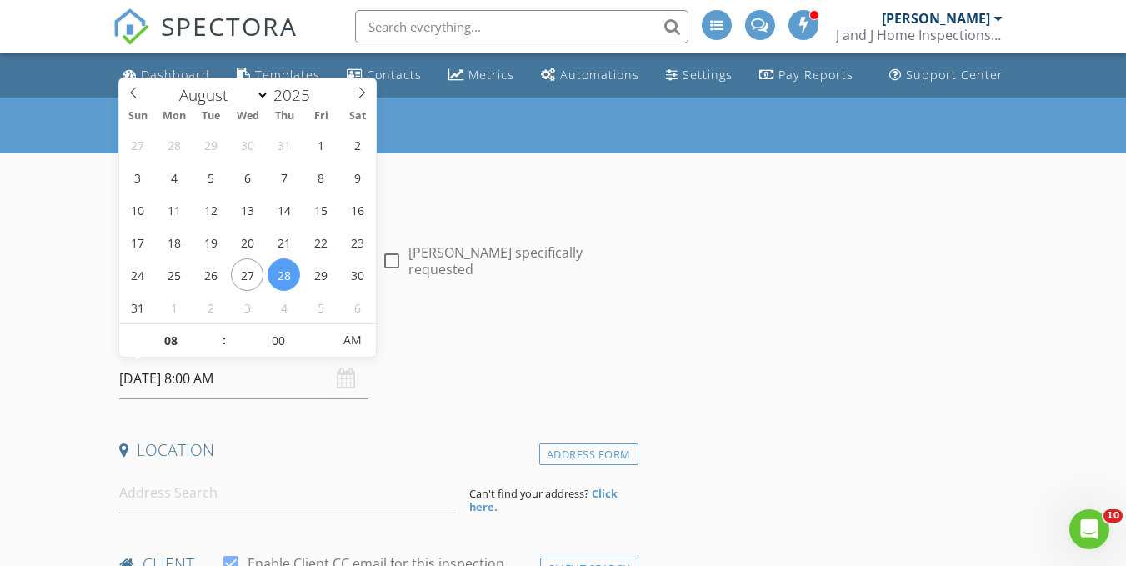
click at [238, 382] on input "08/28/2025 8:00 AM" at bounding box center [243, 378] width 249 height 41
type input "09"
type input "08/28/2025 9:00 AM"
click at [211, 330] on span at bounding box center [216, 332] width 12 height 17
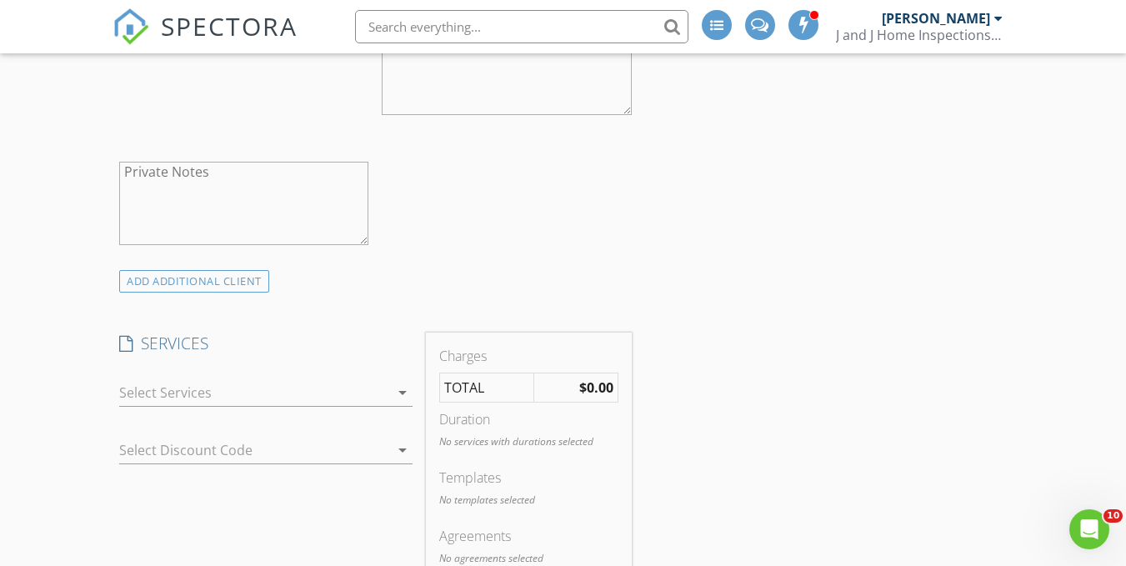
scroll to position [747, 0]
click at [241, 399] on div at bounding box center [254, 394] width 270 height 27
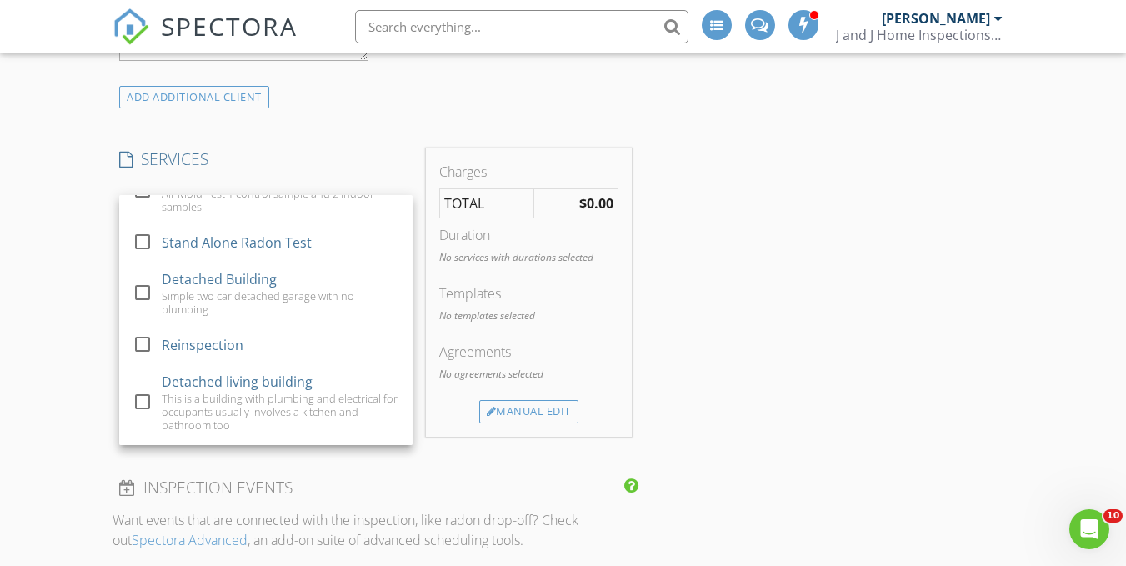
scroll to position [0, 0]
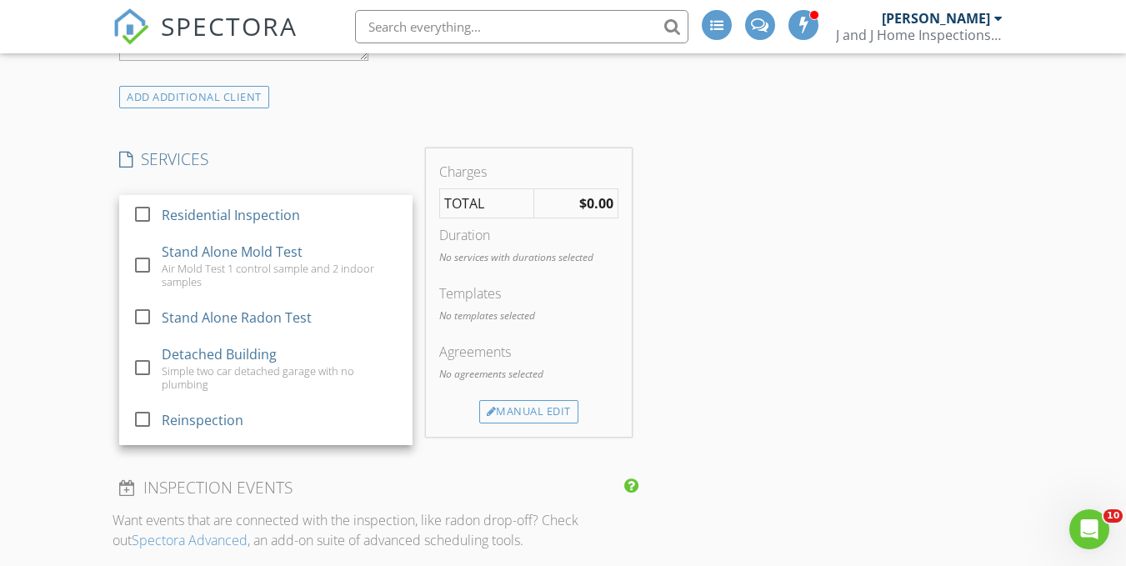
click at [894, 304] on div "INSPECTOR(S) check_box Johnny Harper PRIMARY check_box_outline_blank George Ode…" at bounding box center [562, 536] width 901 height 2550
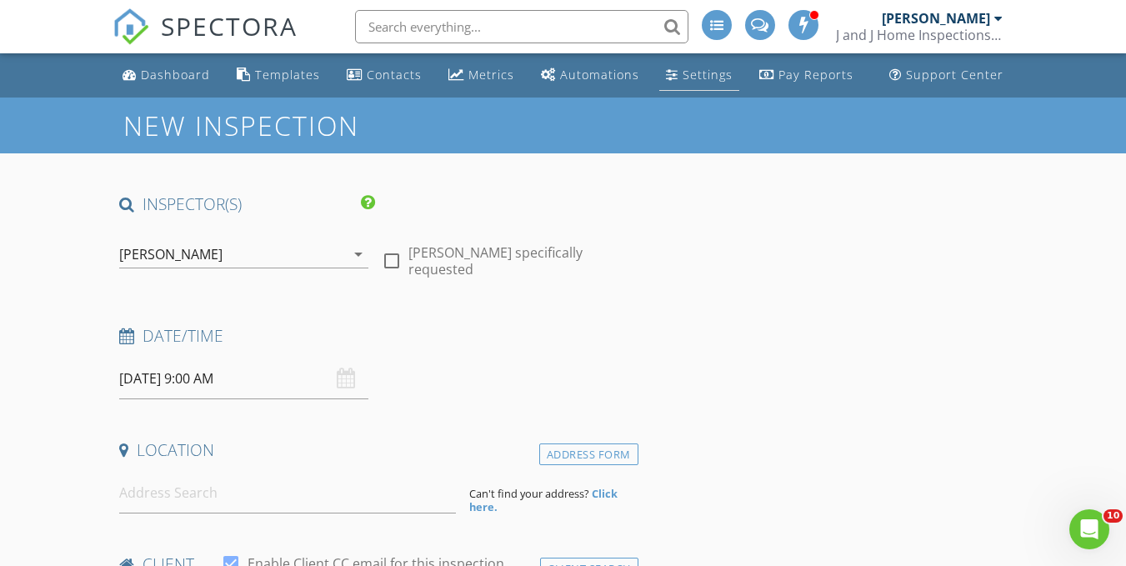
click at [697, 75] on div "Settings" at bounding box center [707, 75] width 50 height 16
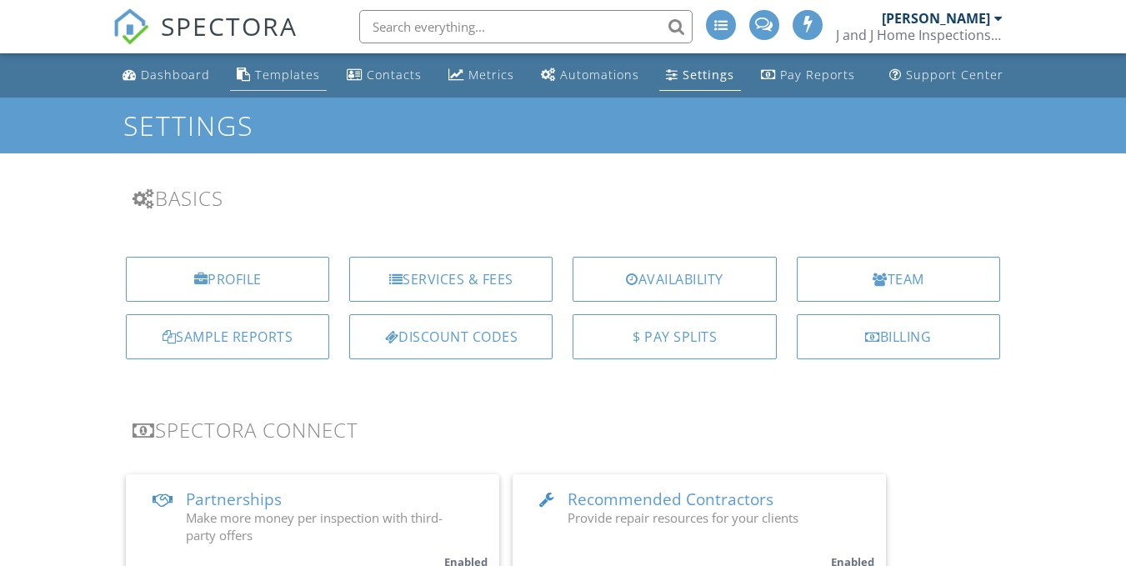
click at [255, 84] on link "Templates" at bounding box center [278, 75] width 97 height 31
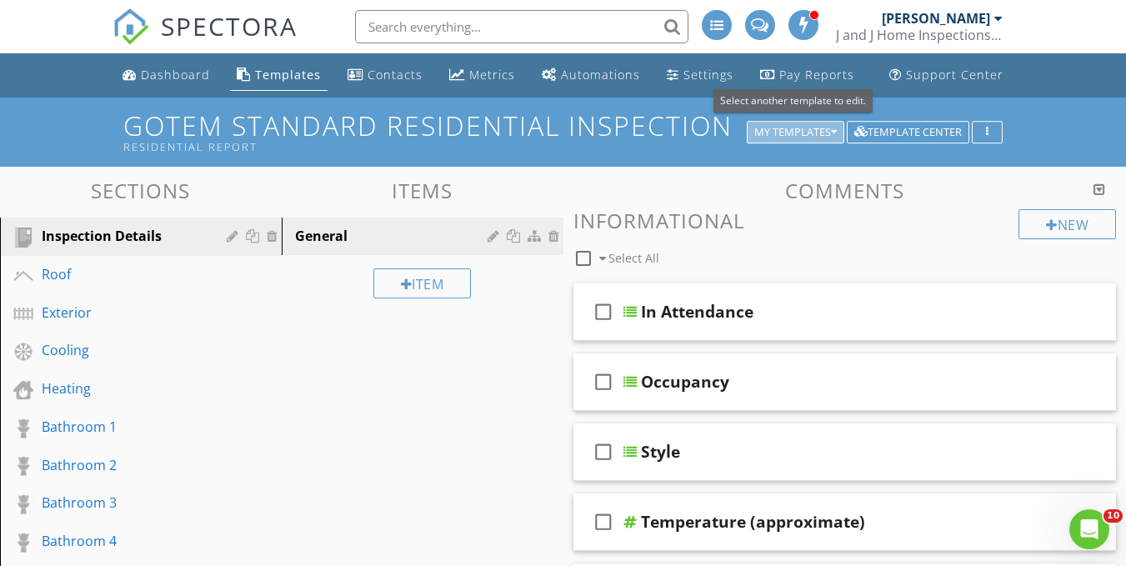
click at [772, 137] on div "My Templates" at bounding box center [795, 133] width 82 height 12
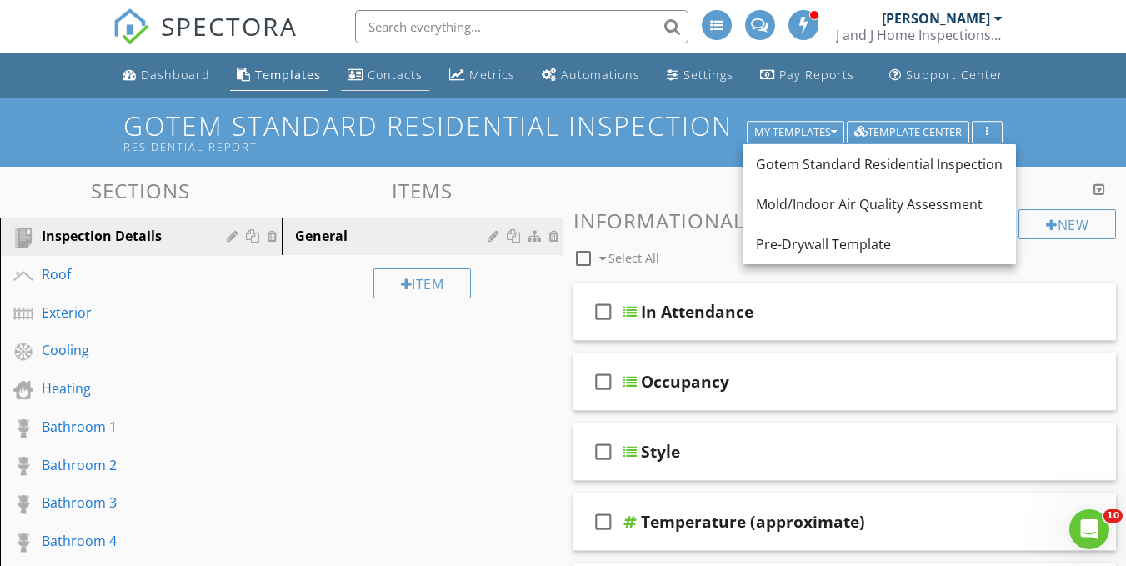
click at [394, 82] on link "Contacts" at bounding box center [385, 75] width 88 height 31
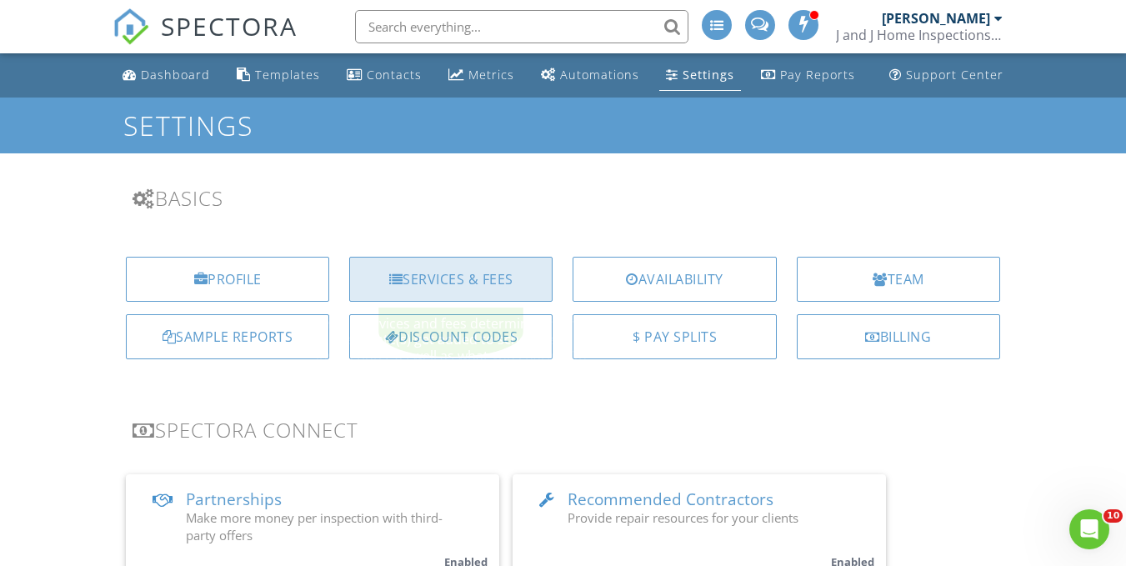
click at [447, 280] on div "Services & Fees" at bounding box center [450, 279] width 203 height 45
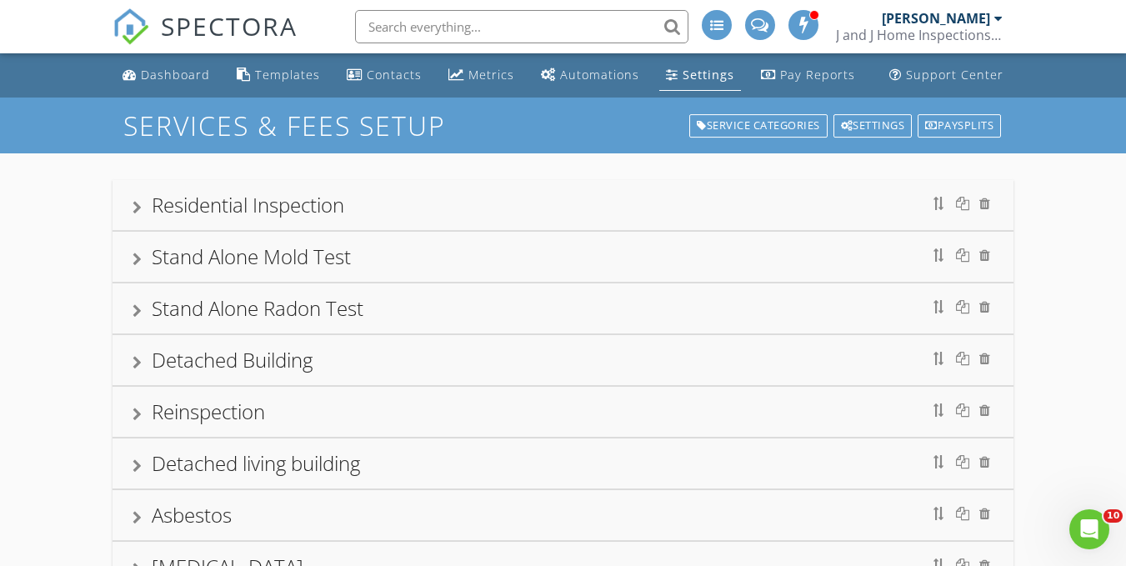
scroll to position [174, 0]
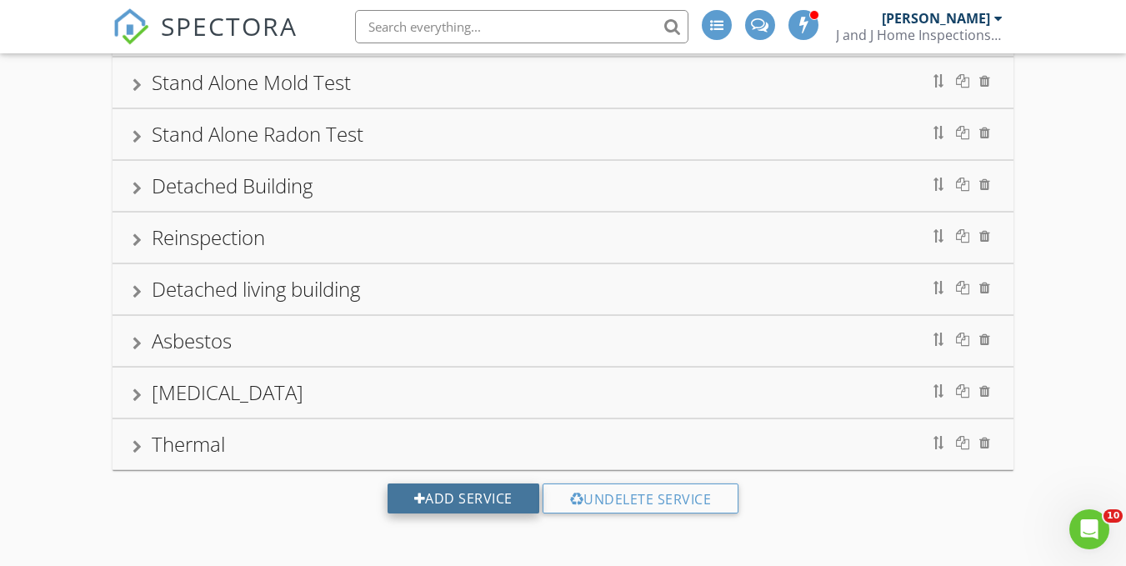
click at [405, 499] on div "Add Service" at bounding box center [463, 498] width 152 height 30
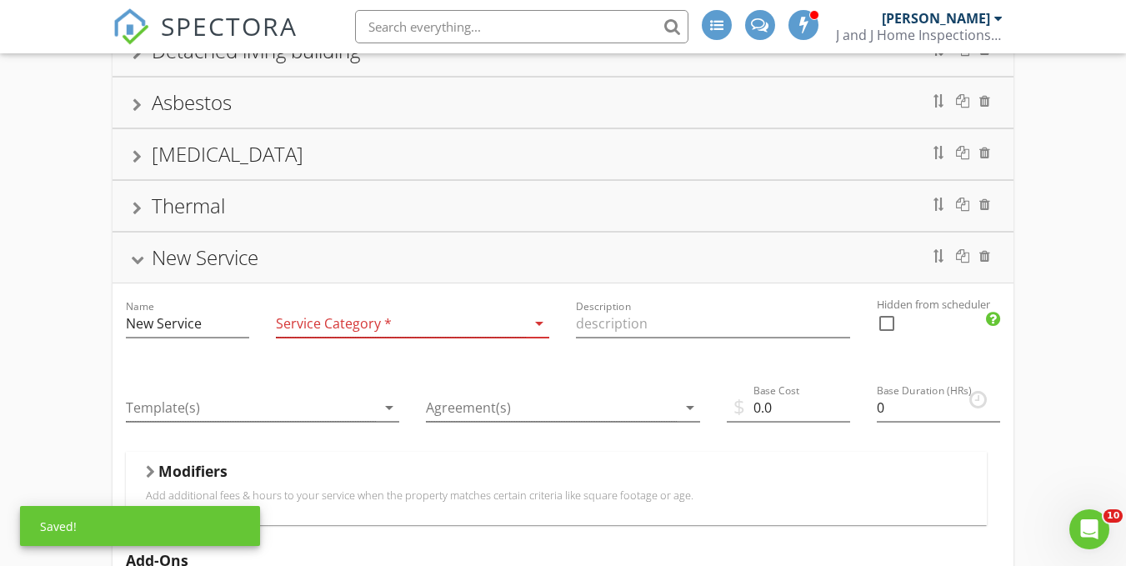
scroll to position [415, 0]
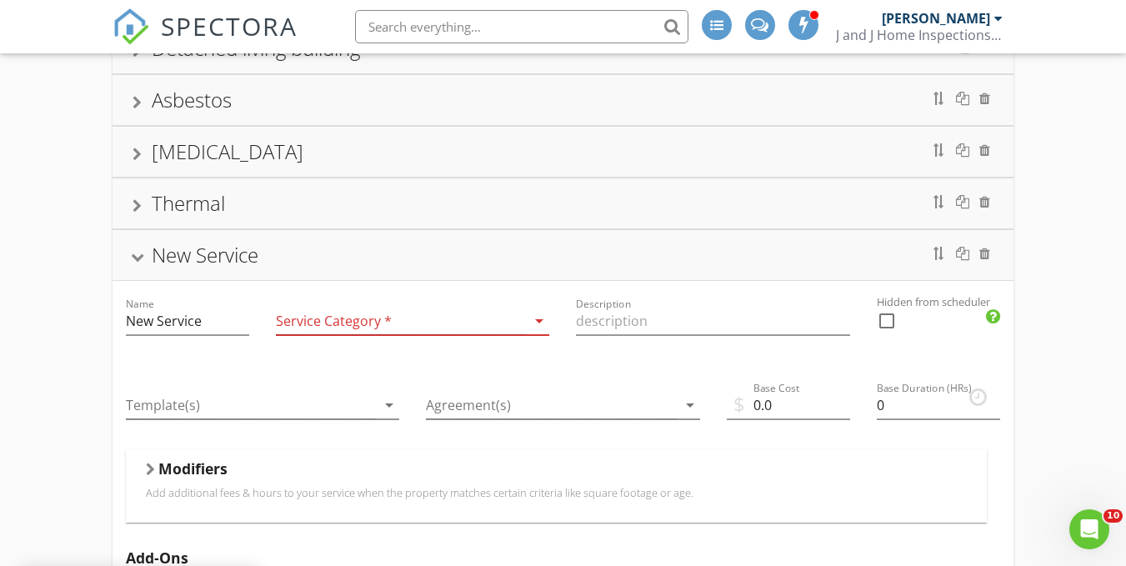
click at [372, 311] on div at bounding box center [401, 320] width 250 height 27
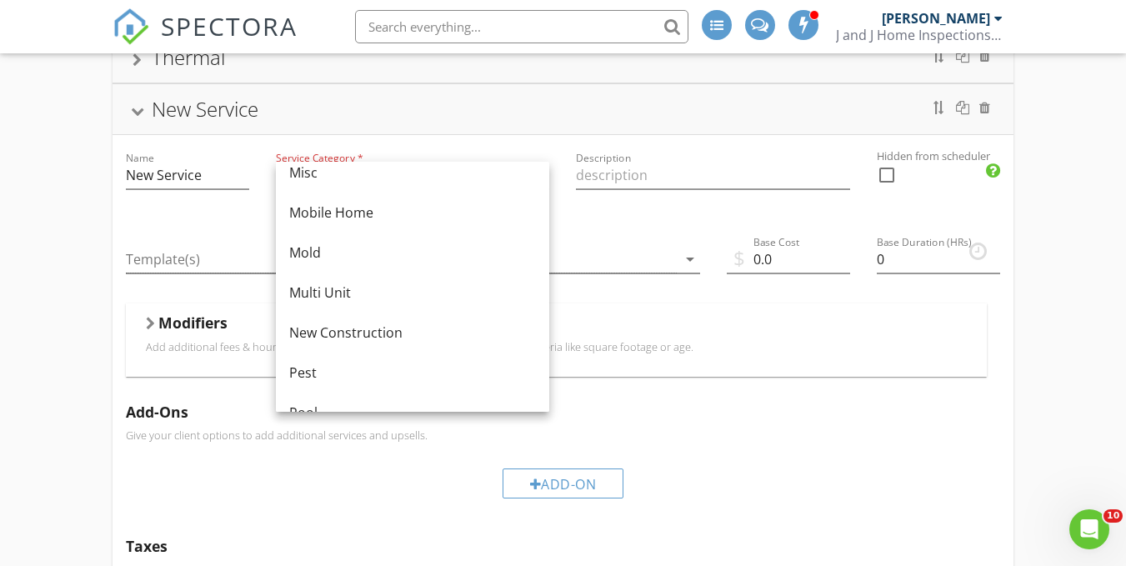
scroll to position [387, 0]
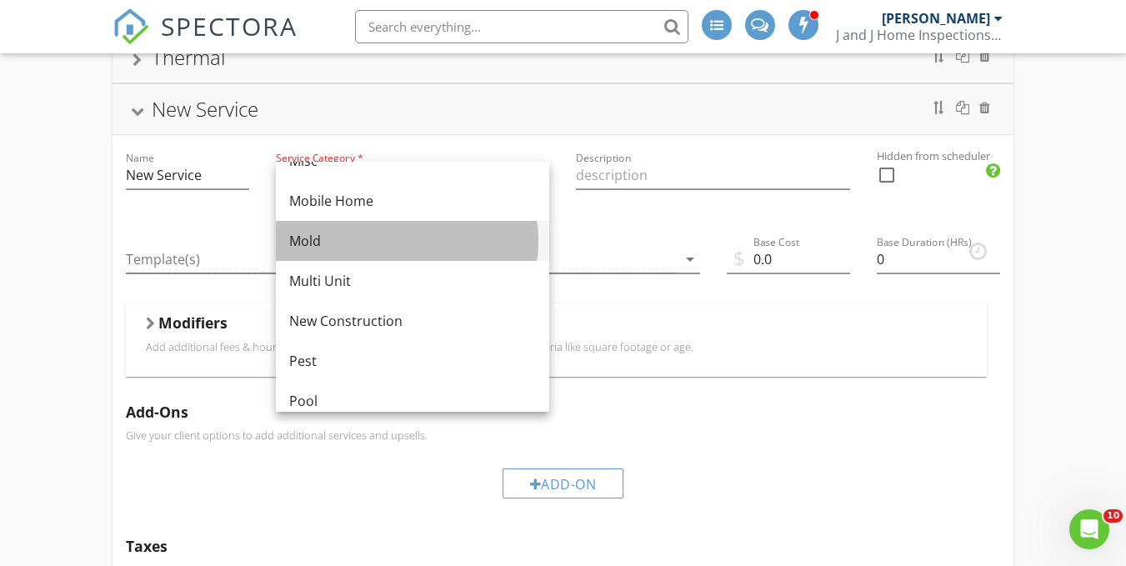
click at [359, 234] on div "Mold" at bounding box center [412, 241] width 247 height 20
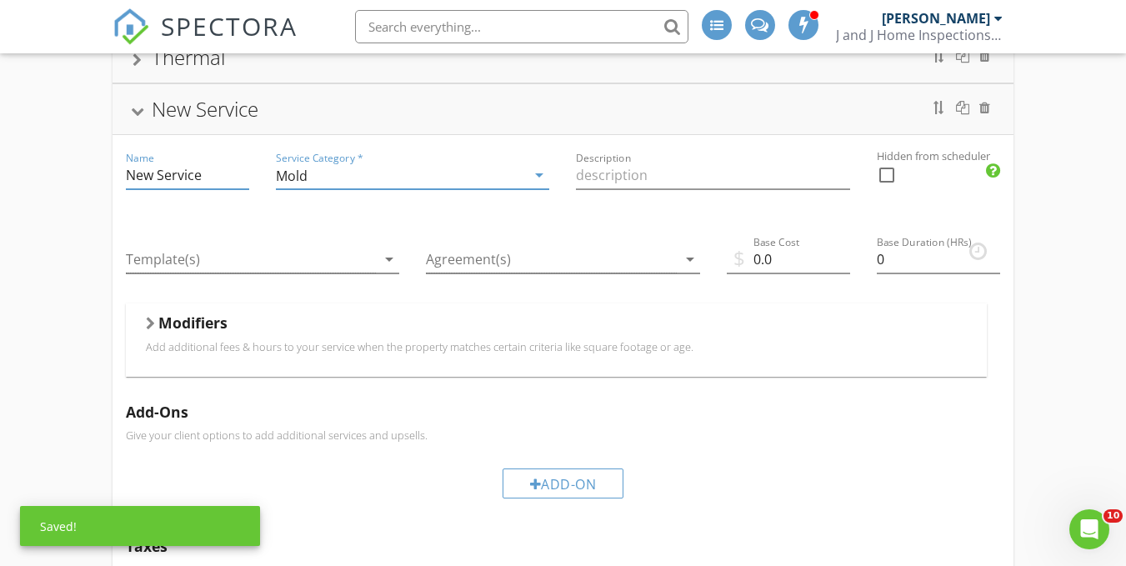
click at [199, 177] on input "New Service" at bounding box center [187, 175] width 123 height 27
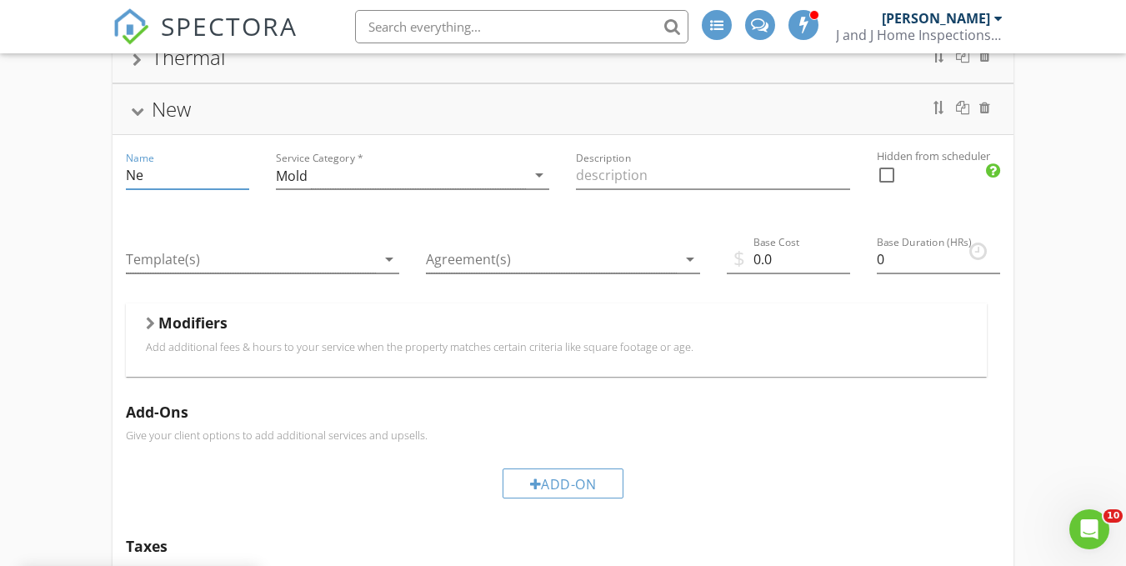
type input "N"
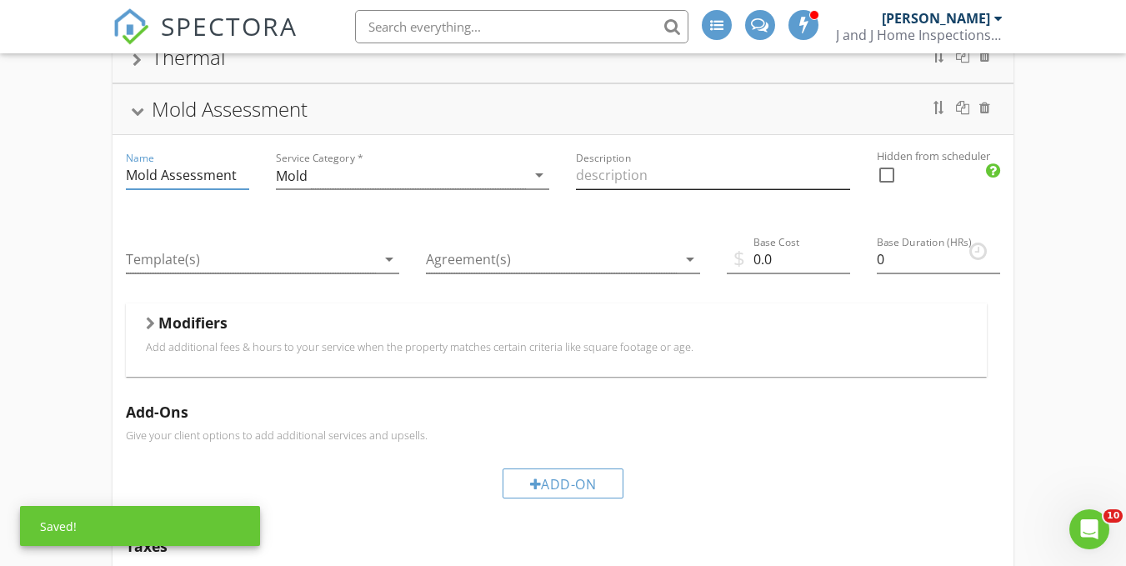
type input "Mold Assessment"
click at [591, 178] on input "Description" at bounding box center [712, 175] width 273 height 27
type input "T"
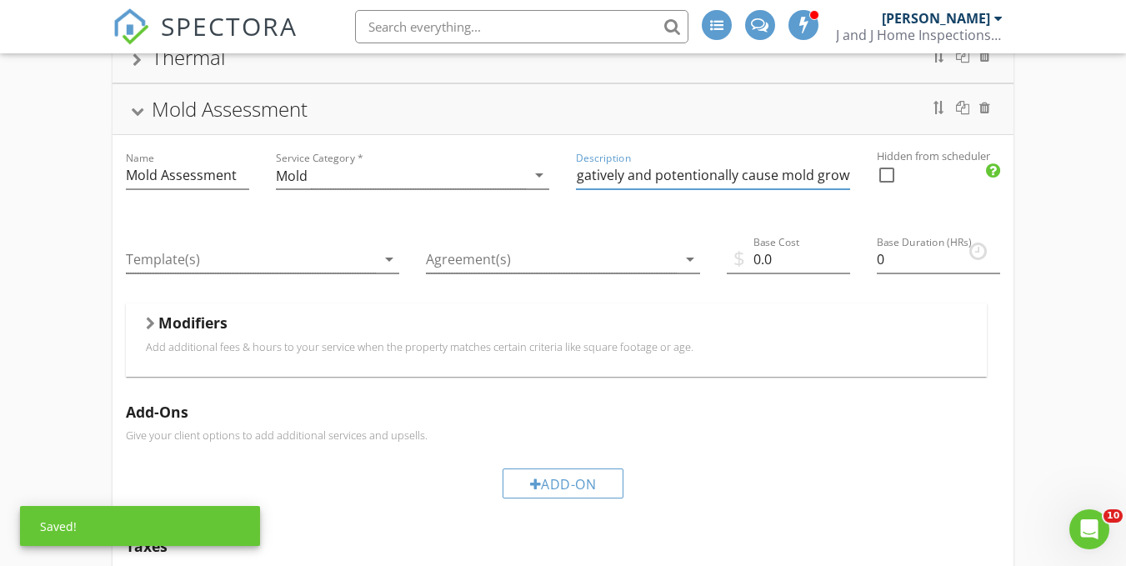
scroll to position [0, 559]
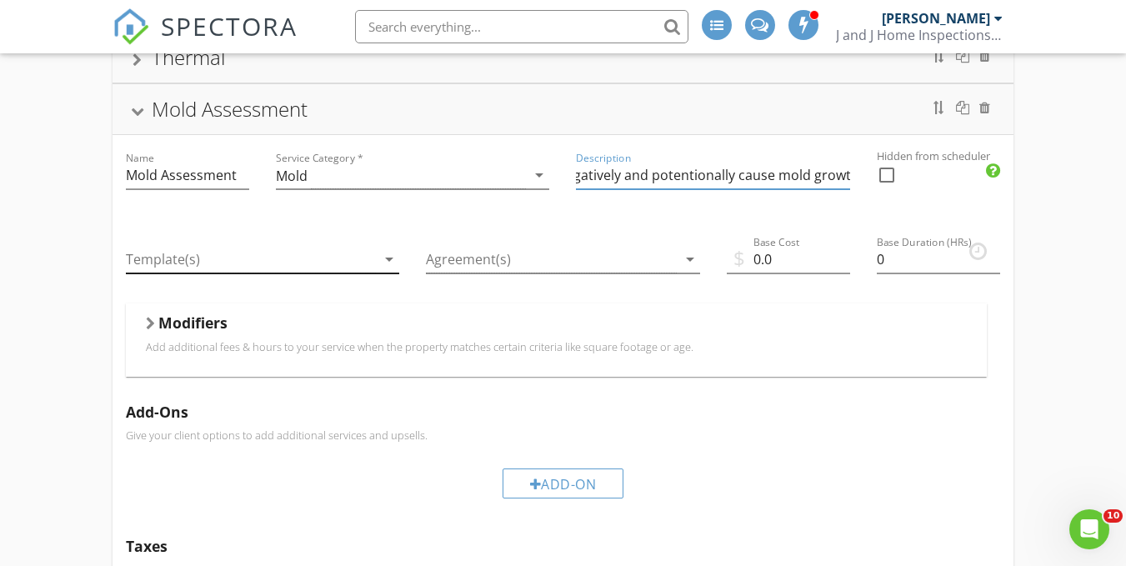
type input "Evaluation of the home for visible mold or moisture issues that could effect th…"
click at [374, 261] on div at bounding box center [251, 259] width 250 height 27
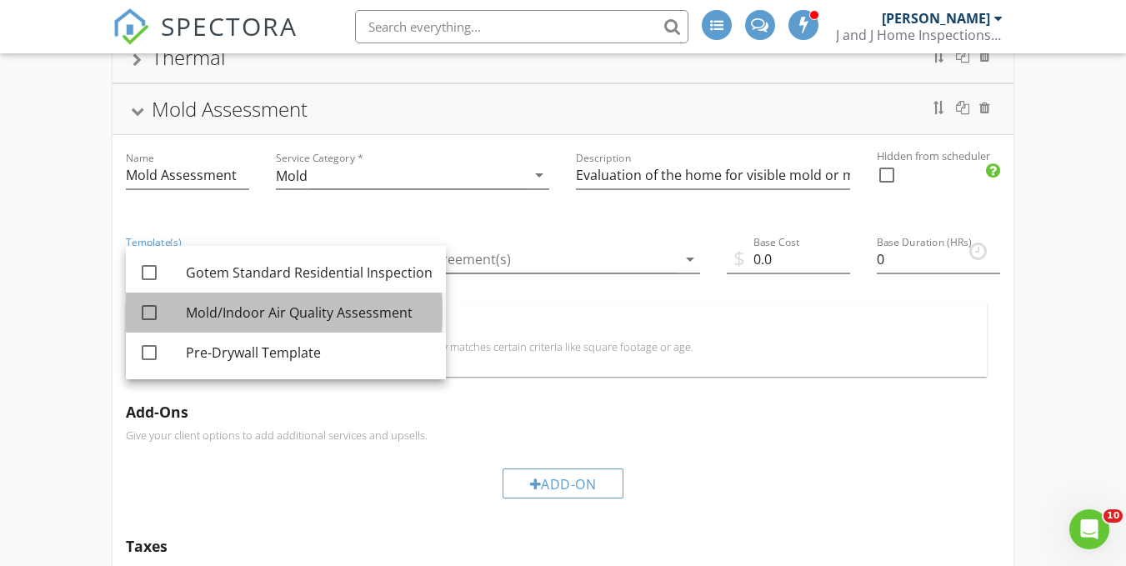
click at [296, 306] on div "Mold/Indoor Air Quality Assessment" at bounding box center [309, 312] width 247 height 20
checkbox input "true"
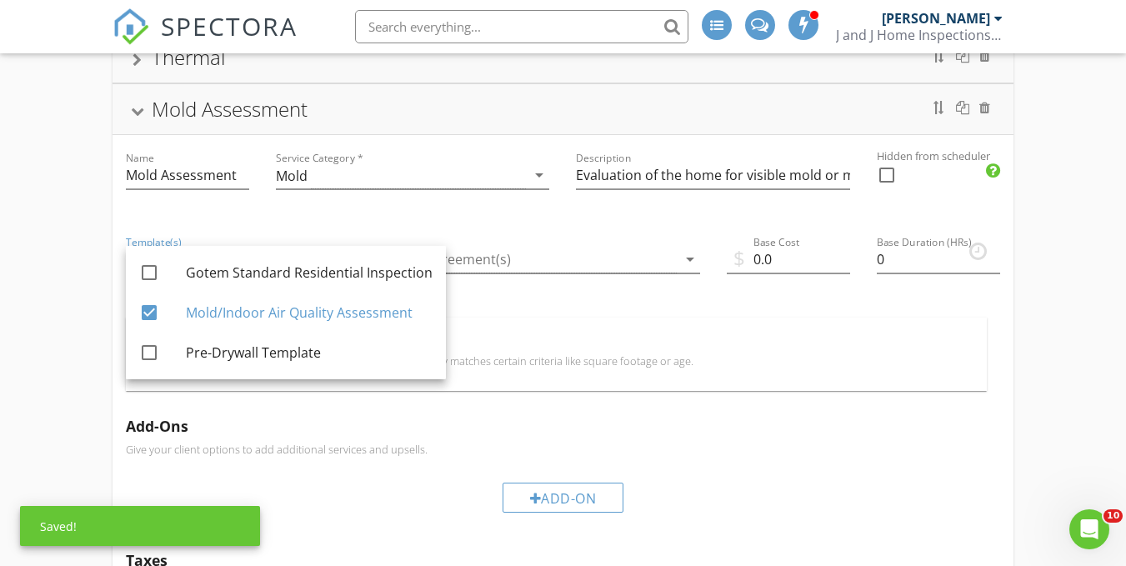
click at [519, 317] on div "Modifiers Add additional fees & hours to your service when the property matches…" at bounding box center [556, 353] width 861 height 72
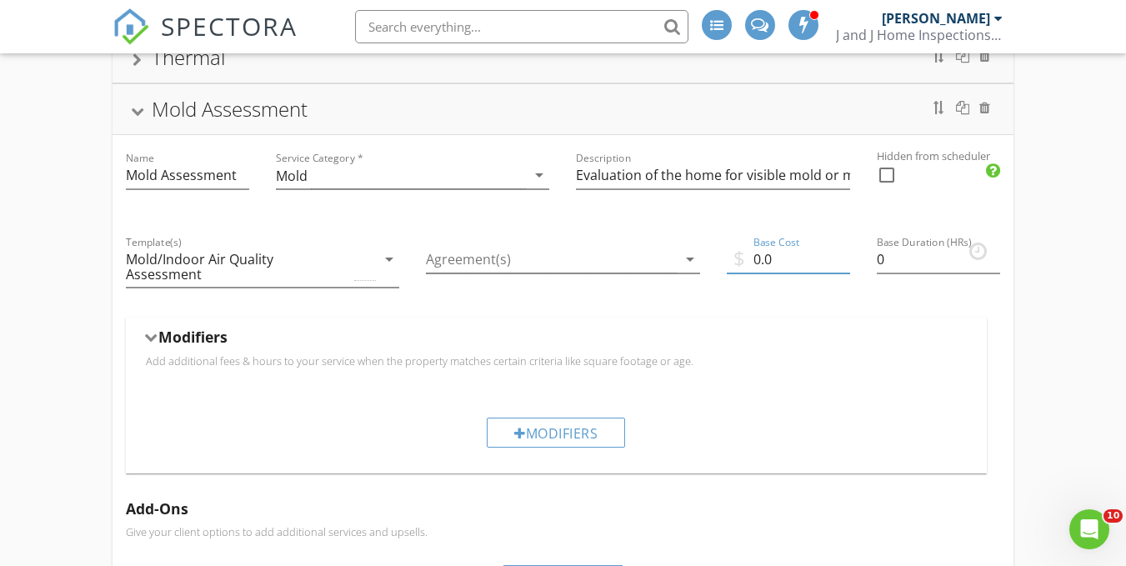
click at [777, 262] on input "0.0" at bounding box center [788, 259] width 123 height 27
type input "0"
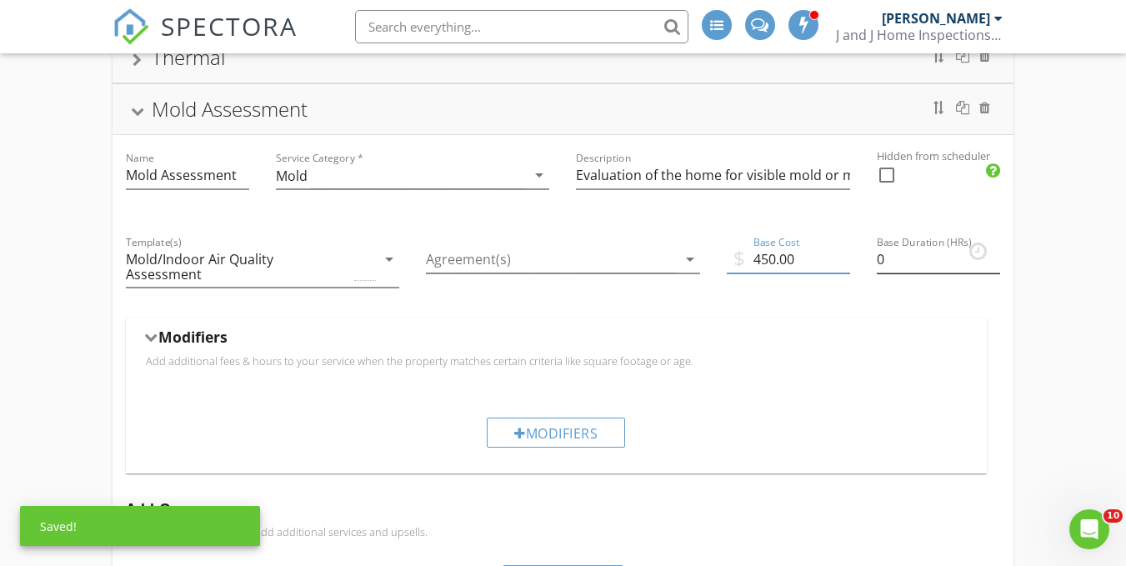
type input "450.00"
click at [940, 268] on input "0" at bounding box center [938, 259] width 123 height 27
type input "2"
click at [935, 204] on div "check_box_outline_blank" at bounding box center [938, 183] width 123 height 43
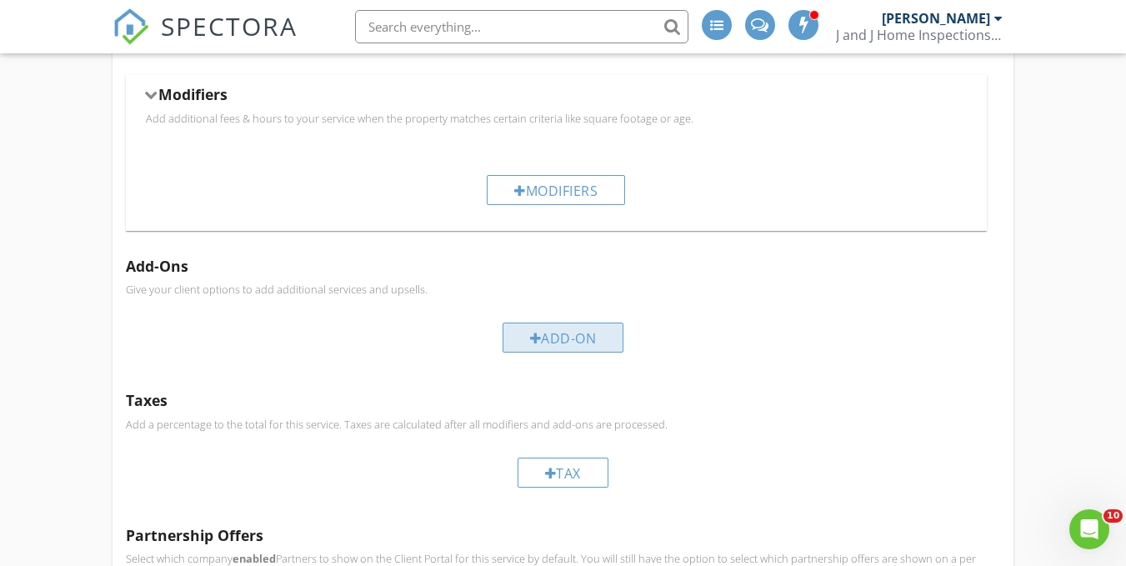
scroll to position [1002, 0]
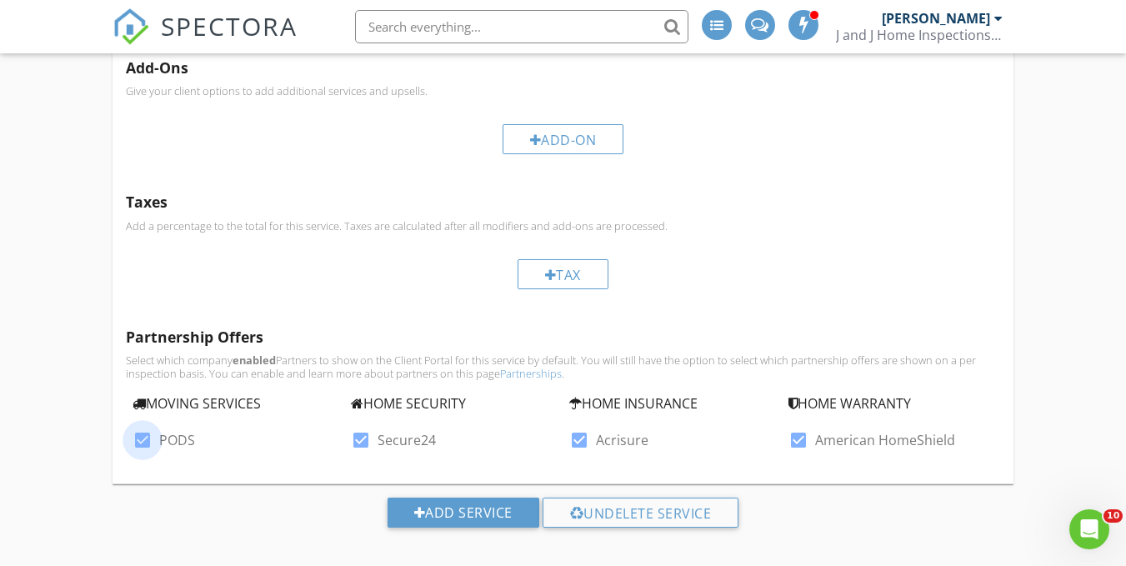
click at [142, 430] on div at bounding box center [142, 440] width 28 height 28
checkbox input "false"
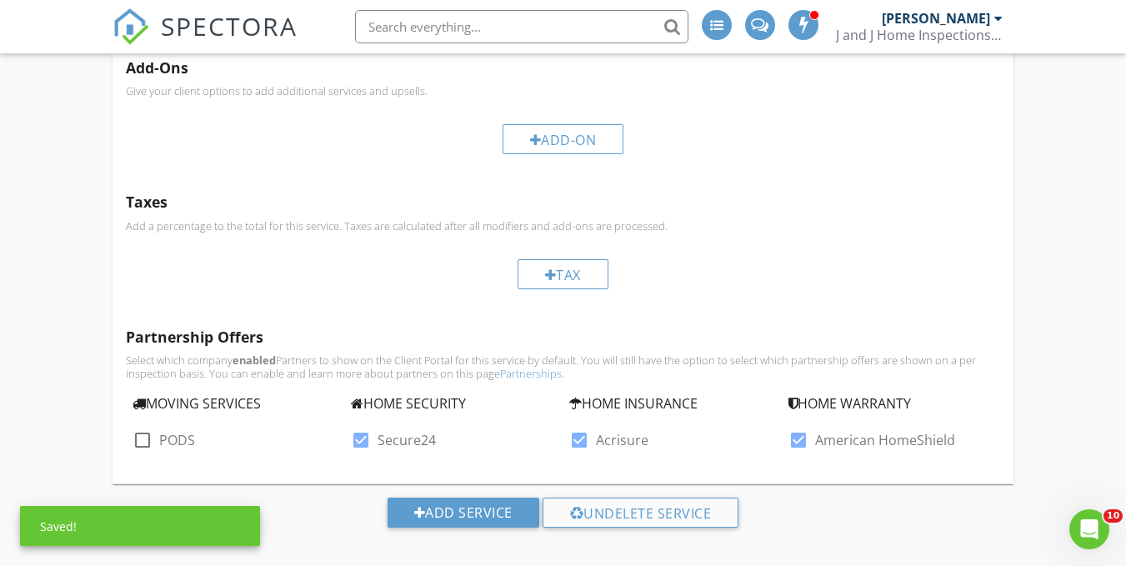
click at [357, 430] on div at bounding box center [361, 440] width 28 height 28
checkbox input "false"
click at [583, 426] on div at bounding box center [579, 440] width 28 height 28
checkbox input "false"
click at [799, 427] on div at bounding box center [798, 440] width 28 height 28
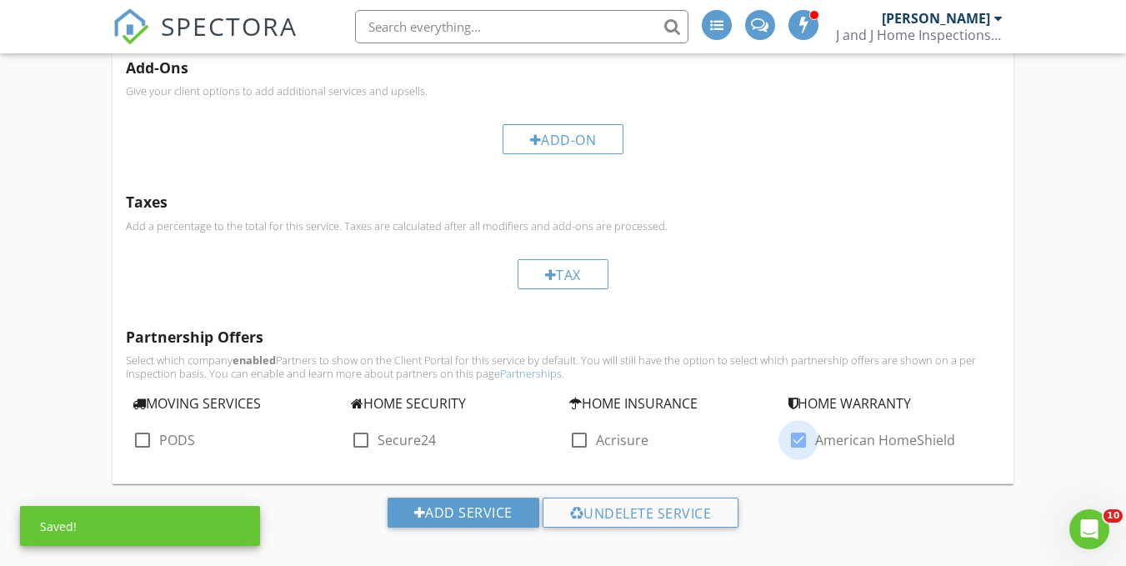
checkbox input "false"
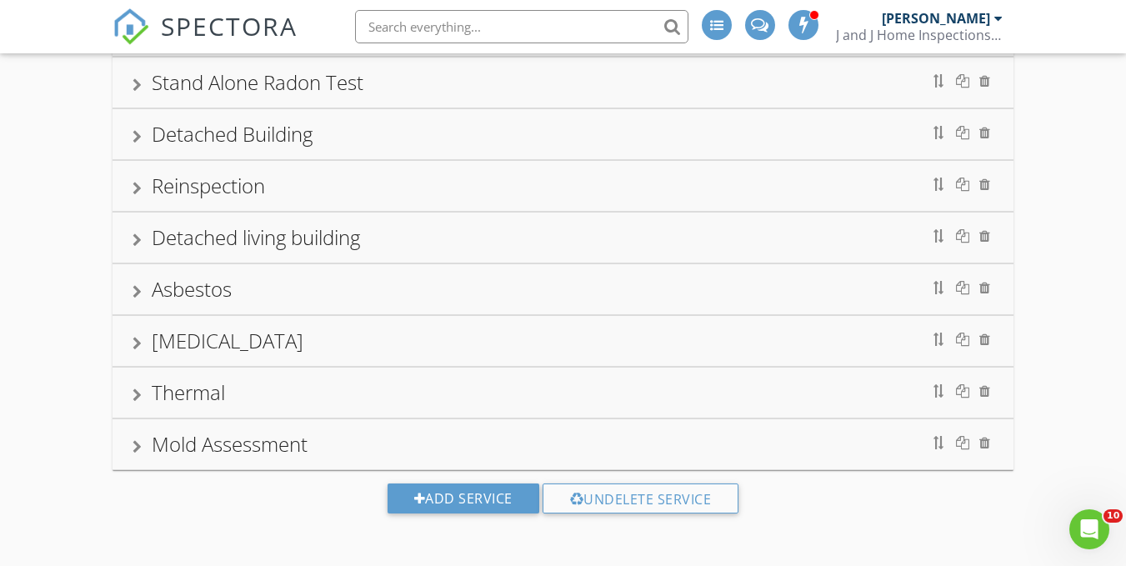
scroll to position [0, 0]
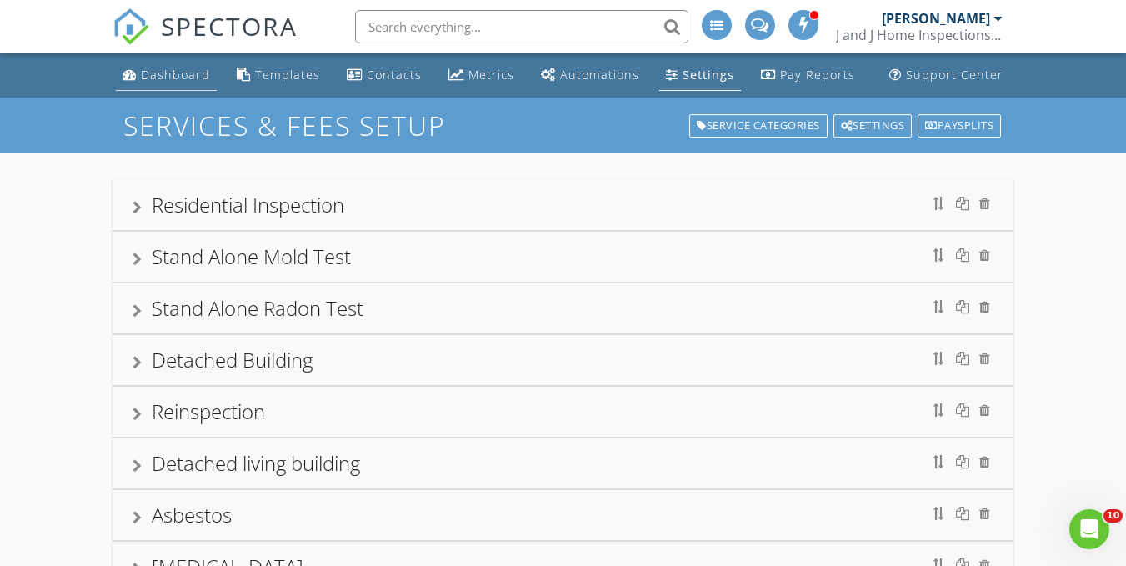
click at [187, 72] on div "Dashboard" at bounding box center [175, 75] width 69 height 16
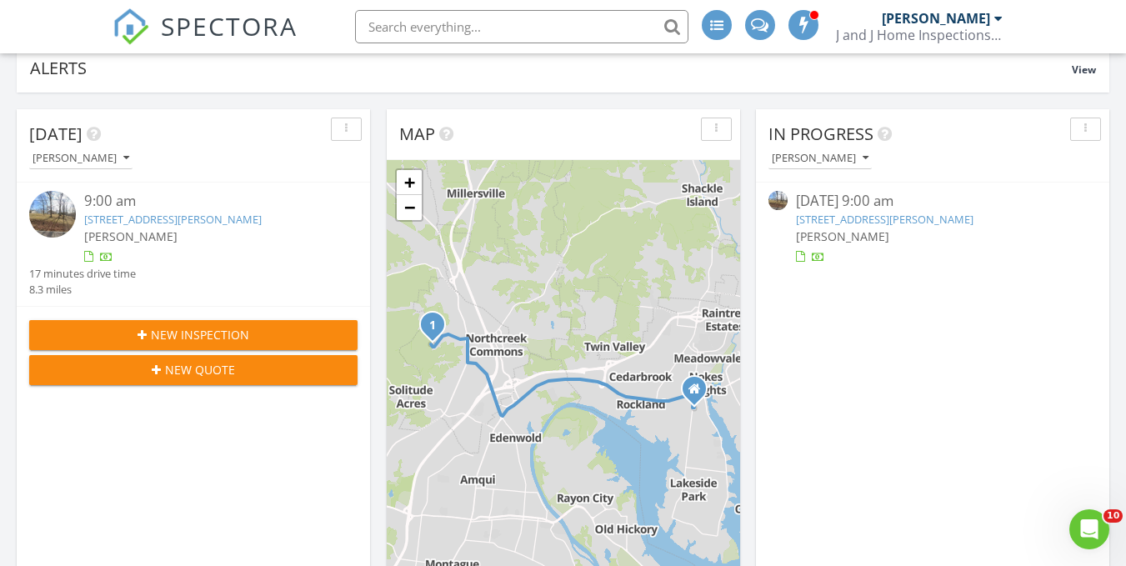
scroll to position [107, 0]
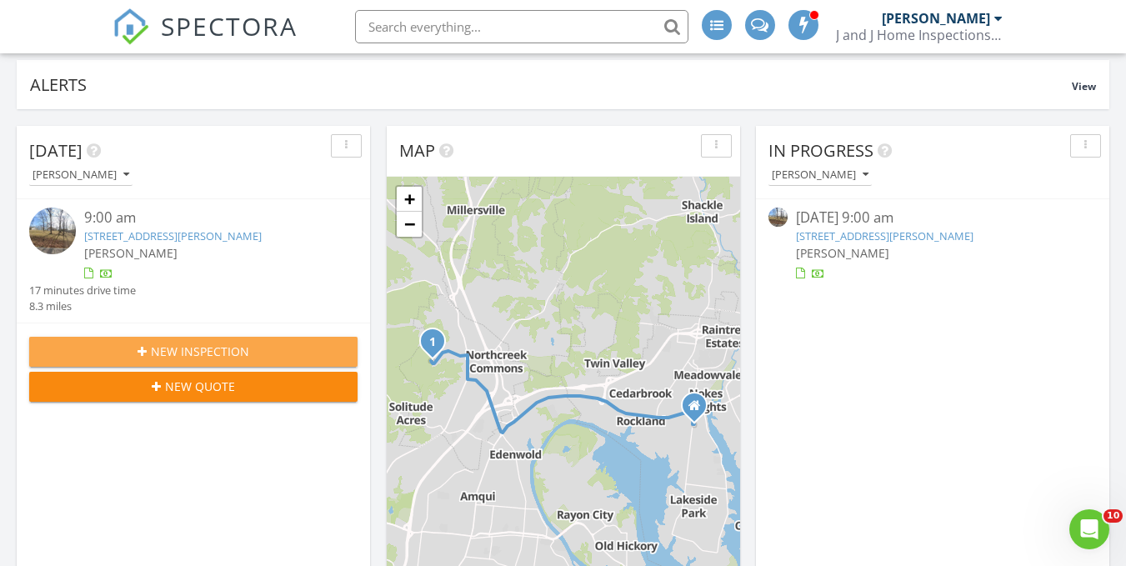
click at [240, 352] on span "New Inspection" at bounding box center [200, 350] width 98 height 17
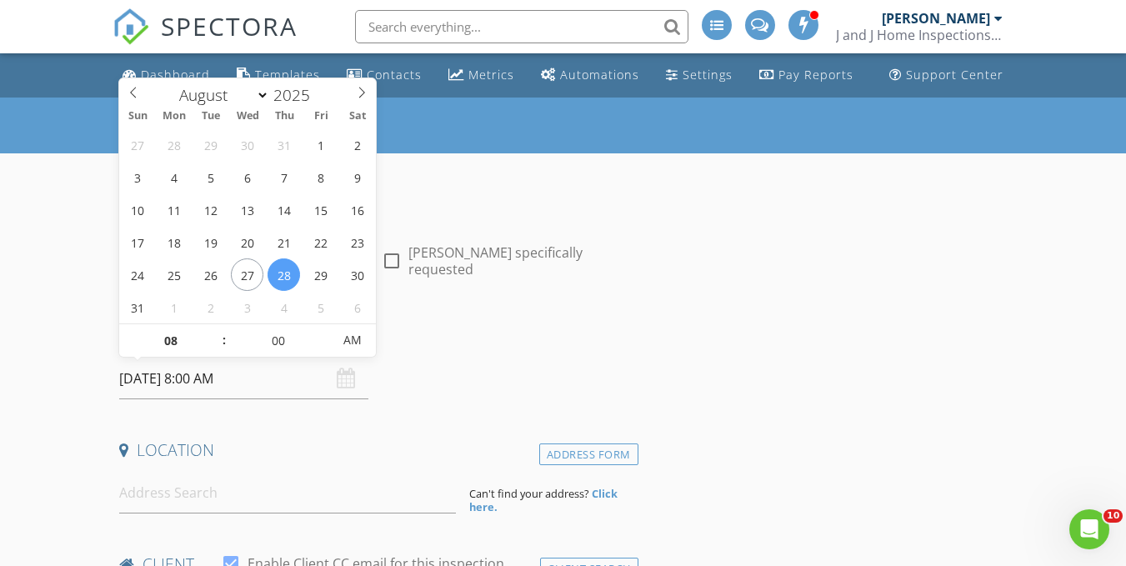
click at [220, 374] on input "[DATE] 8:00 AM" at bounding box center [243, 378] width 249 height 41
type input "09"
type input "[DATE] 9:00 AM"
click at [212, 324] on span at bounding box center [216, 332] width 12 height 17
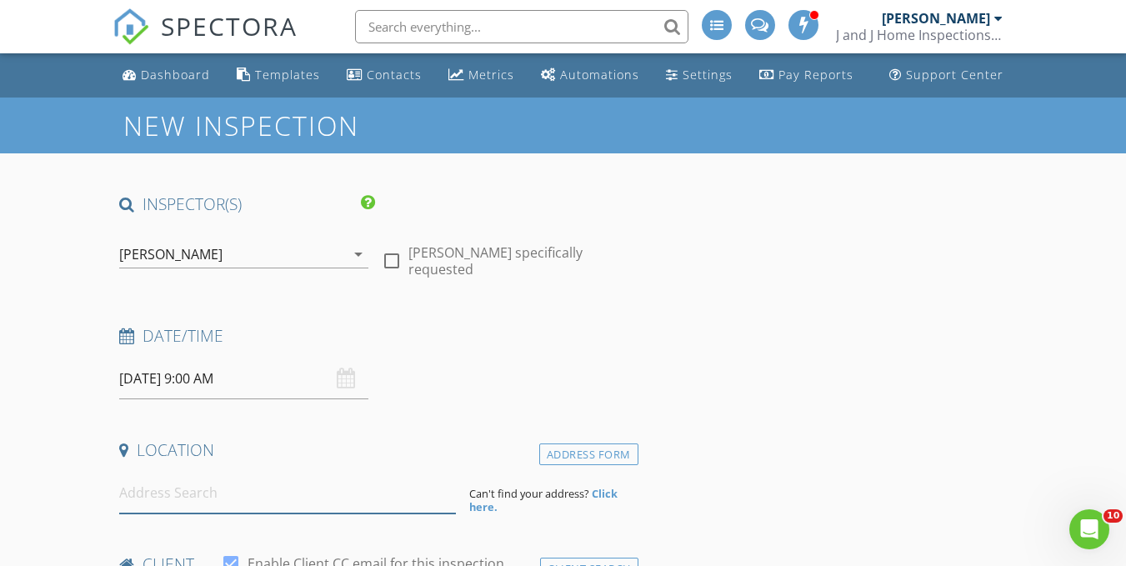
click at [221, 496] on input at bounding box center [287, 492] width 337 height 41
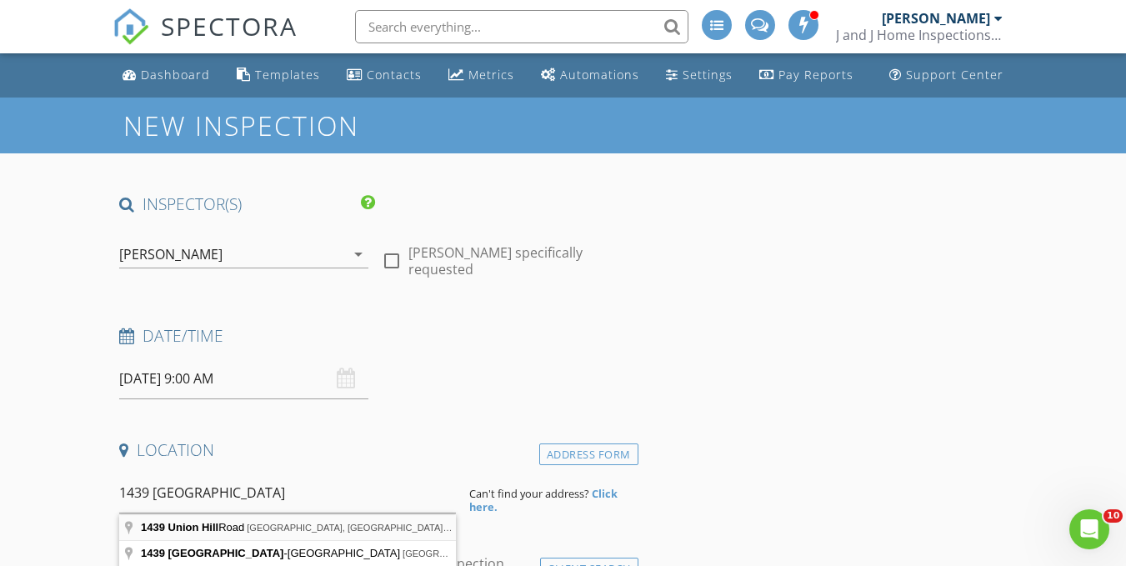
type input "1439 Union Hill Road, Goodlettsville, TN, USA"
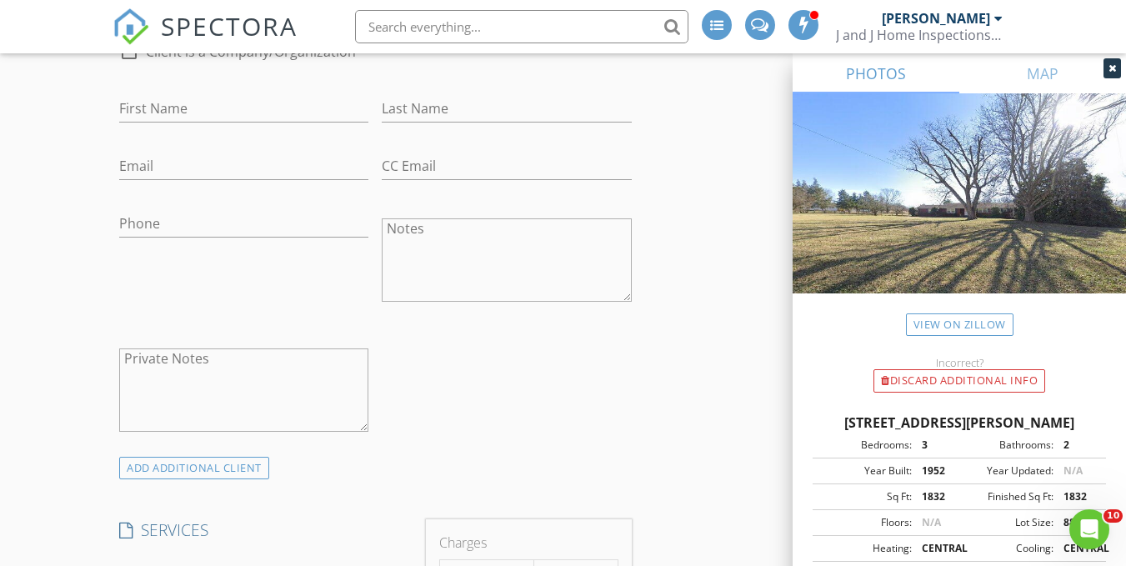
scroll to position [1152, 0]
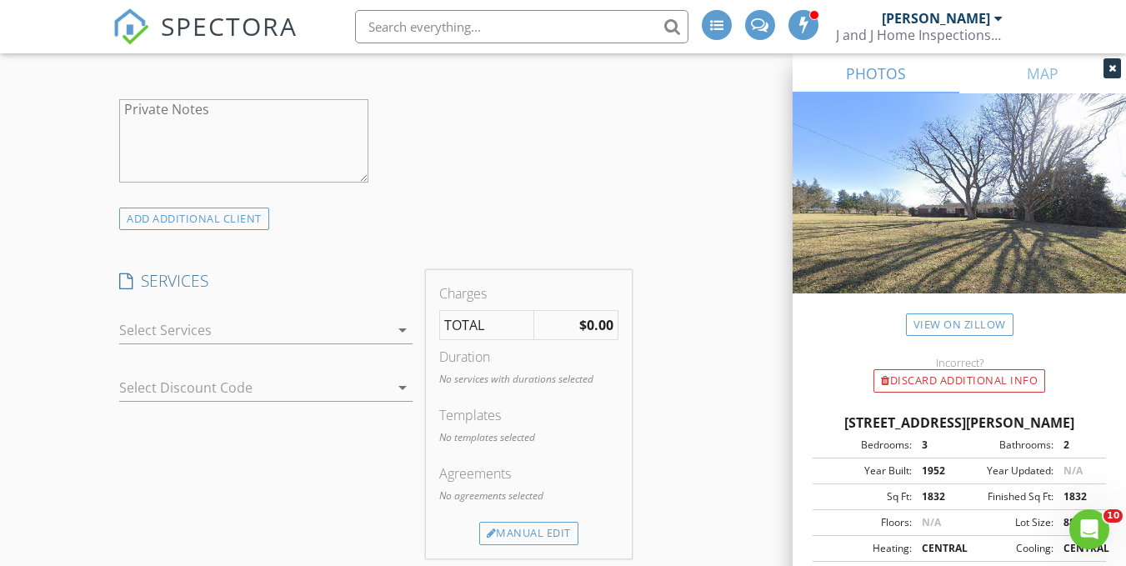
click at [207, 332] on div at bounding box center [254, 330] width 270 height 27
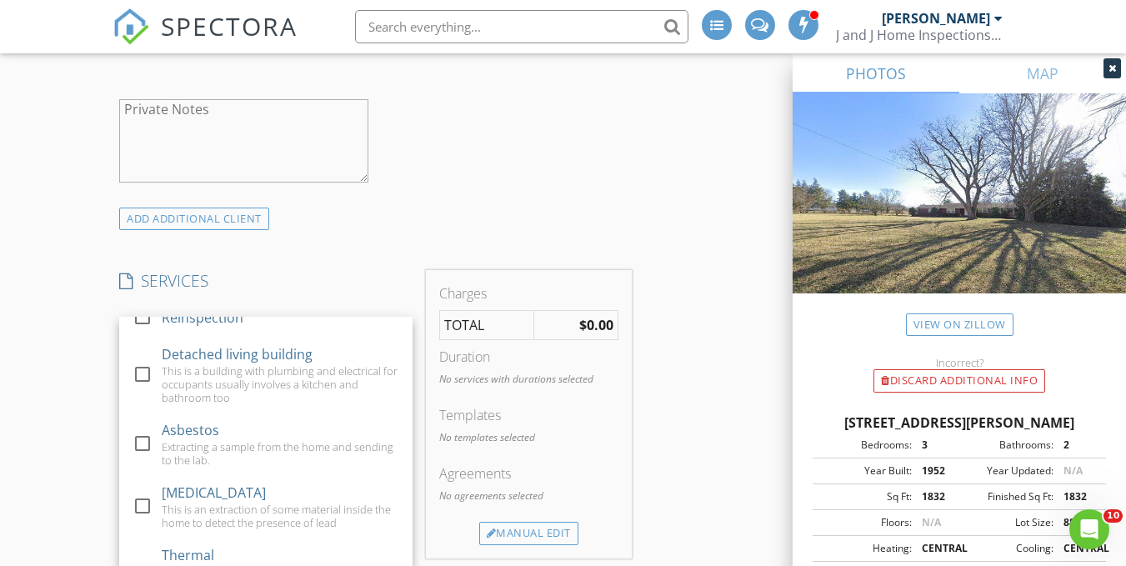
scroll to position [387, 0]
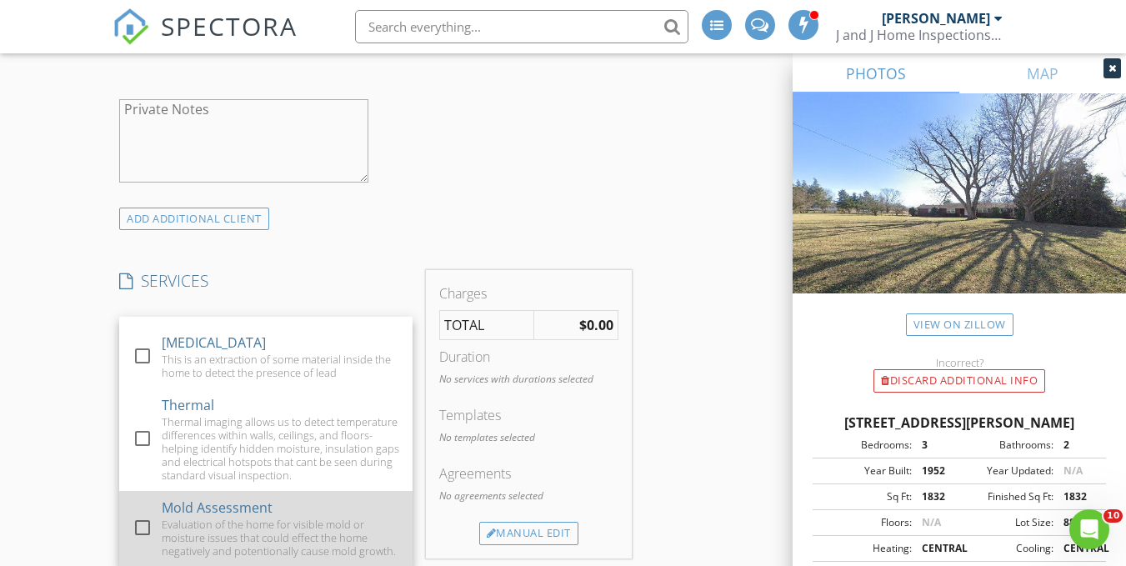
click at [148, 522] on div at bounding box center [142, 527] width 28 height 28
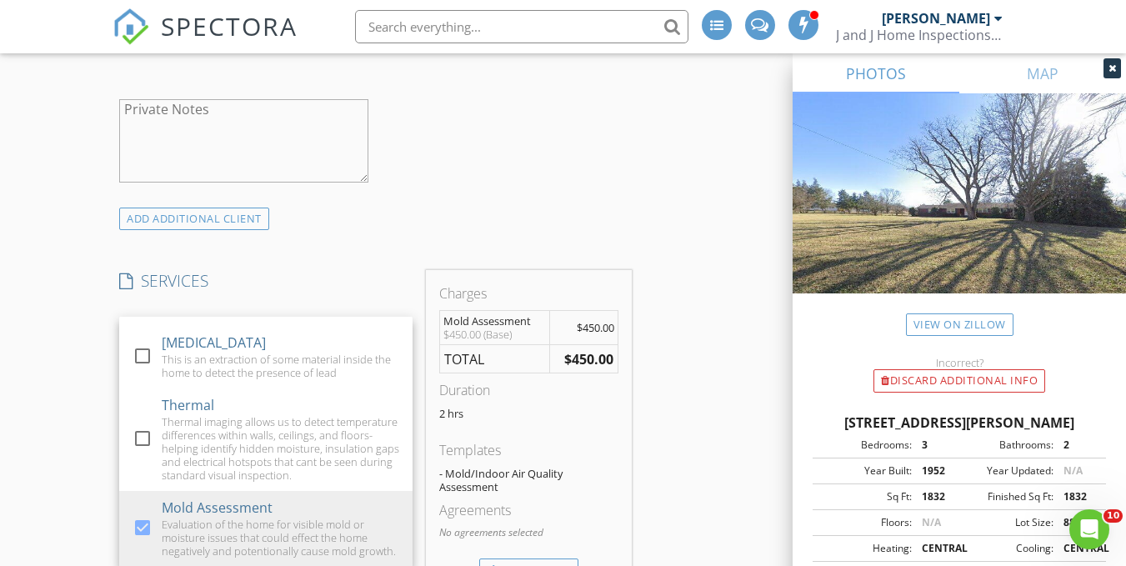
click at [670, 412] on div "INSPECTOR(S) check_box Johnny Harper PRIMARY check_box_outline_blank George Ode…" at bounding box center [562, 505] width 901 height 2927
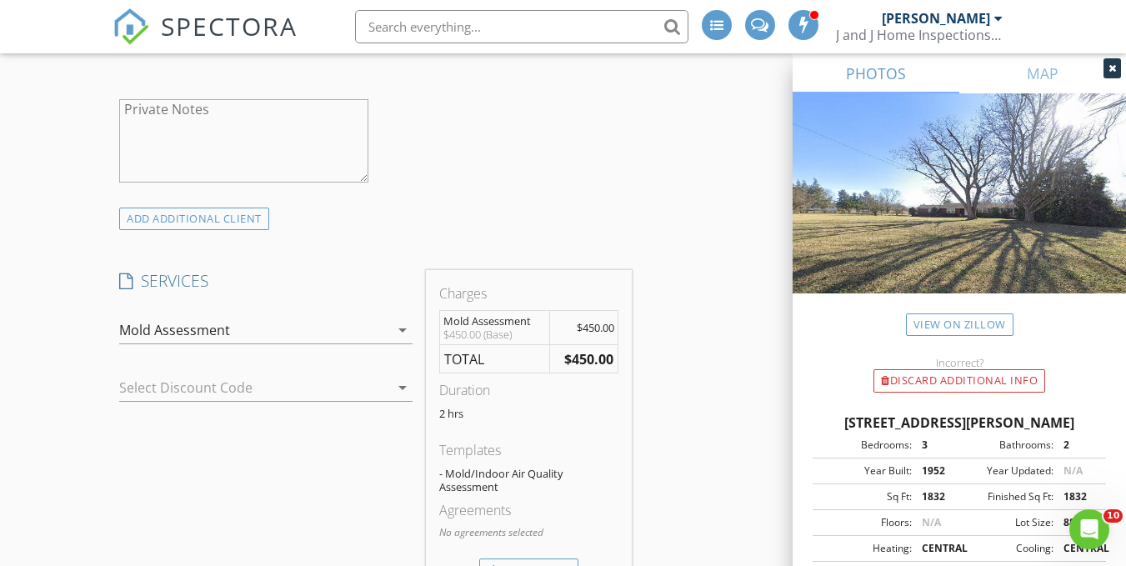
scroll to position [1411, 0]
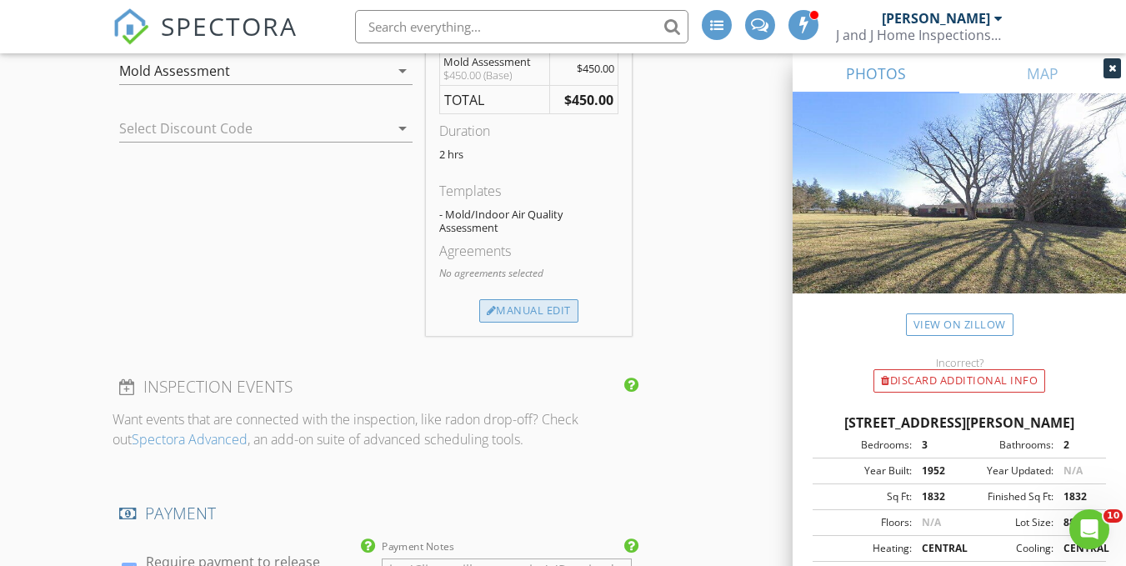
click at [540, 318] on div "Manual Edit" at bounding box center [528, 310] width 99 height 23
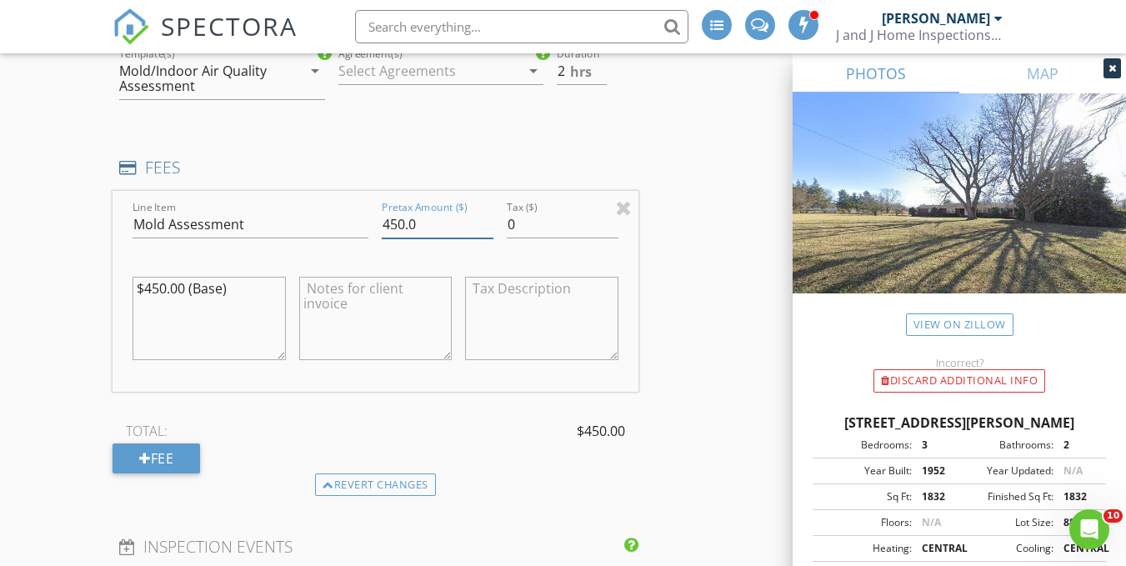
drag, startPoint x: 419, startPoint y: 222, endPoint x: 347, endPoint y: 218, distance: 71.7
click at [347, 218] on div "Line Item Mold Assessment Pretax Amount ($) 450.0 Tax ($) 0 $450.00 (Base)" at bounding box center [374, 291] width 525 height 201
type input "0"
click at [648, 263] on div "INSPECTOR(S) check_box Johnny Harper PRIMARY check_box_outline_blank George Ode…" at bounding box center [562, 327] width 901 height 3088
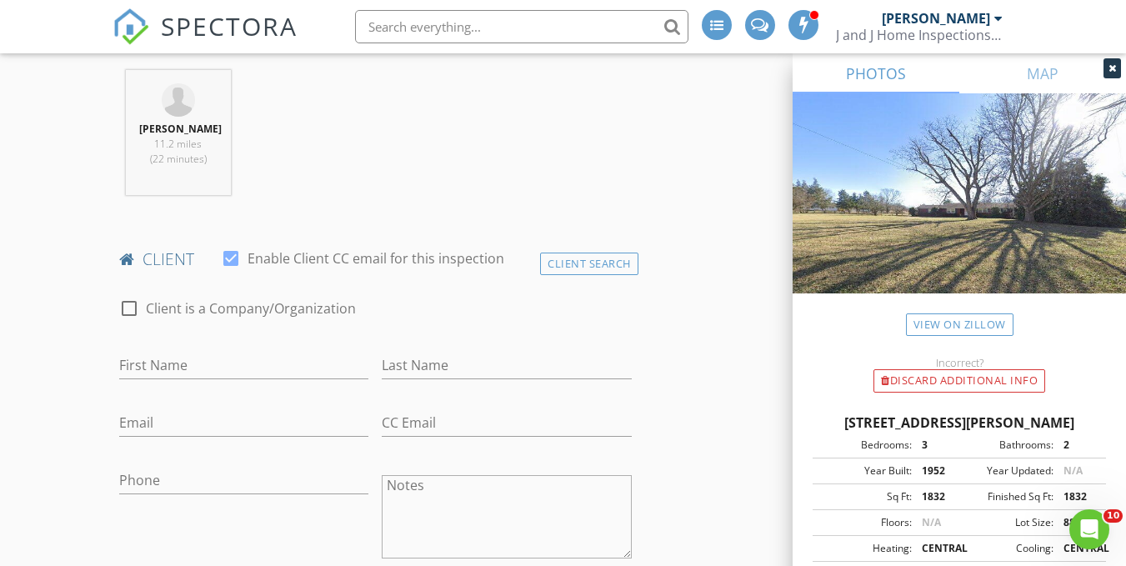
scroll to position [642, 0]
click at [171, 372] on input "First Name" at bounding box center [243, 368] width 249 height 27
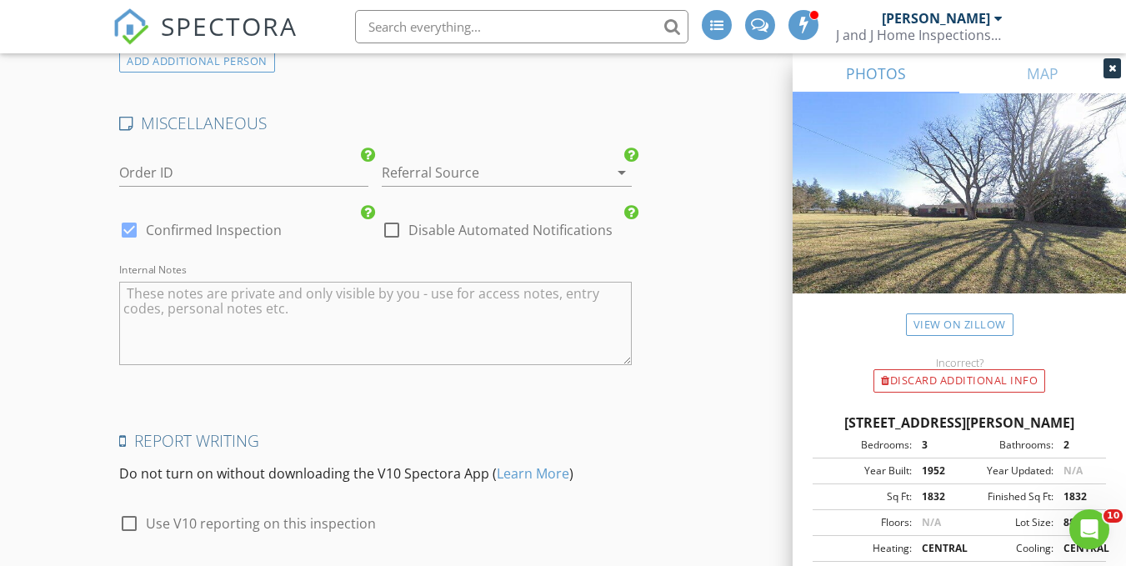
scroll to position [2756, 0]
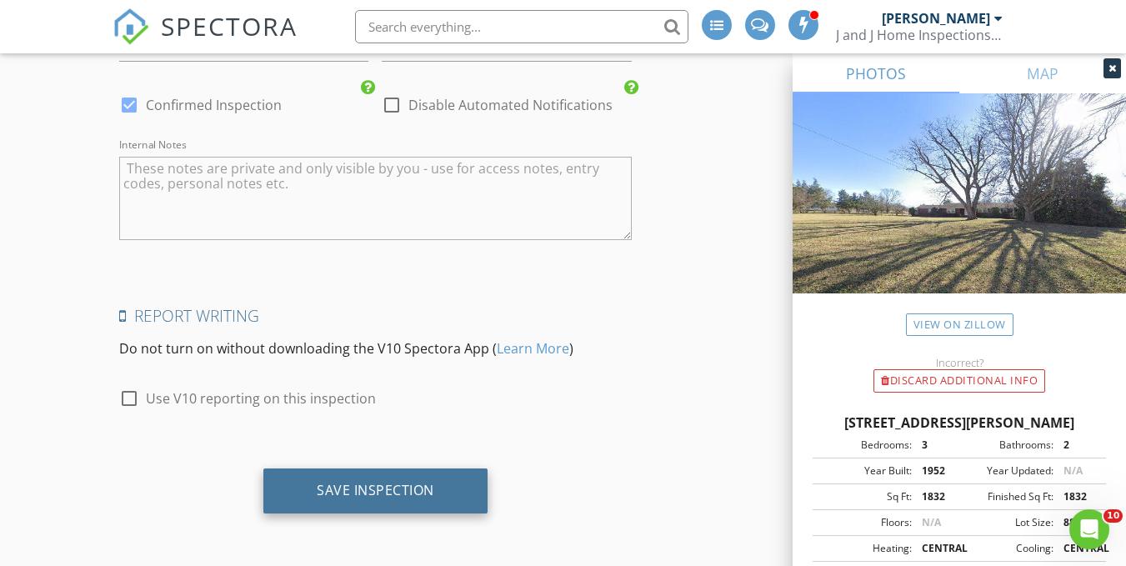
click at [397, 483] on div "Save Inspection" at bounding box center [375, 490] width 117 height 17
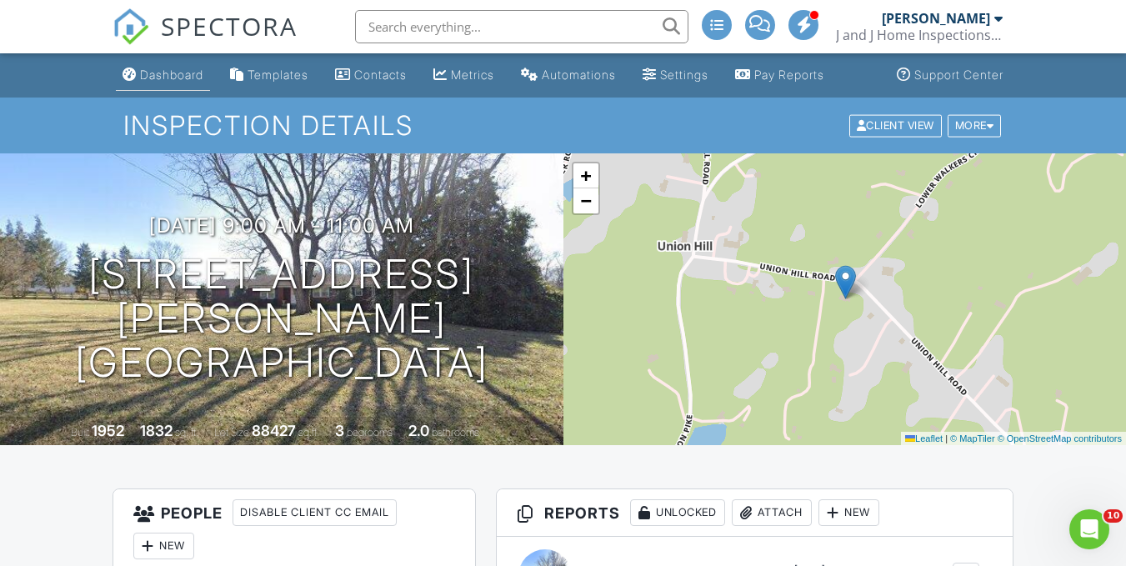
click at [157, 80] on div "Dashboard" at bounding box center [171, 74] width 63 height 14
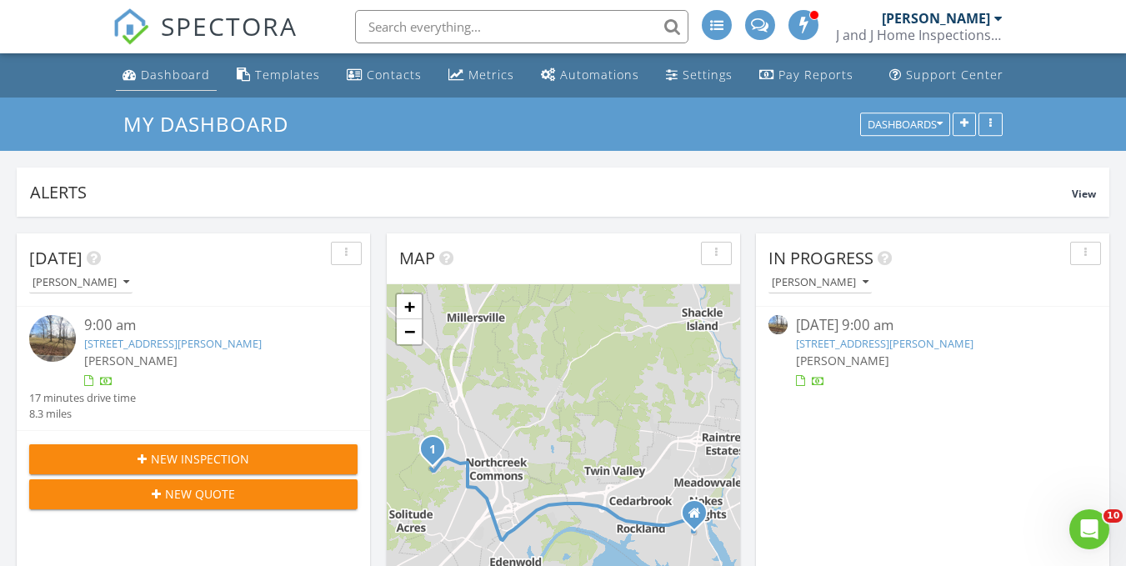
click at [187, 79] on div "Dashboard" at bounding box center [175, 75] width 69 height 16
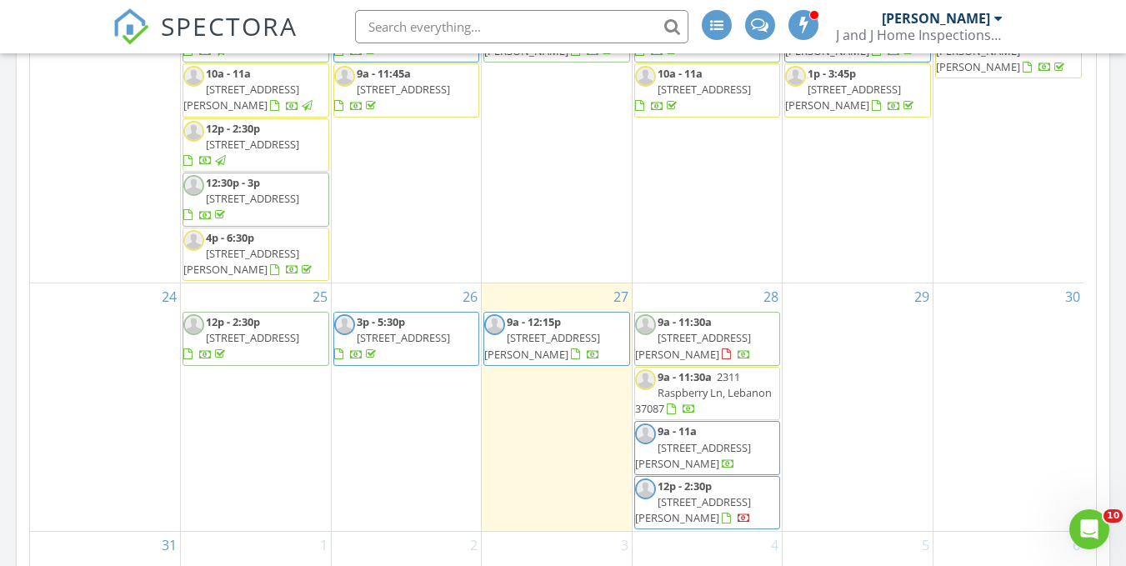
scroll to position [1031, 0]
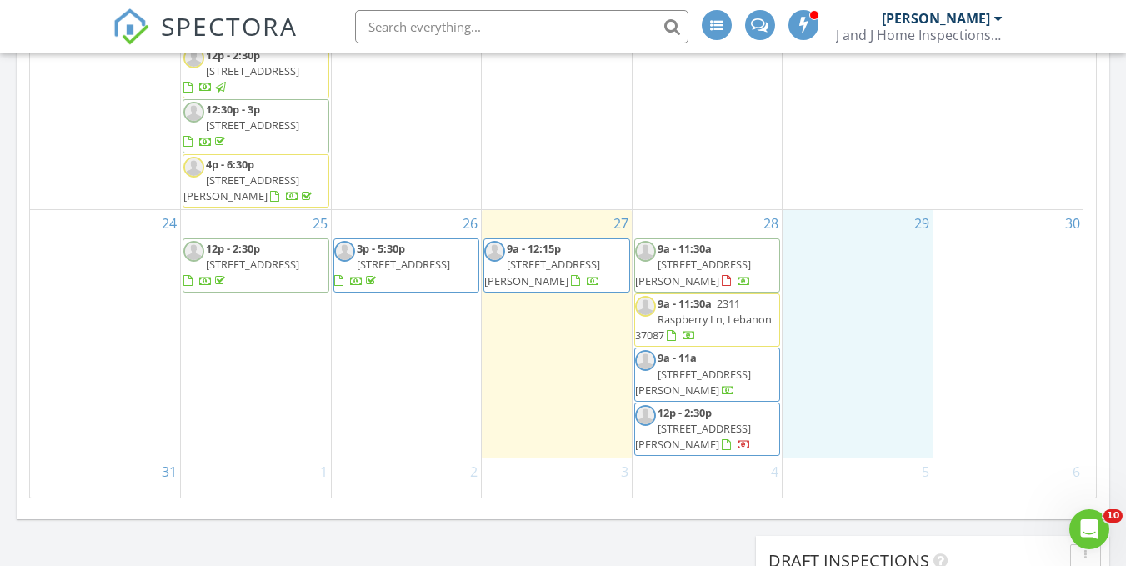
drag, startPoint x: 898, startPoint y: 366, endPoint x: 907, endPoint y: 368, distance: 9.5
click at [907, 368] on div "29" at bounding box center [857, 333] width 150 height 247
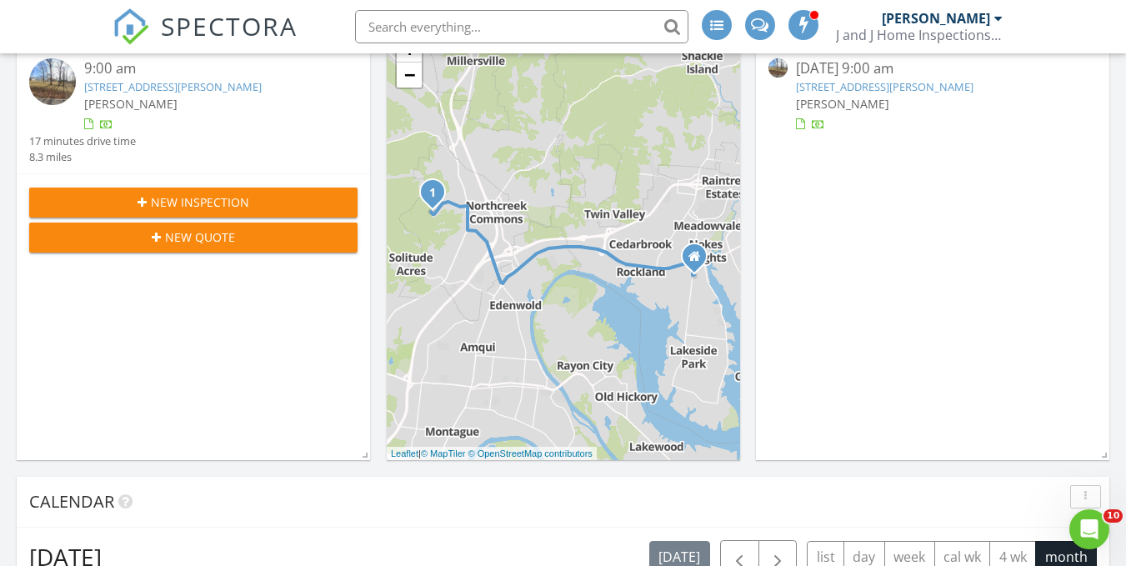
scroll to position [0, 0]
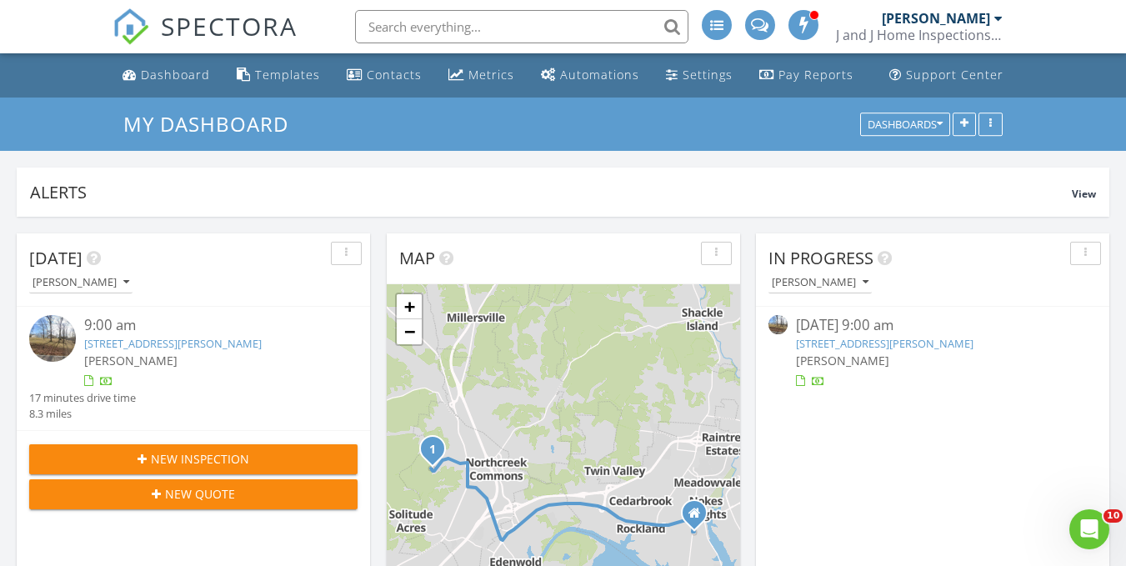
click at [176, 452] on span "New Inspection" at bounding box center [200, 458] width 98 height 17
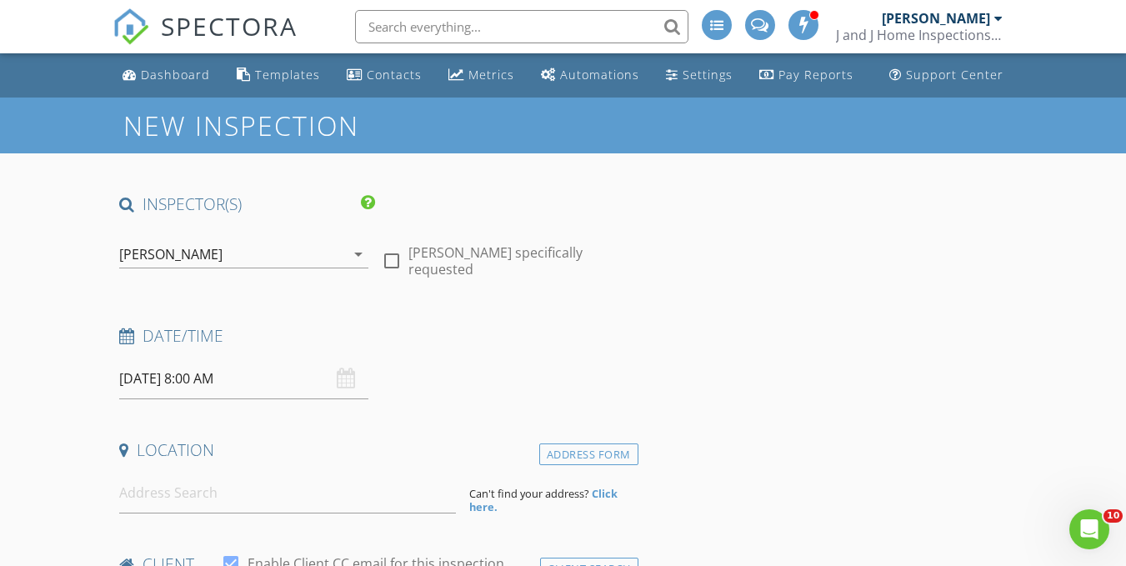
click at [319, 261] on div "[PERSON_NAME]" at bounding box center [232, 254] width 226 height 27
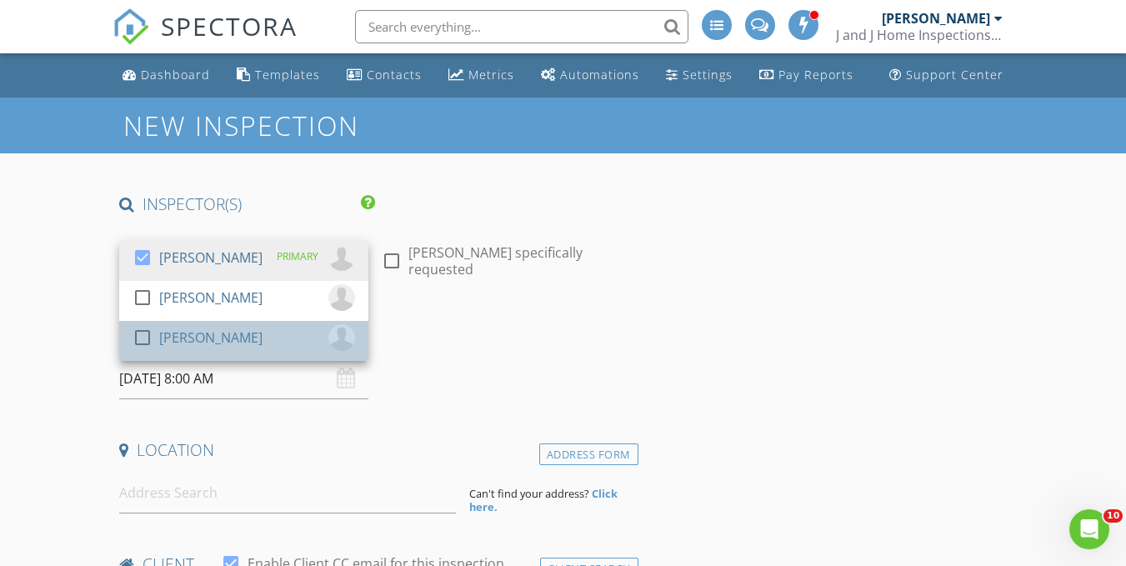
click at [261, 342] on div "check_box_outline_blank [PERSON_NAME]" at bounding box center [243, 340] width 222 height 33
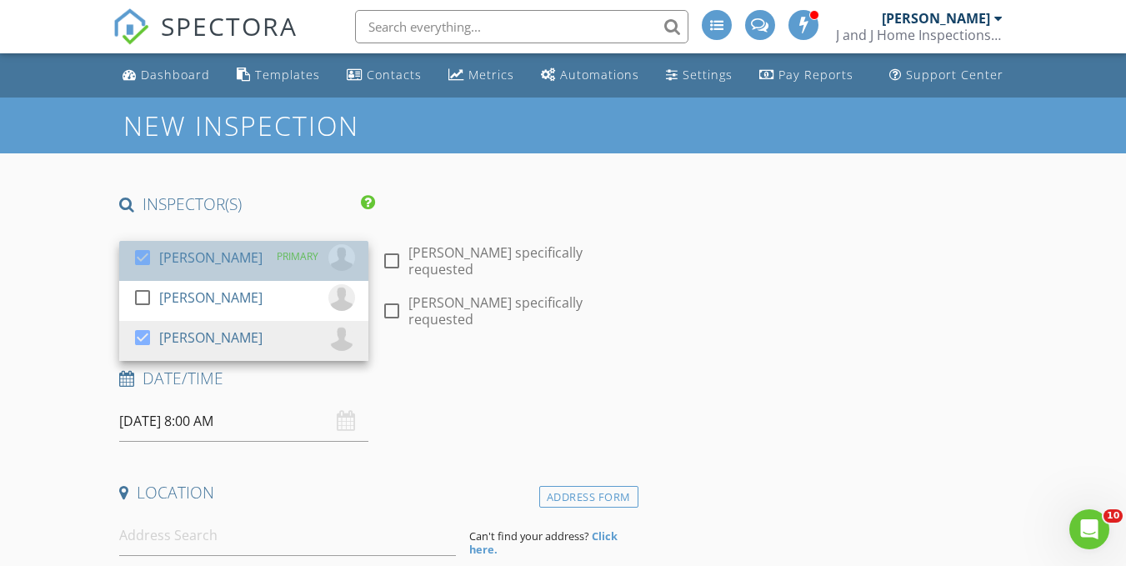
click at [242, 263] on div "[PERSON_NAME]" at bounding box center [210, 257] width 103 height 27
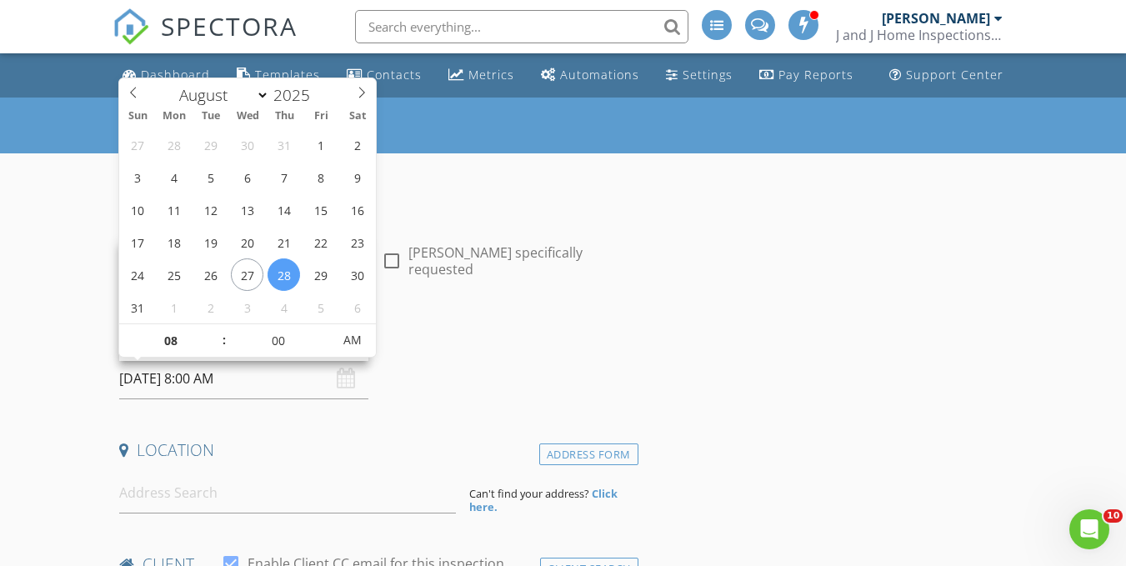
click at [231, 372] on input "[DATE] 8:00 AM" at bounding box center [243, 378] width 249 height 41
type input "[DATE] 8:00 AM"
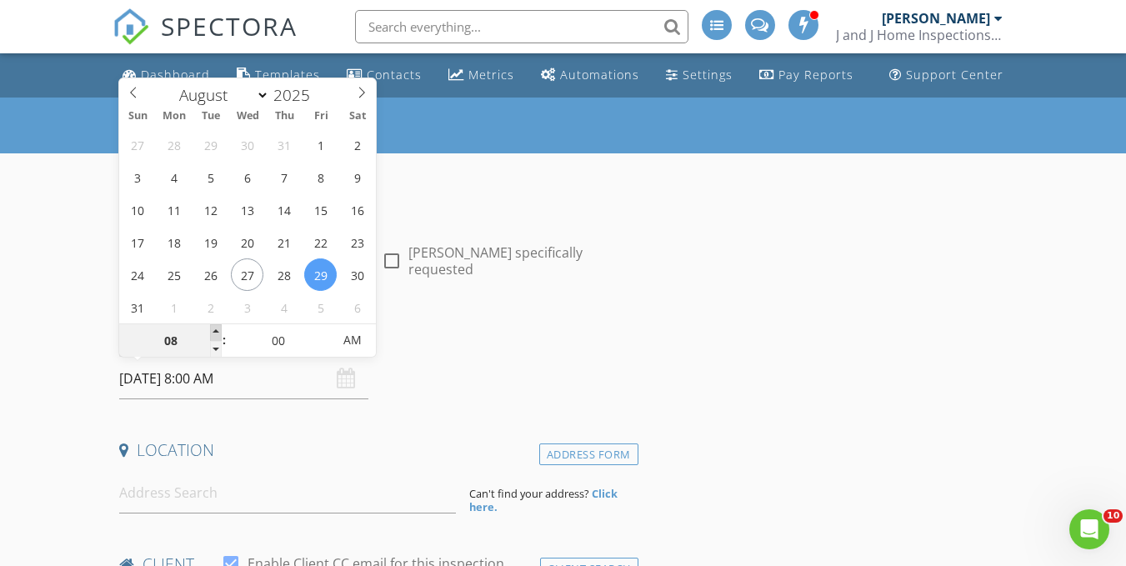
type input "09"
type input "[DATE] 9:00 AM"
click at [212, 326] on span at bounding box center [216, 332] width 12 height 17
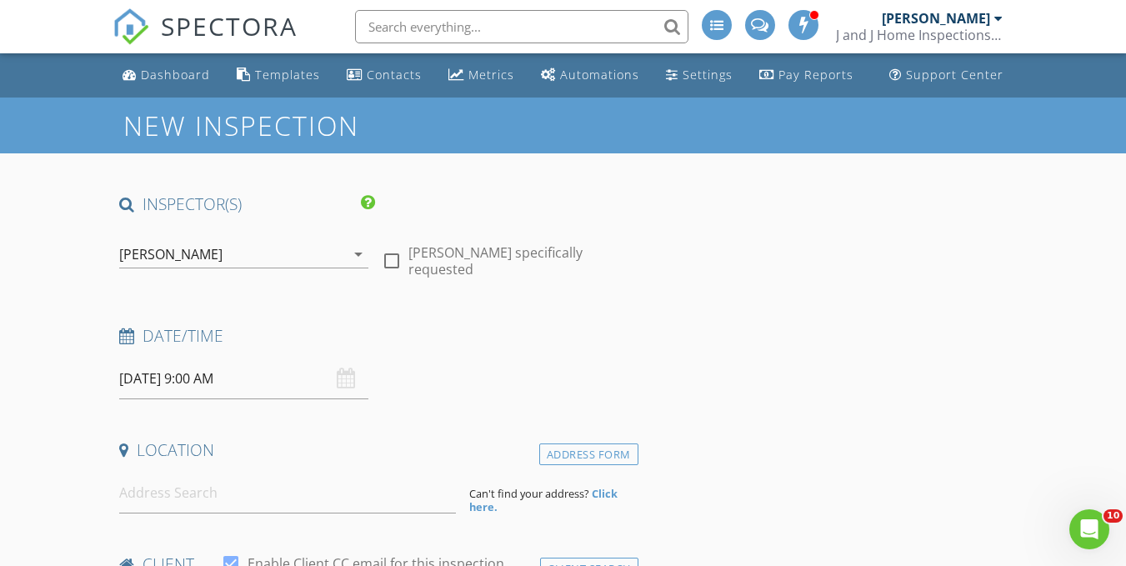
click at [520, 330] on h4 "Date/Time" at bounding box center [375, 336] width 512 height 22
click at [169, 497] on input at bounding box center [287, 492] width 337 height 41
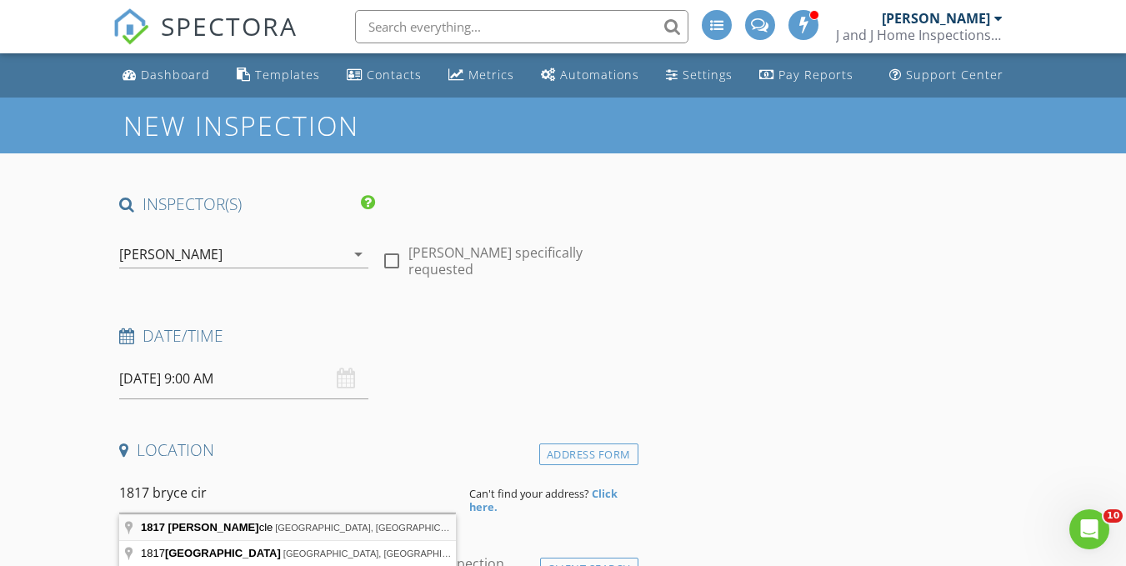
type input "[STREET_ADDRESS]"
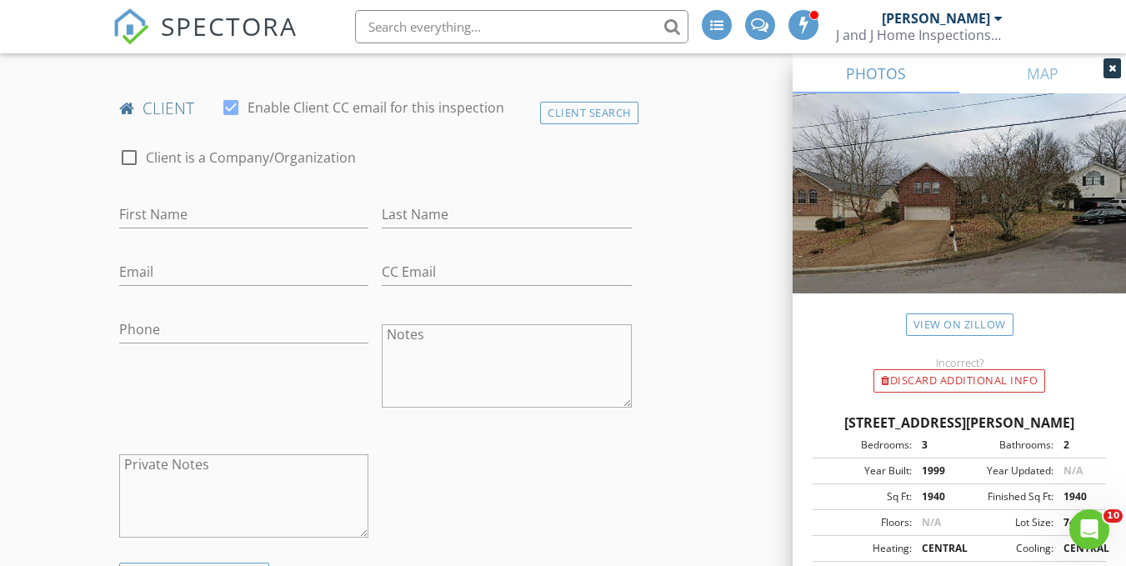
scroll to position [797, 0]
click at [178, 208] on input "First Name" at bounding box center [243, 214] width 249 height 27
type input "[PERSON_NAME]"
type input "i"
type input "Ibrahim"
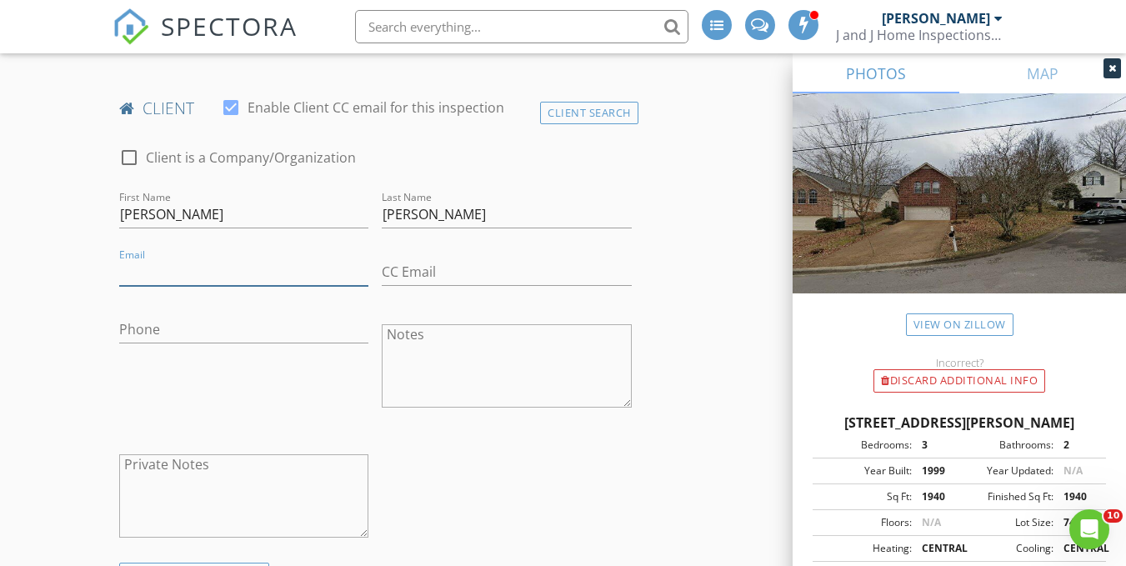
click at [144, 273] on input "Email" at bounding box center [243, 271] width 249 height 27
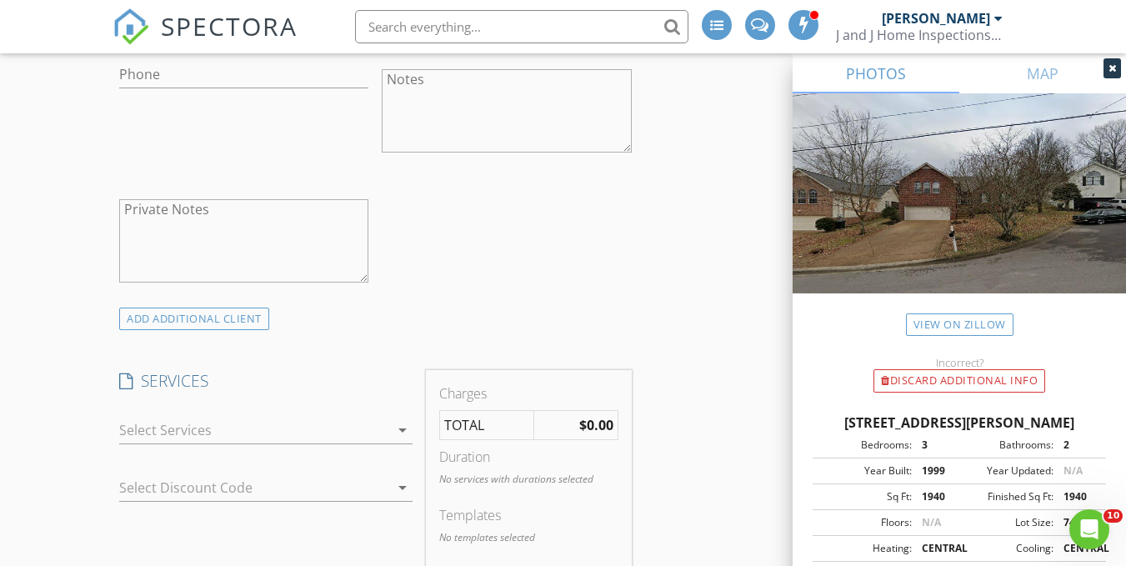
scroll to position [1057, 0]
type input "ari.ibrahim1985@gmail.com"
click at [212, 313] on div "ADD ADDITIONAL client" at bounding box center [194, 313] width 150 height 22
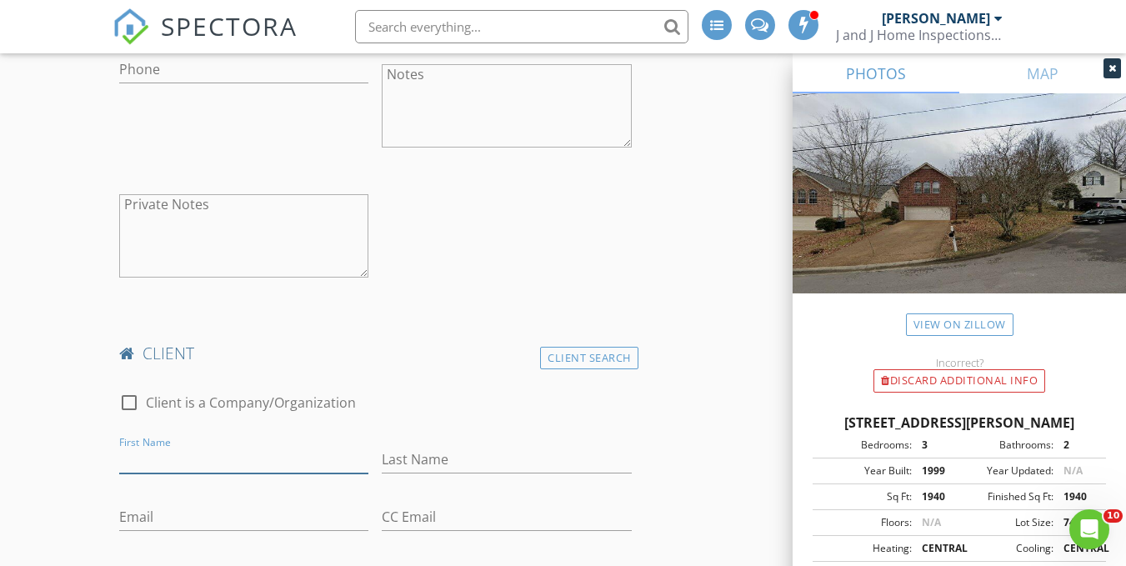
click at [165, 452] on input "First Name" at bounding box center [243, 459] width 249 height 27
type input "Sheima"
click at [421, 465] on input "Last Name" at bounding box center [506, 459] width 249 height 27
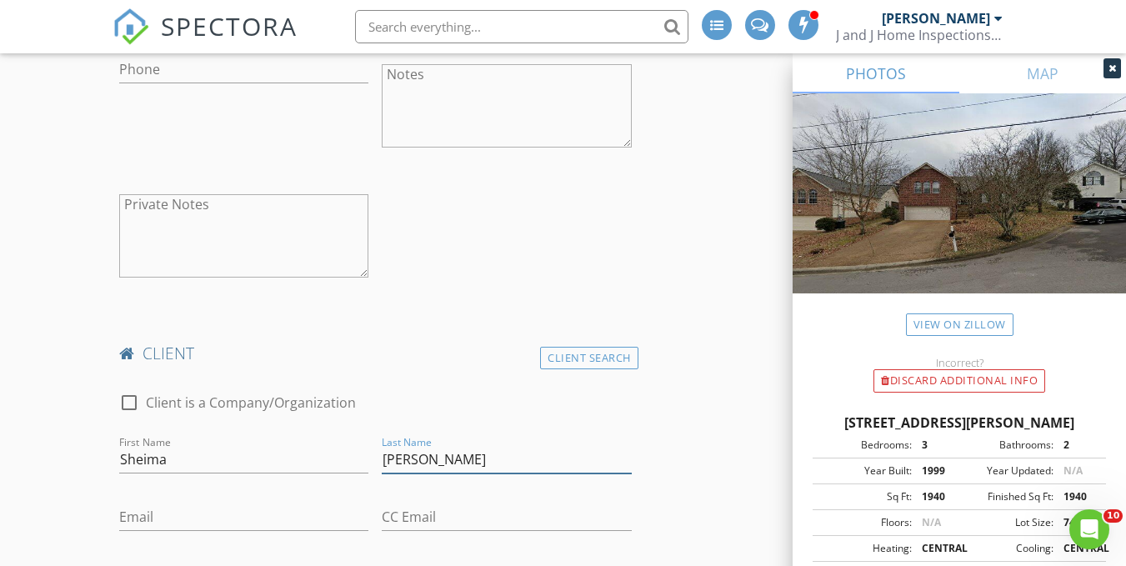
type input "Ismael"
click at [206, 513] on input "Email" at bounding box center [243, 516] width 249 height 27
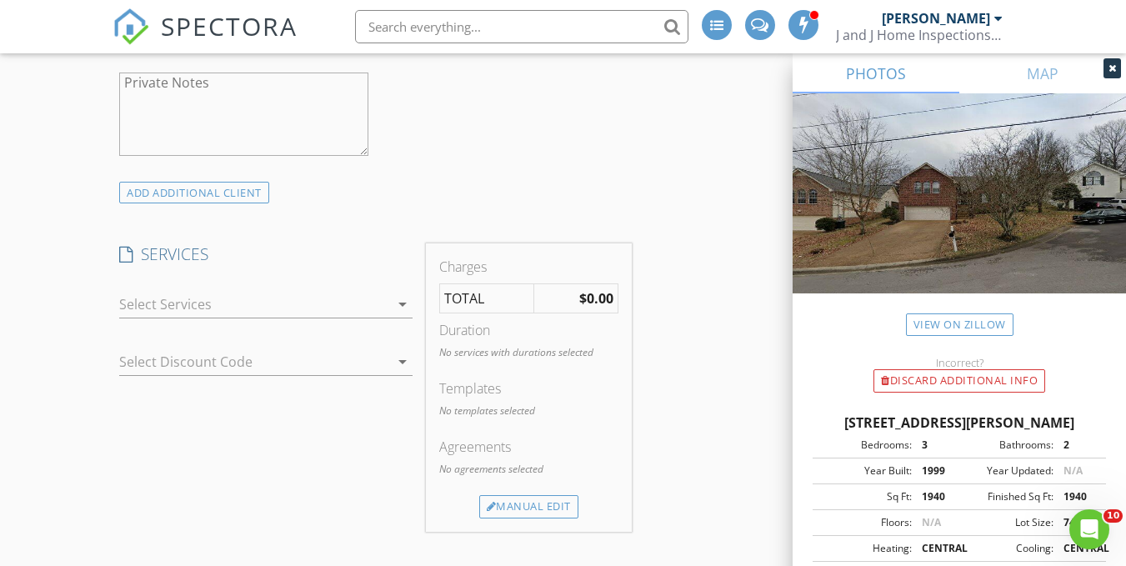
scroll to position [1684, 0]
type input "s.ismael@hotmail.ca"
click at [269, 306] on div at bounding box center [254, 303] width 270 height 27
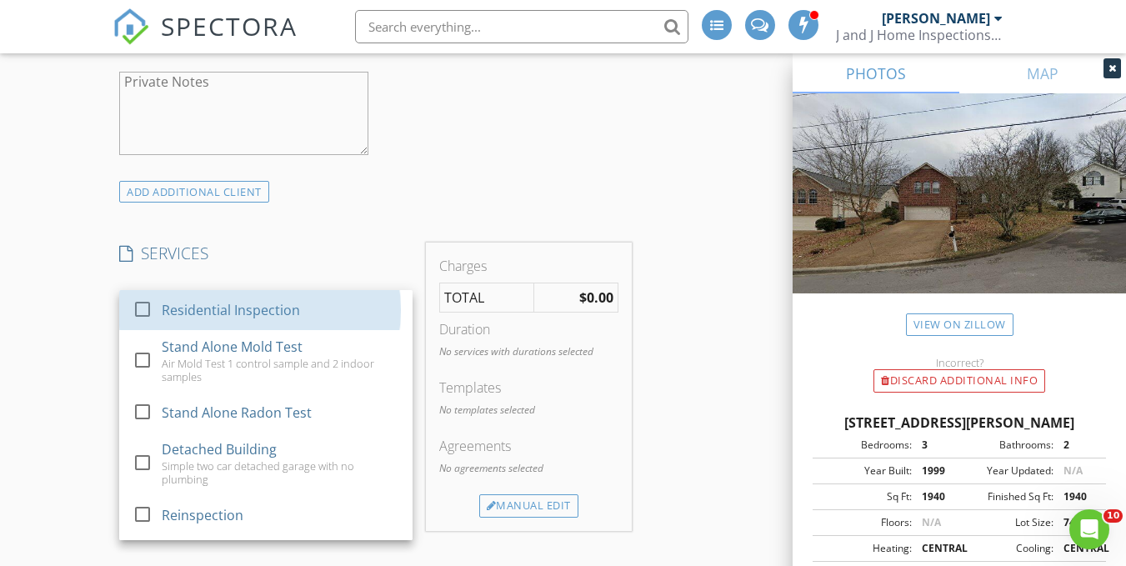
click at [269, 306] on div "Residential Inspection" at bounding box center [231, 310] width 138 height 20
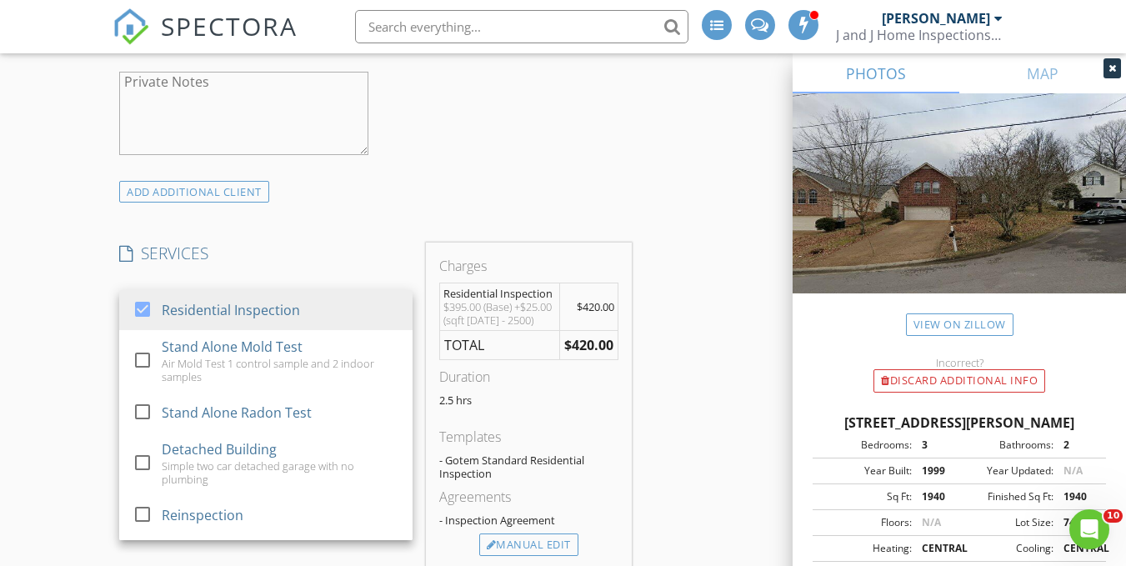
click at [320, 201] on div "ADD ADDITIONAL client" at bounding box center [374, 191] width 525 height 22
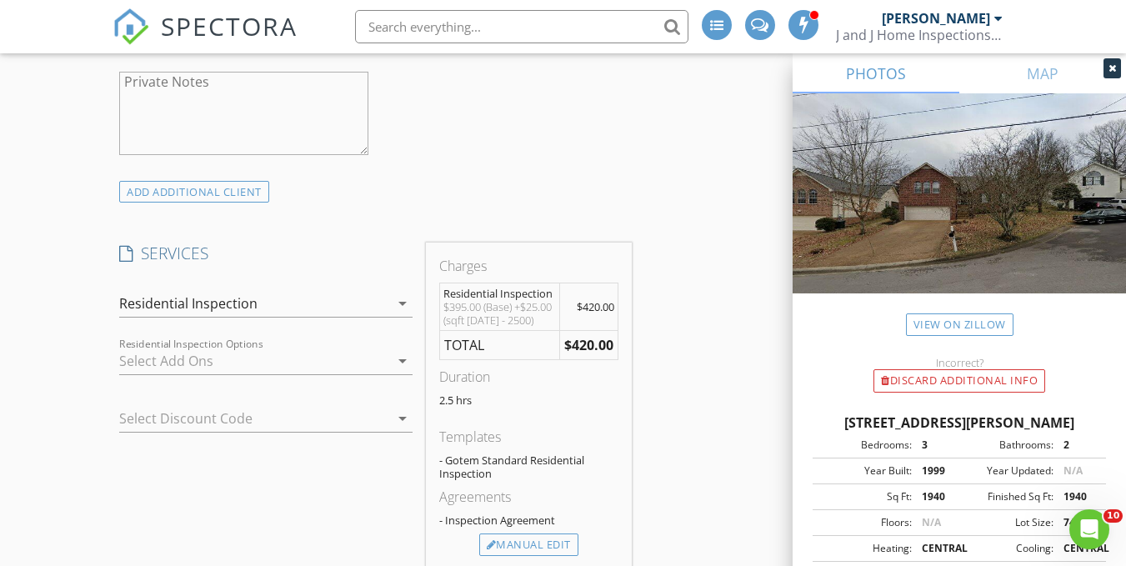
click at [303, 358] on div at bounding box center [254, 360] width 270 height 27
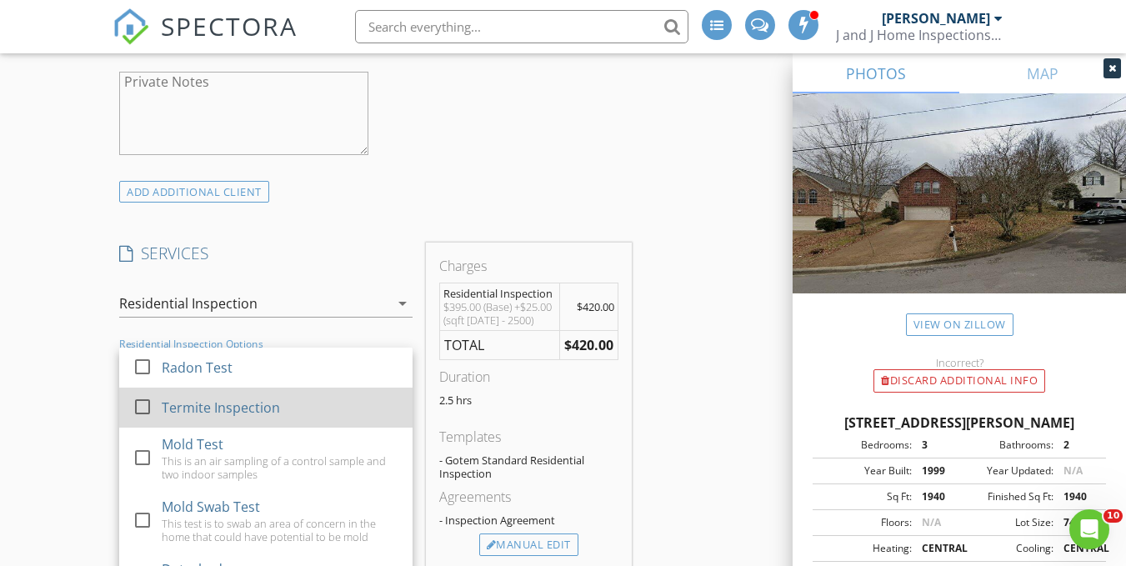
click at [274, 407] on div "Termite Inspection" at bounding box center [221, 407] width 118 height 20
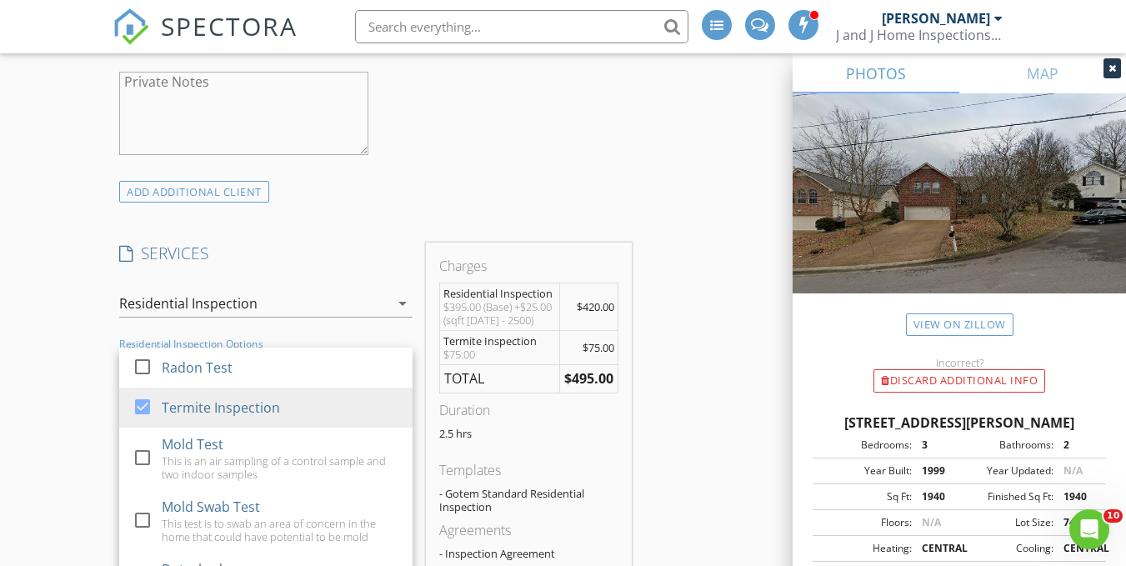
click at [639, 300] on div "INSPECTOR(S) check_box_outline_blank Johnny Harper check_box_outline_blank Geor…" at bounding box center [562, 243] width 901 height 3468
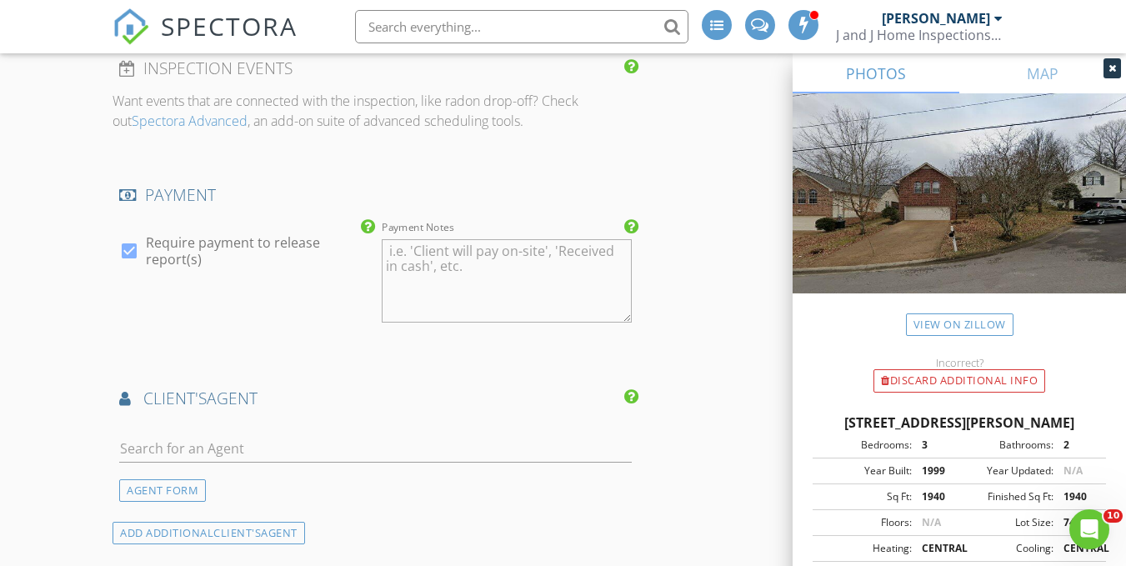
scroll to position [2271, 0]
click at [197, 455] on input "text" at bounding box center [375, 447] width 512 height 27
type input "r"
click at [336, 462] on input "fere" at bounding box center [375, 447] width 512 height 27
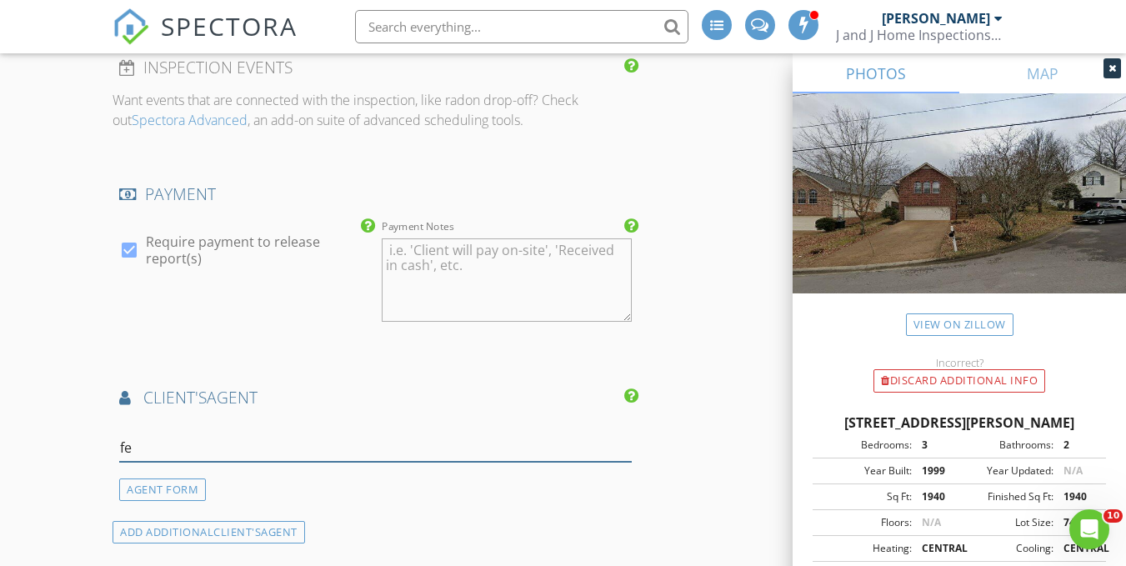
type input "f"
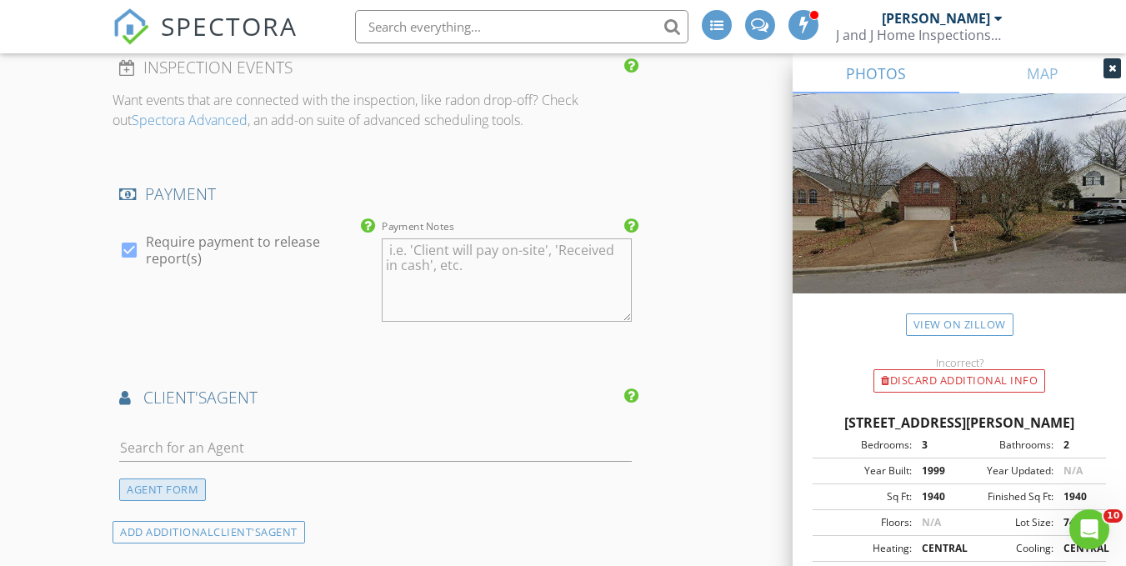
click at [188, 497] on div "AGENT FORM" at bounding box center [162, 489] width 87 height 22
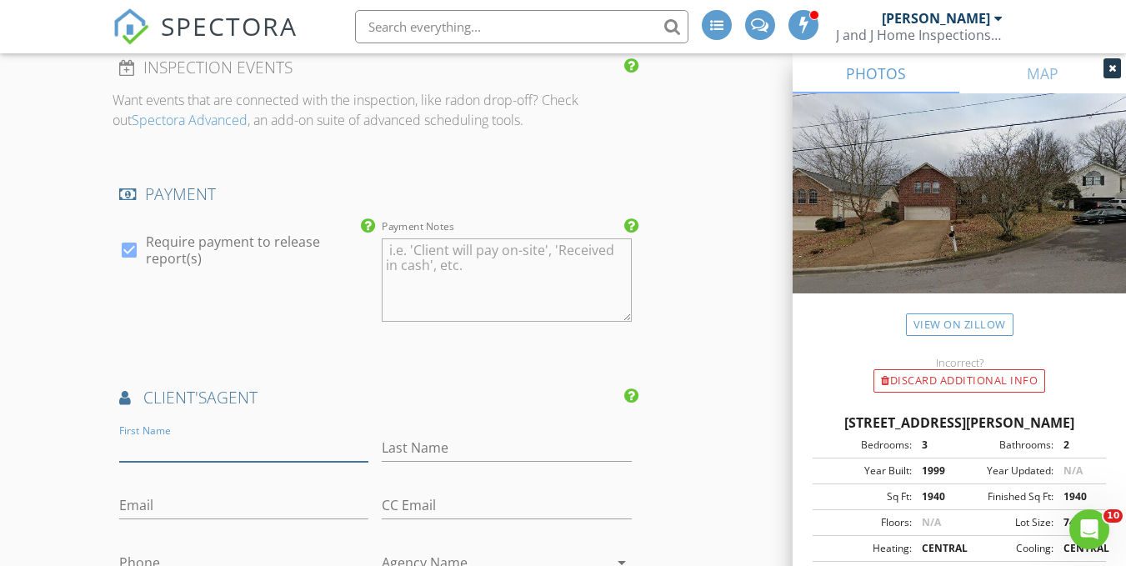
click at [180, 453] on input "First Name" at bounding box center [243, 447] width 249 height 27
type input "R"
type input "Fereshte"
click at [415, 454] on input "Last Name" at bounding box center [506, 447] width 249 height 27
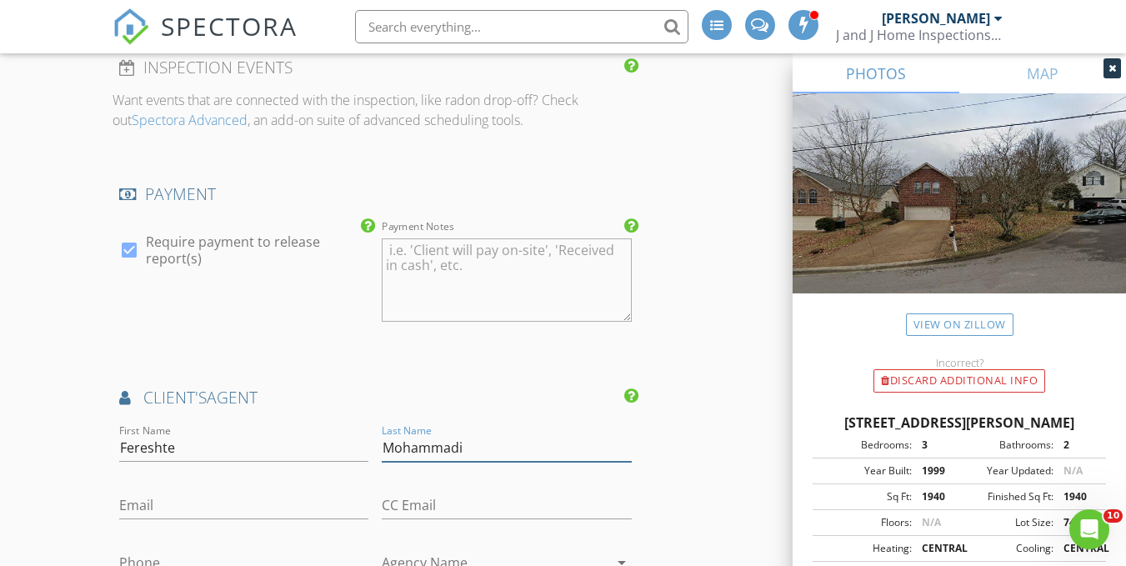
type input "Mohammadi"
click at [141, 508] on input "Email" at bounding box center [243, 505] width 249 height 27
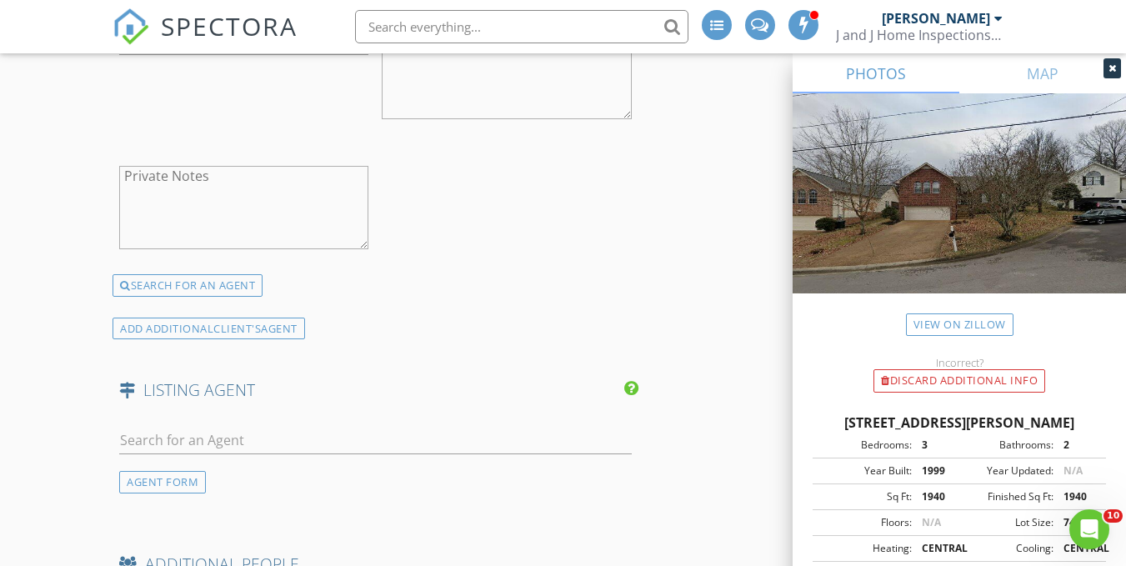
scroll to position [3526, 0]
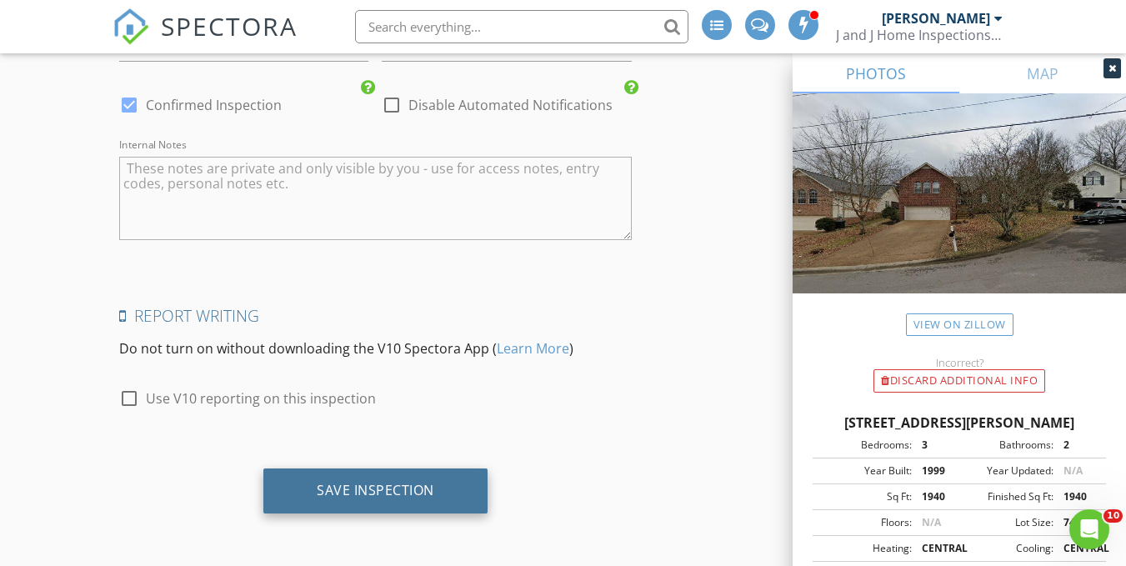
type input "[DOMAIN_NAME][EMAIL_ADDRESS][DOMAIN_NAME]"
click at [362, 484] on div "Save Inspection" at bounding box center [375, 490] width 117 height 17
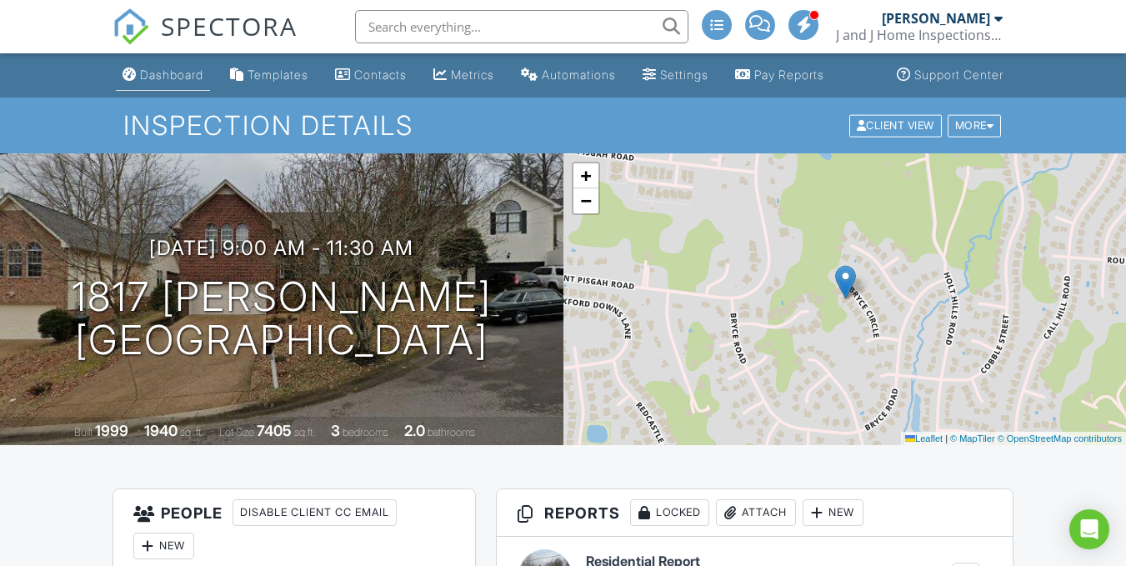
click at [177, 87] on link "Dashboard" at bounding box center [163, 75] width 94 height 31
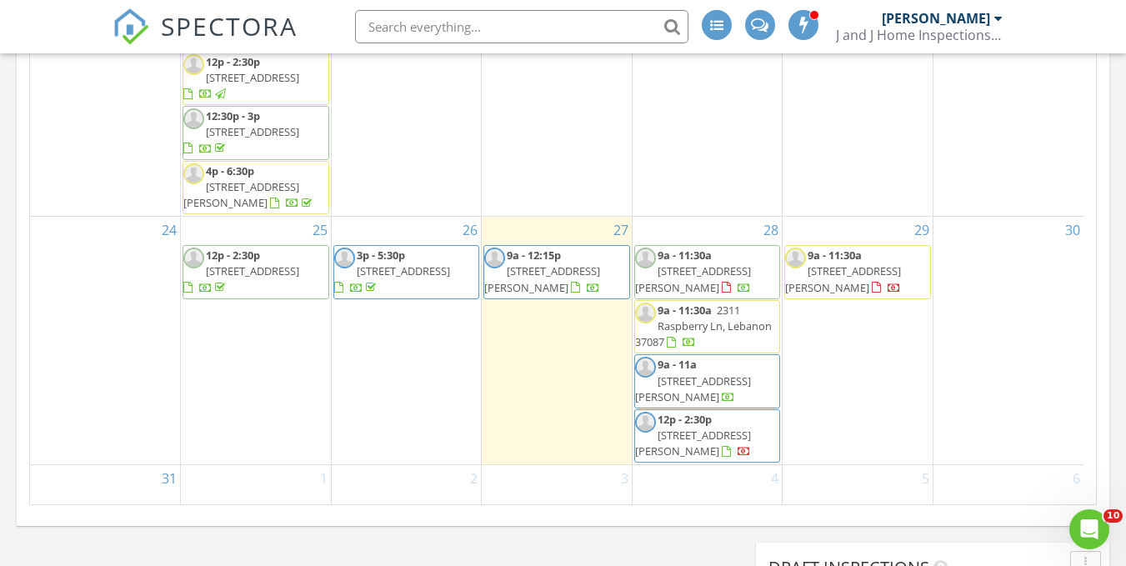
scroll to position [1025, 0]
click at [729, 372] on span "1439 Union Hill Rd, Goodlettsville 37072" at bounding box center [693, 387] width 116 height 31
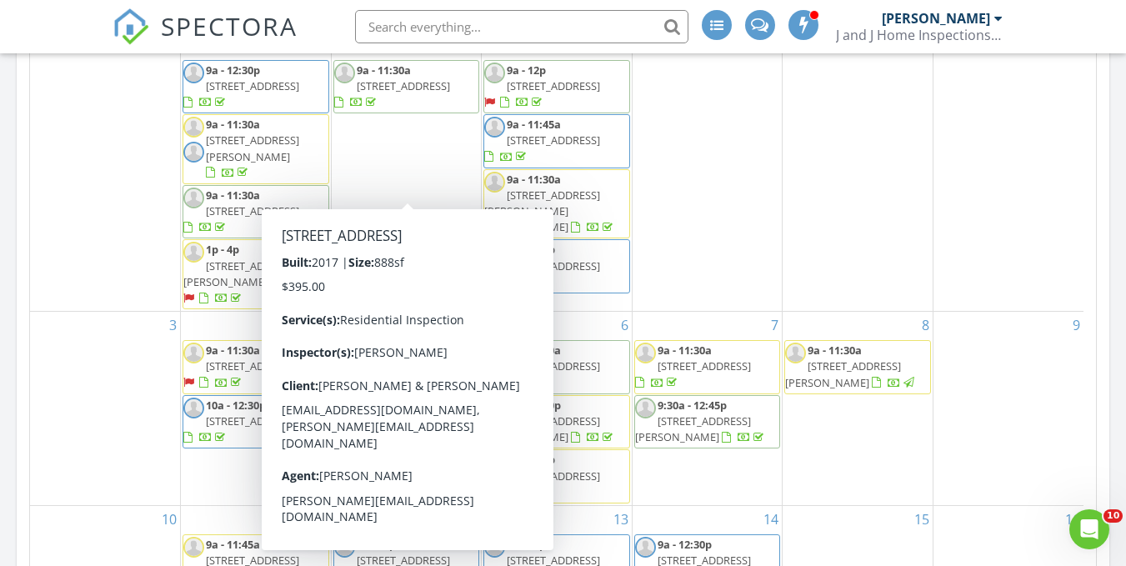
scroll to position [1542, 1152]
